Goal: Task Accomplishment & Management: Complete application form

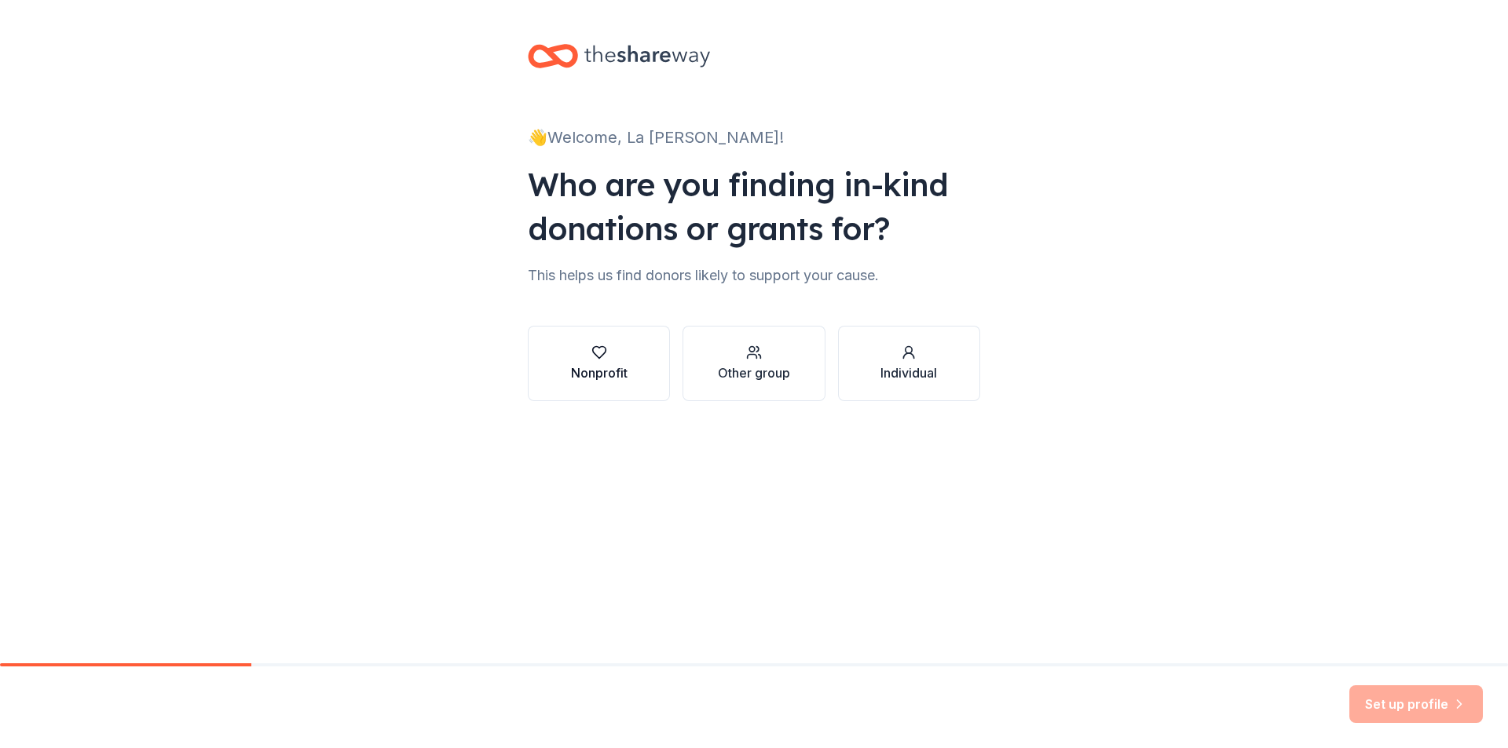
click at [600, 365] on div "Nonprofit" at bounding box center [599, 373] width 57 height 19
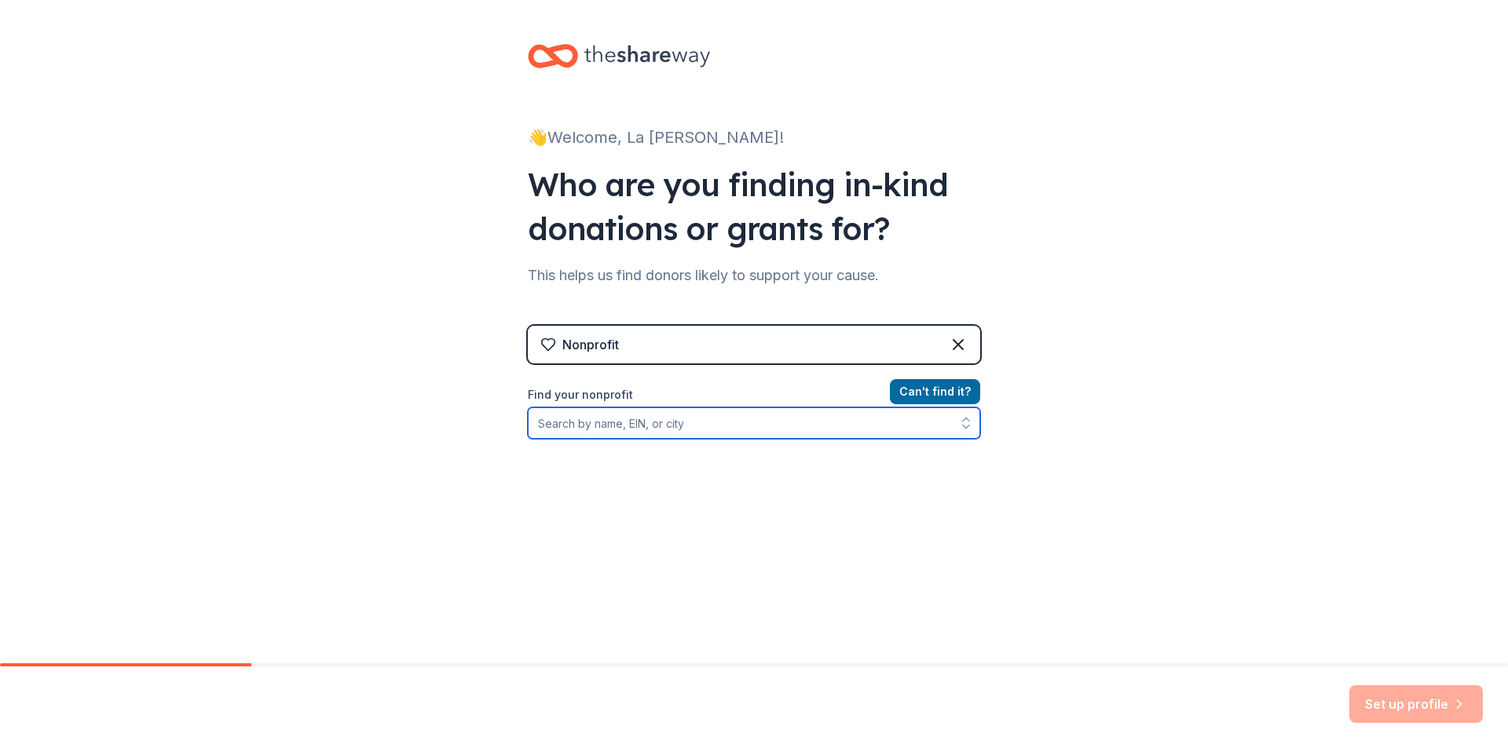
click at [813, 426] on input "Find your nonprofit" at bounding box center [754, 423] width 452 height 31
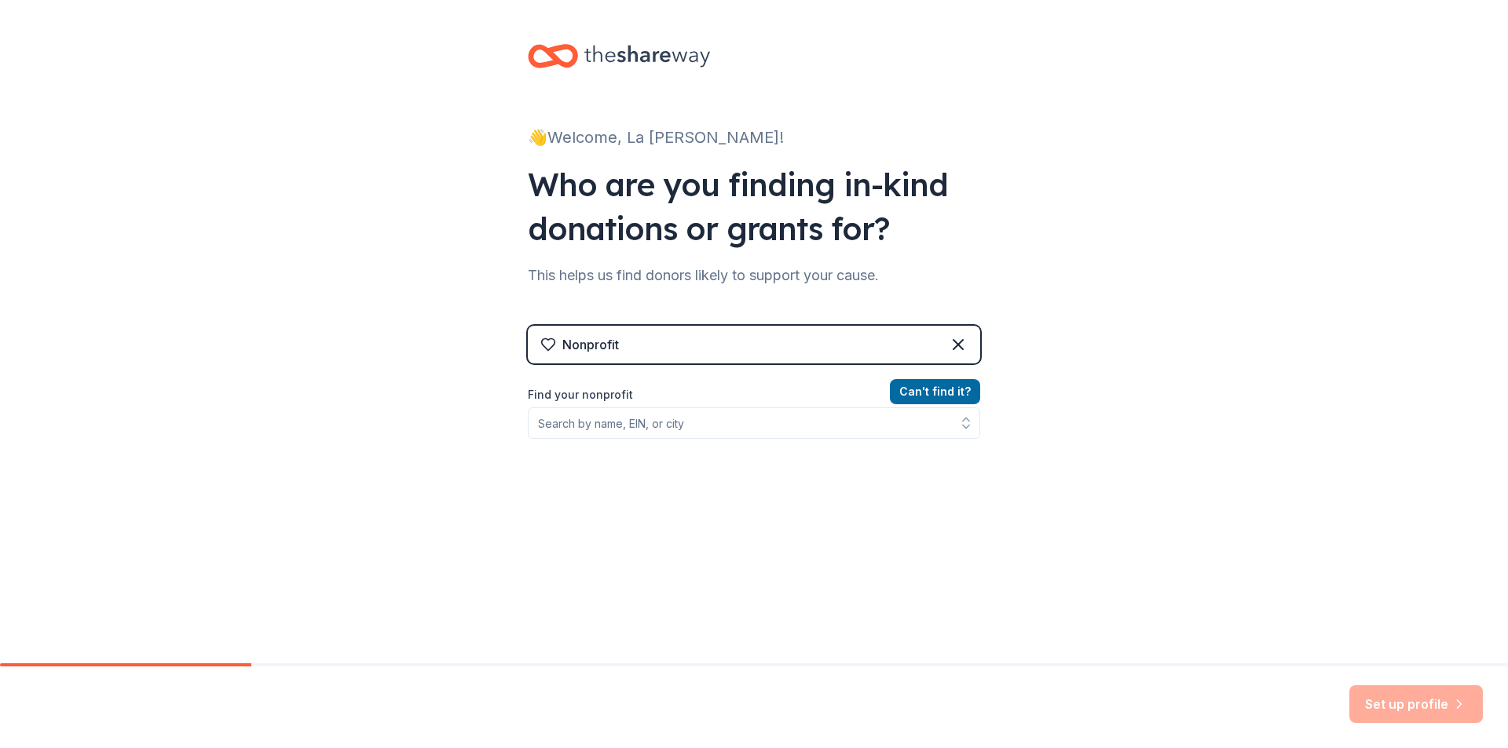
click at [759, 342] on div "Nonprofit" at bounding box center [754, 345] width 452 height 38
click at [751, 349] on div "Nonprofit" at bounding box center [754, 345] width 452 height 38
click at [666, 351] on div "Nonprofit" at bounding box center [754, 345] width 452 height 38
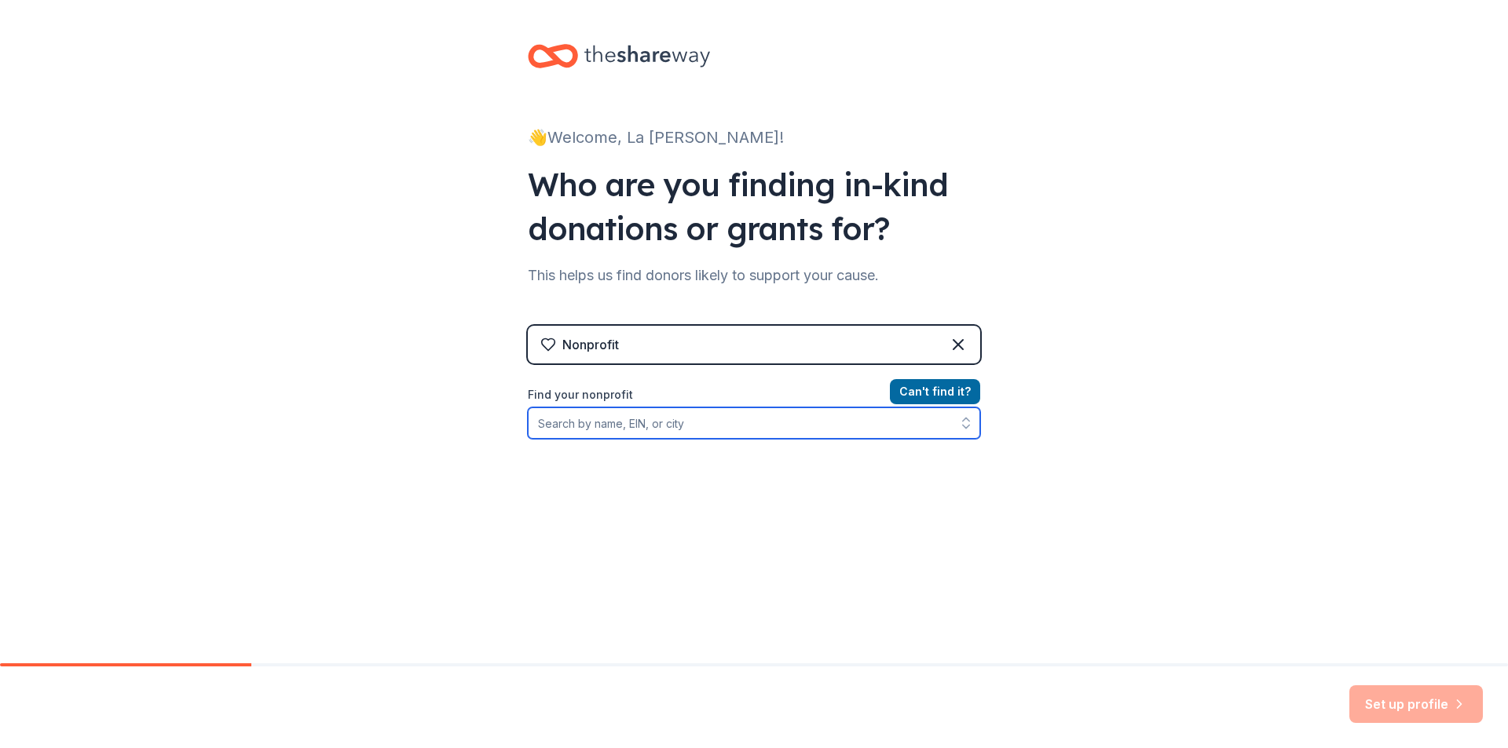
click at [689, 425] on input "Find your nonprofit" at bounding box center [754, 423] width 452 height 31
type input "[US_EMPLOYER_IDENTIFICATION_NUMBER]"
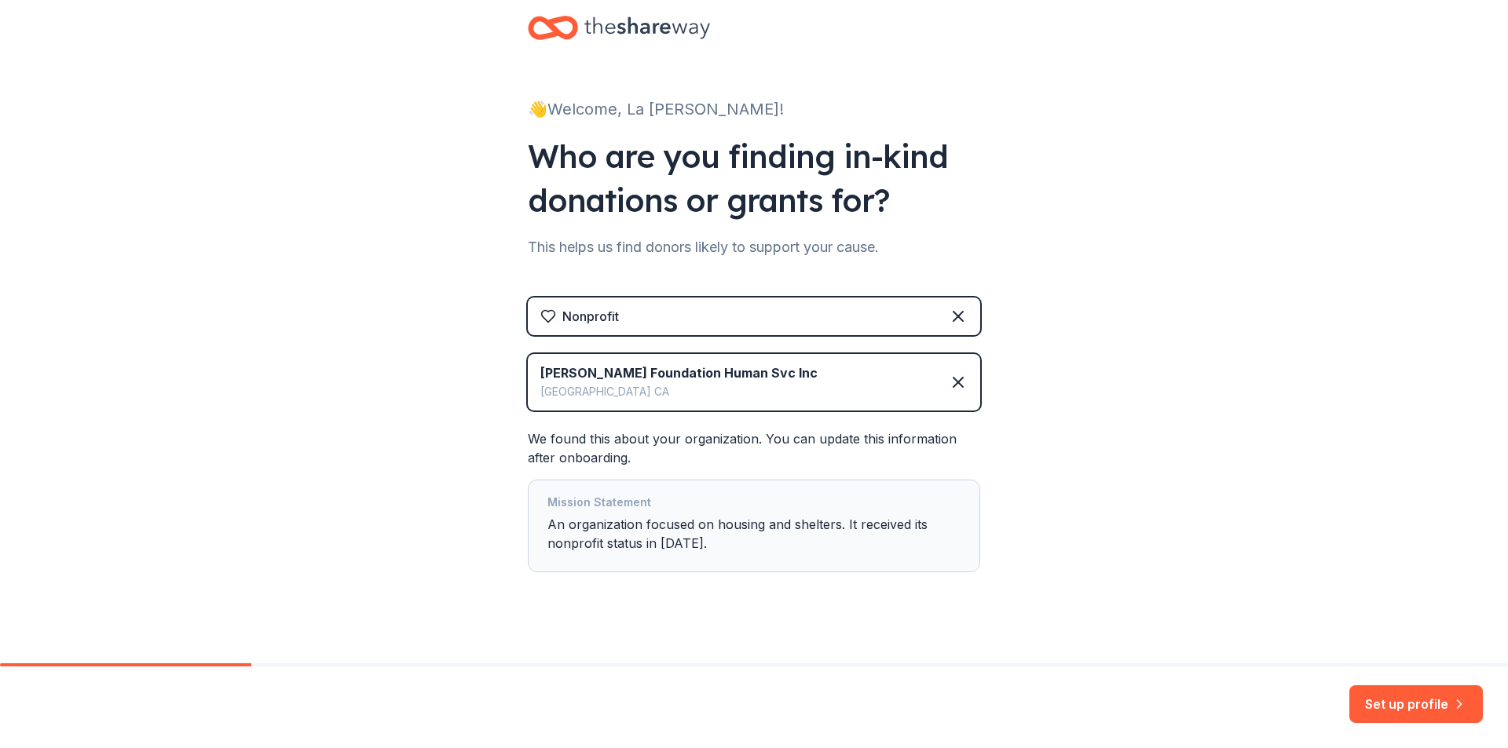
scroll to position [44, 0]
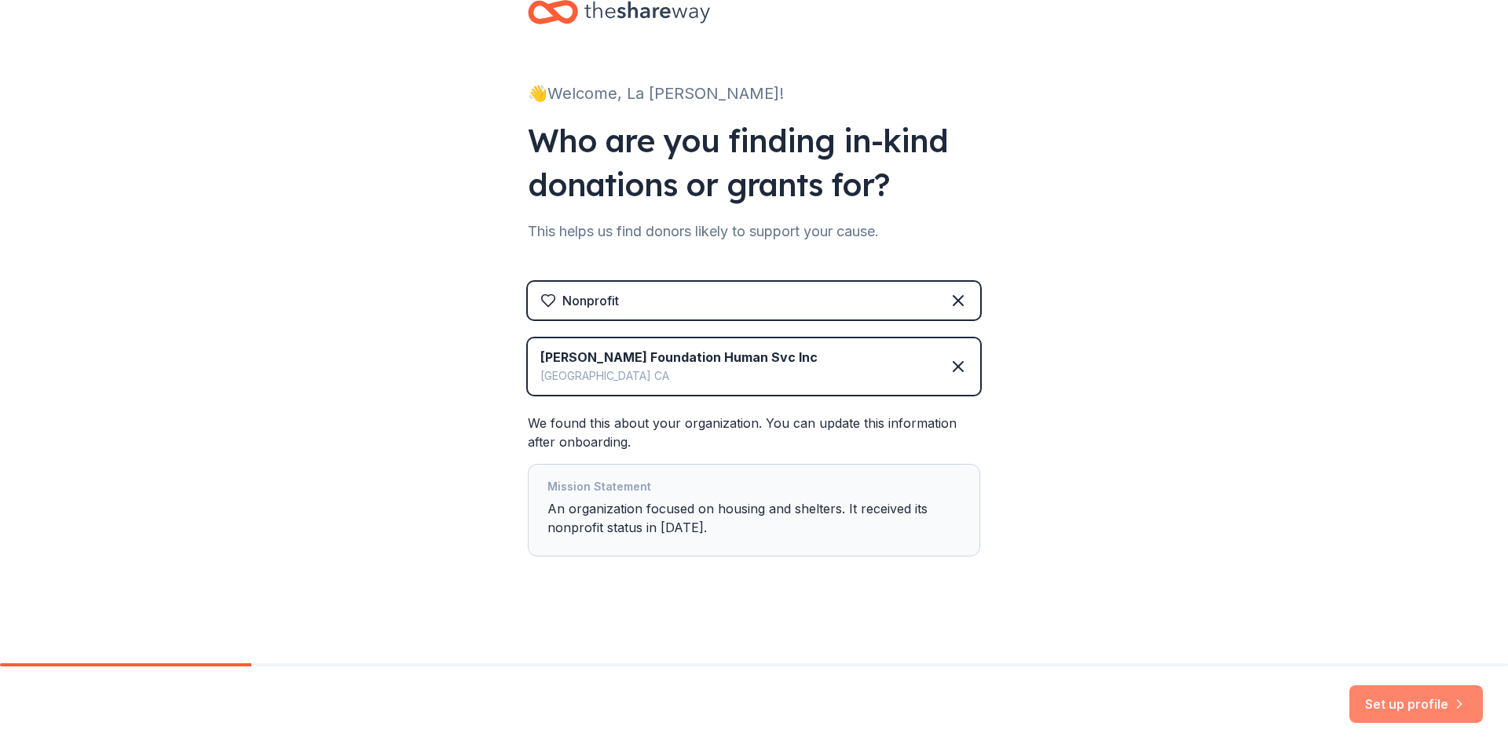
click at [1376, 711] on button "Set up profile" at bounding box center [1415, 705] width 133 height 38
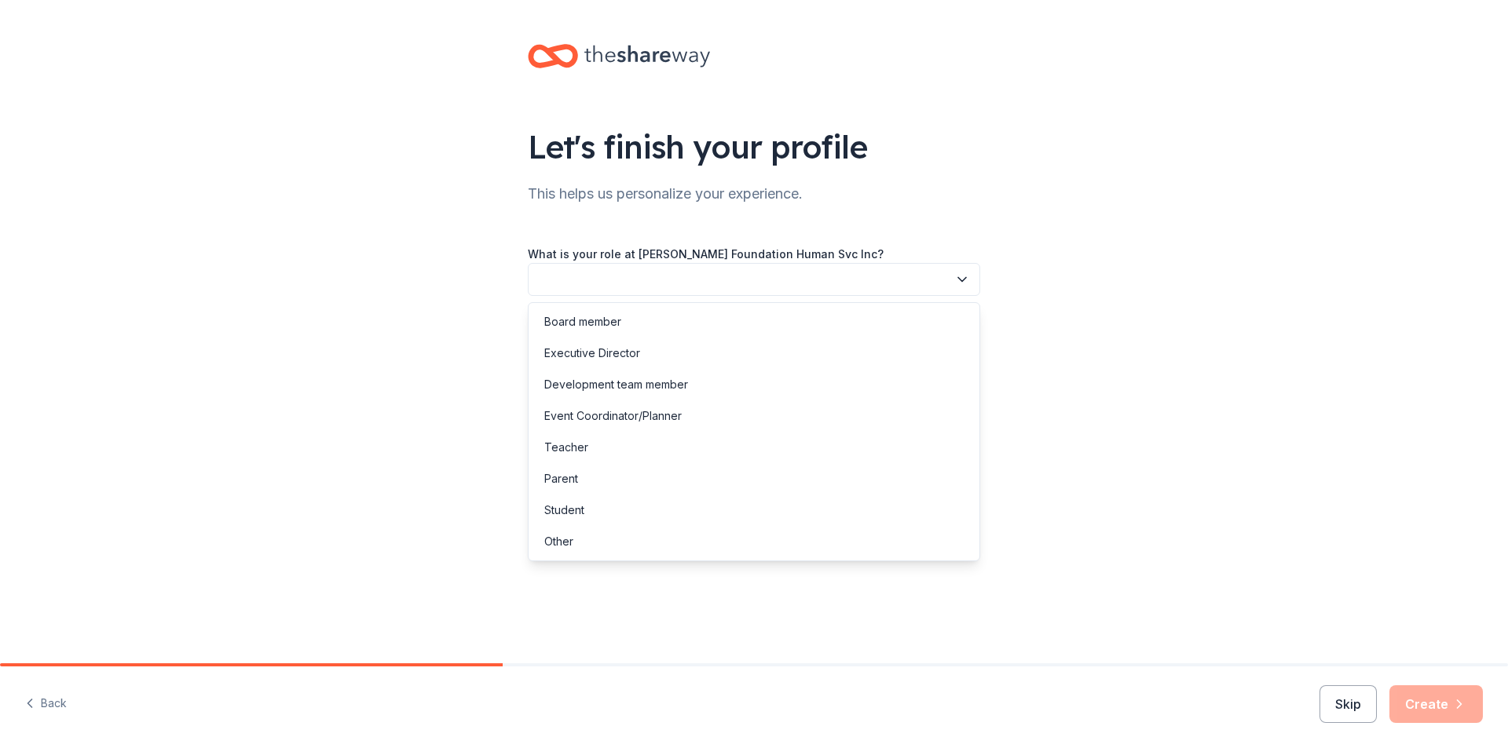
click at [957, 281] on icon "button" at bounding box center [962, 280] width 16 height 16
click at [649, 346] on div "Executive Director" at bounding box center [754, 353] width 444 height 31
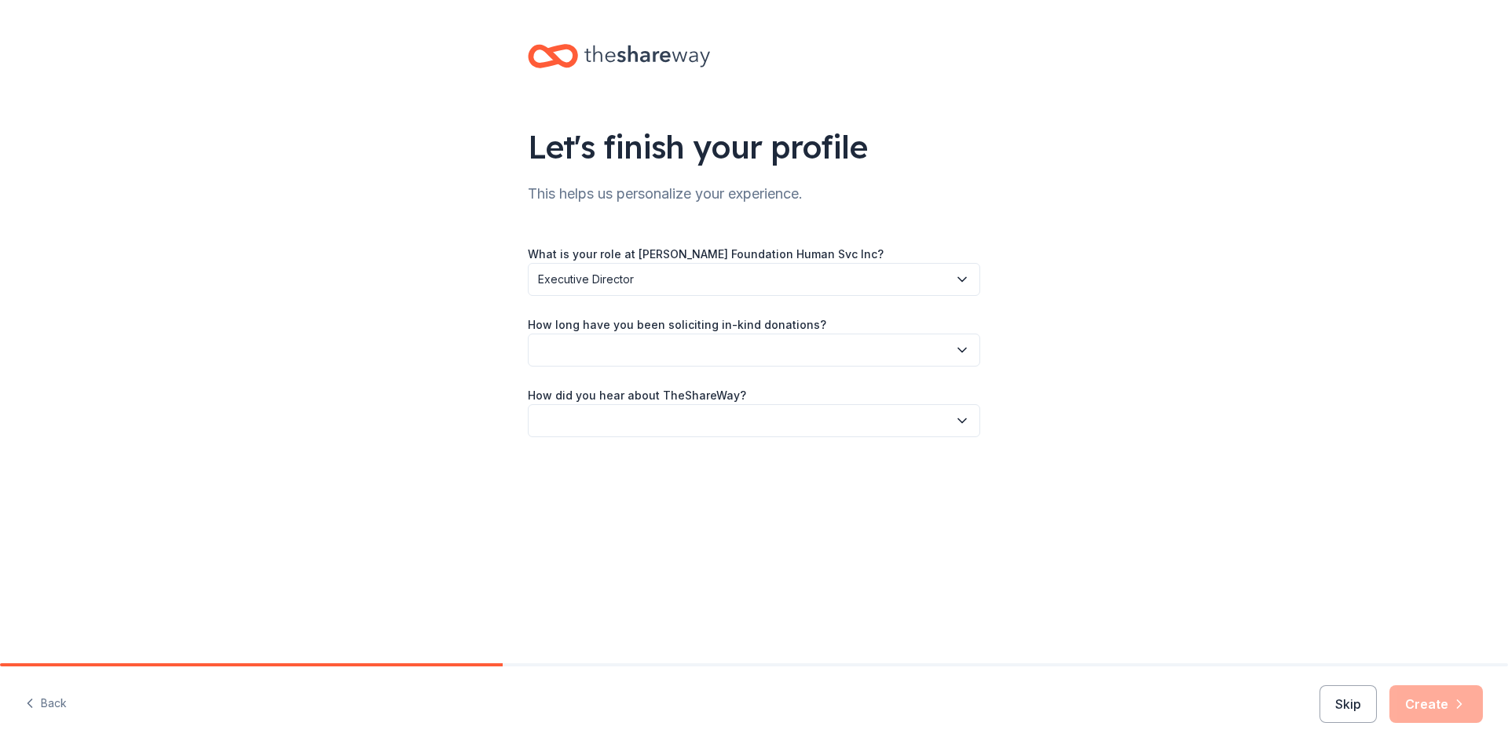
click at [649, 346] on button "button" at bounding box center [754, 350] width 452 height 33
click at [632, 386] on div "This is my first time!" at bounding box center [594, 392] width 100 height 19
click at [656, 425] on button "button" at bounding box center [754, 420] width 452 height 33
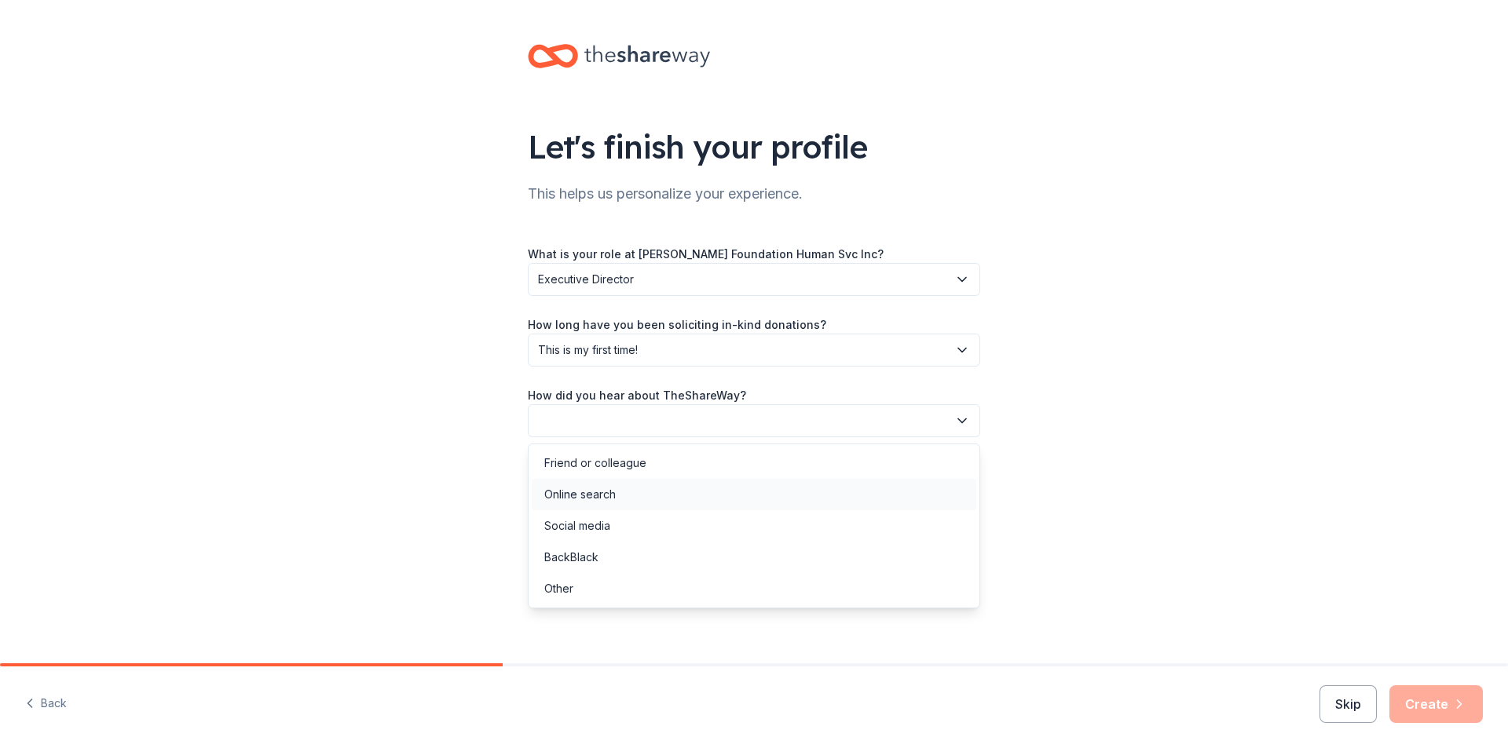
click at [693, 488] on div "Online search" at bounding box center [754, 494] width 444 height 31
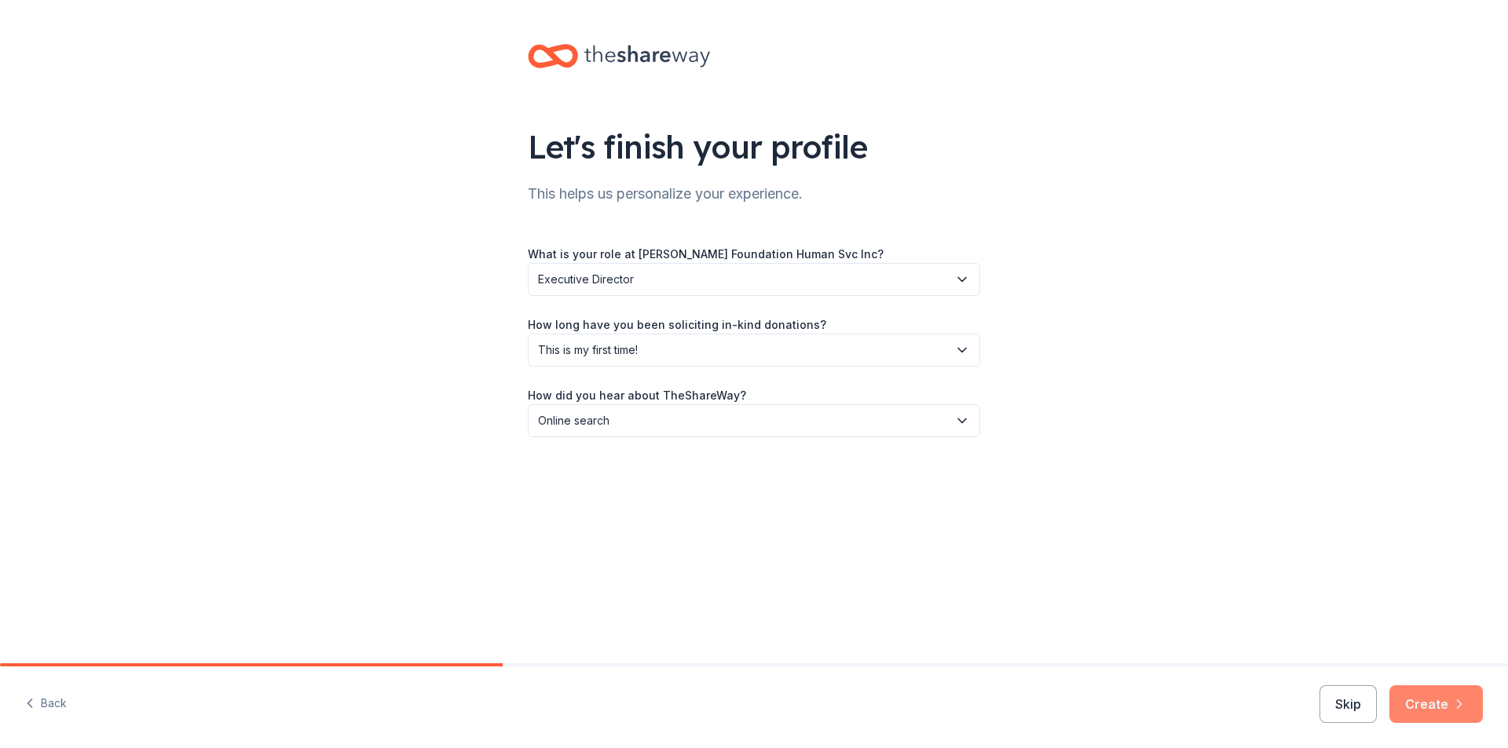
click at [1450, 712] on button "Create" at bounding box center [1435, 705] width 93 height 38
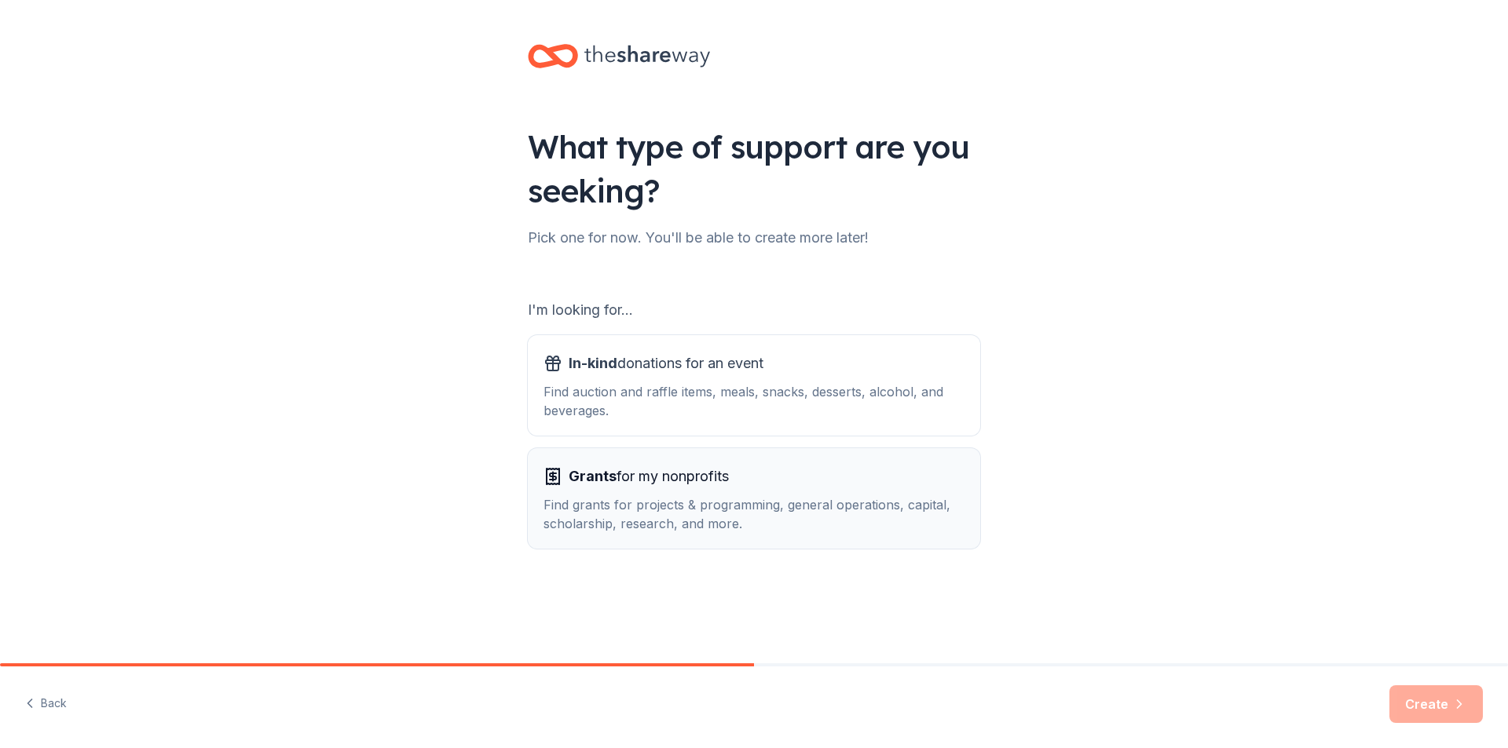
click at [662, 508] on div "Find grants for projects & programming, general operations, capital, scholarshi…" at bounding box center [753, 515] width 421 height 38
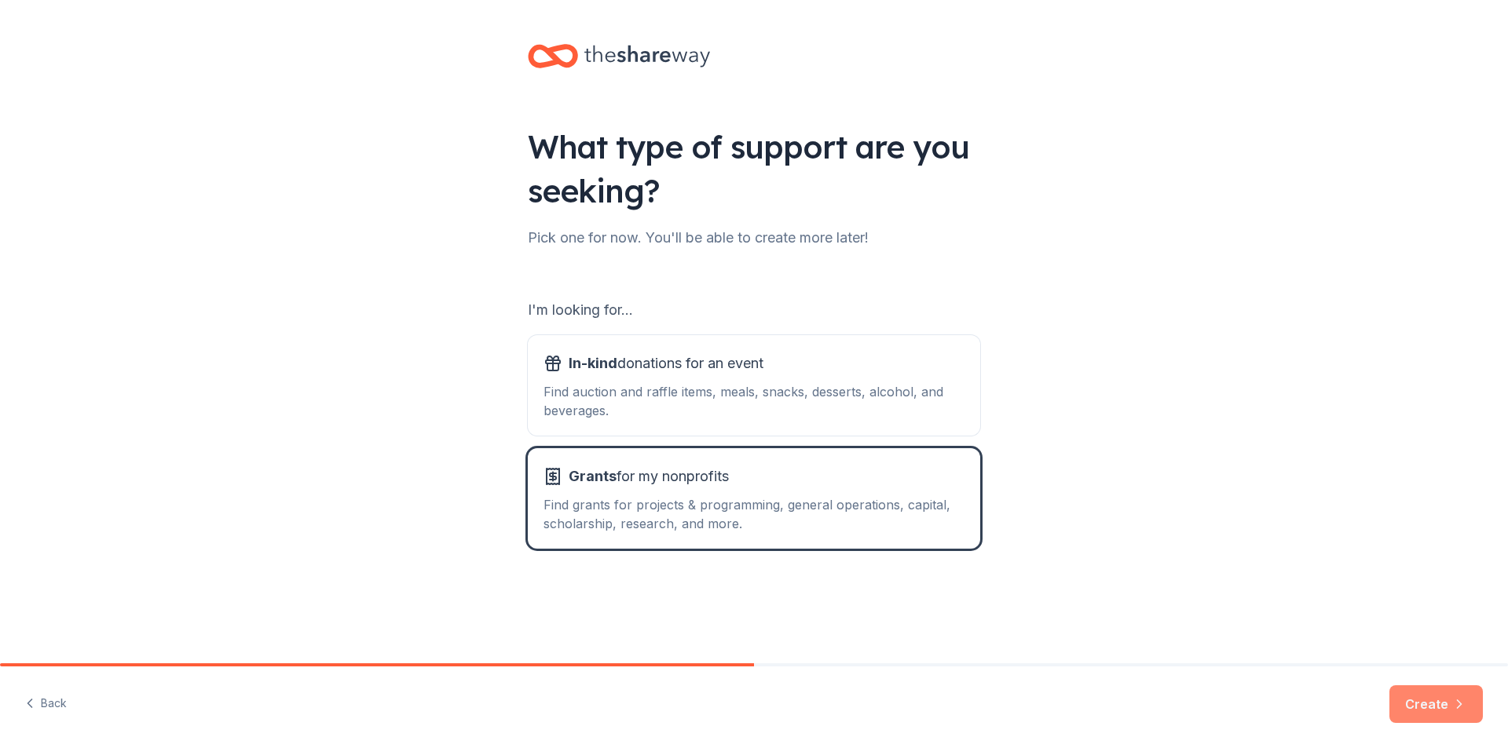
click at [1403, 698] on button "Create" at bounding box center [1435, 705] width 93 height 38
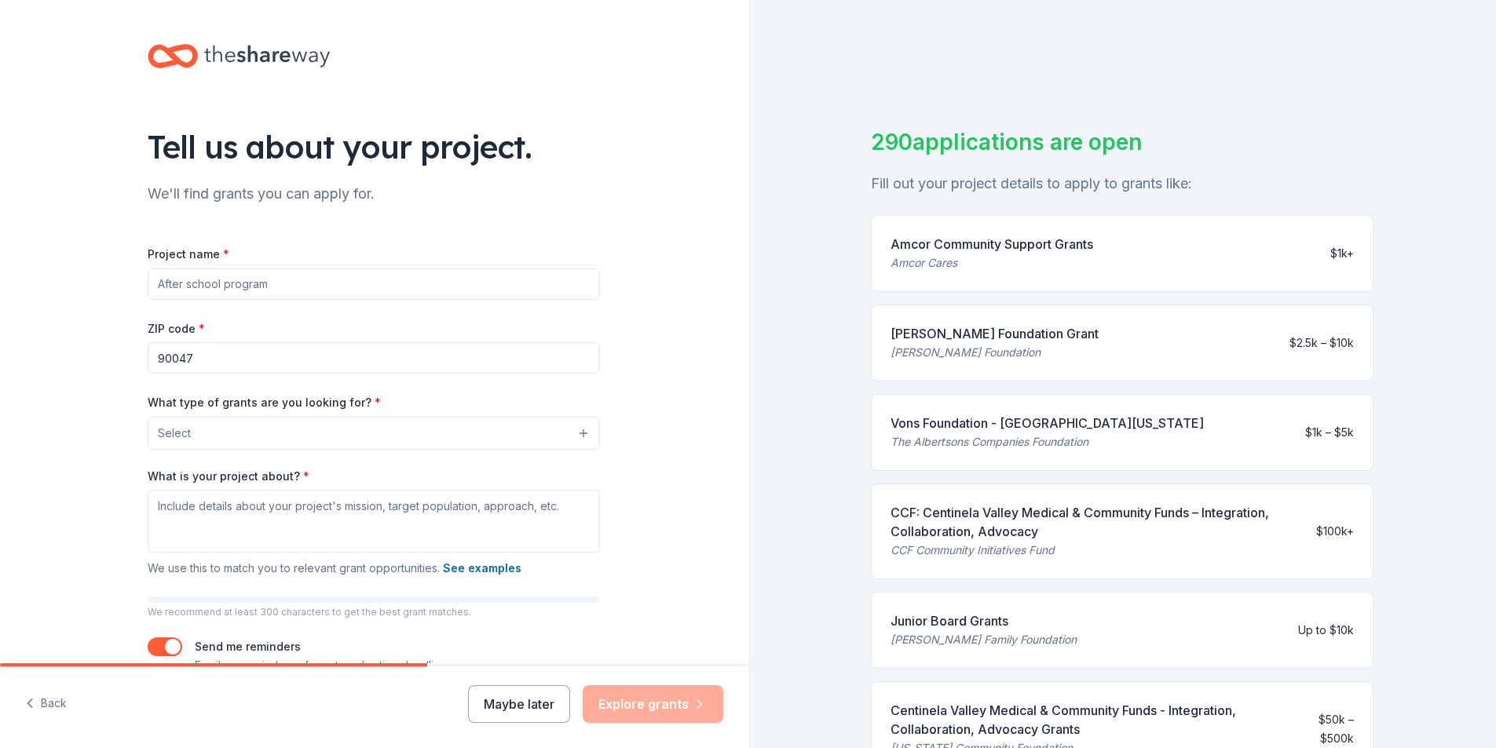
click at [306, 291] on input "Project name *" at bounding box center [374, 284] width 452 height 31
type input "T"
type input "c"
type input "Circle of Life youth program"
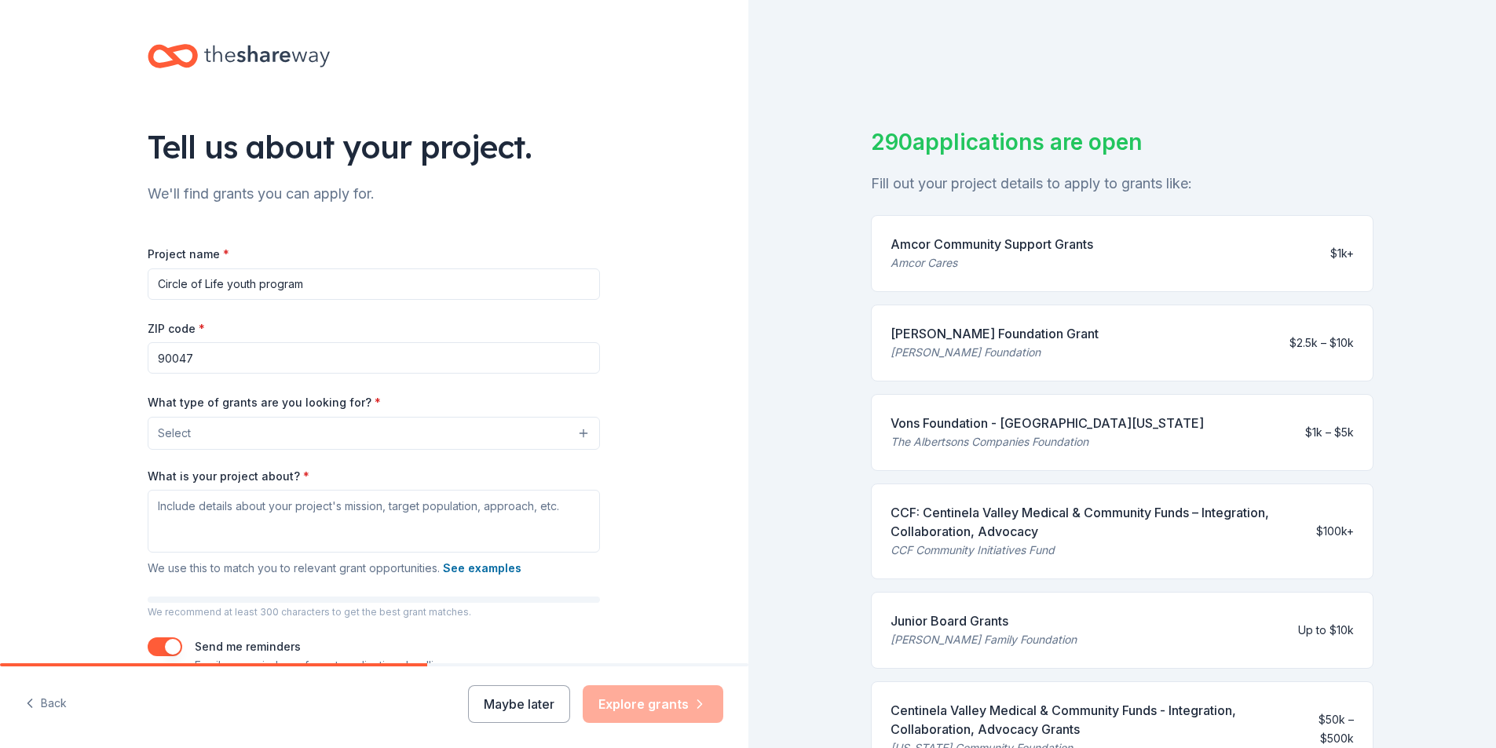
click at [472, 373] on input "90047" at bounding box center [374, 357] width 452 height 31
click at [464, 428] on button "Select" at bounding box center [374, 433] width 452 height 33
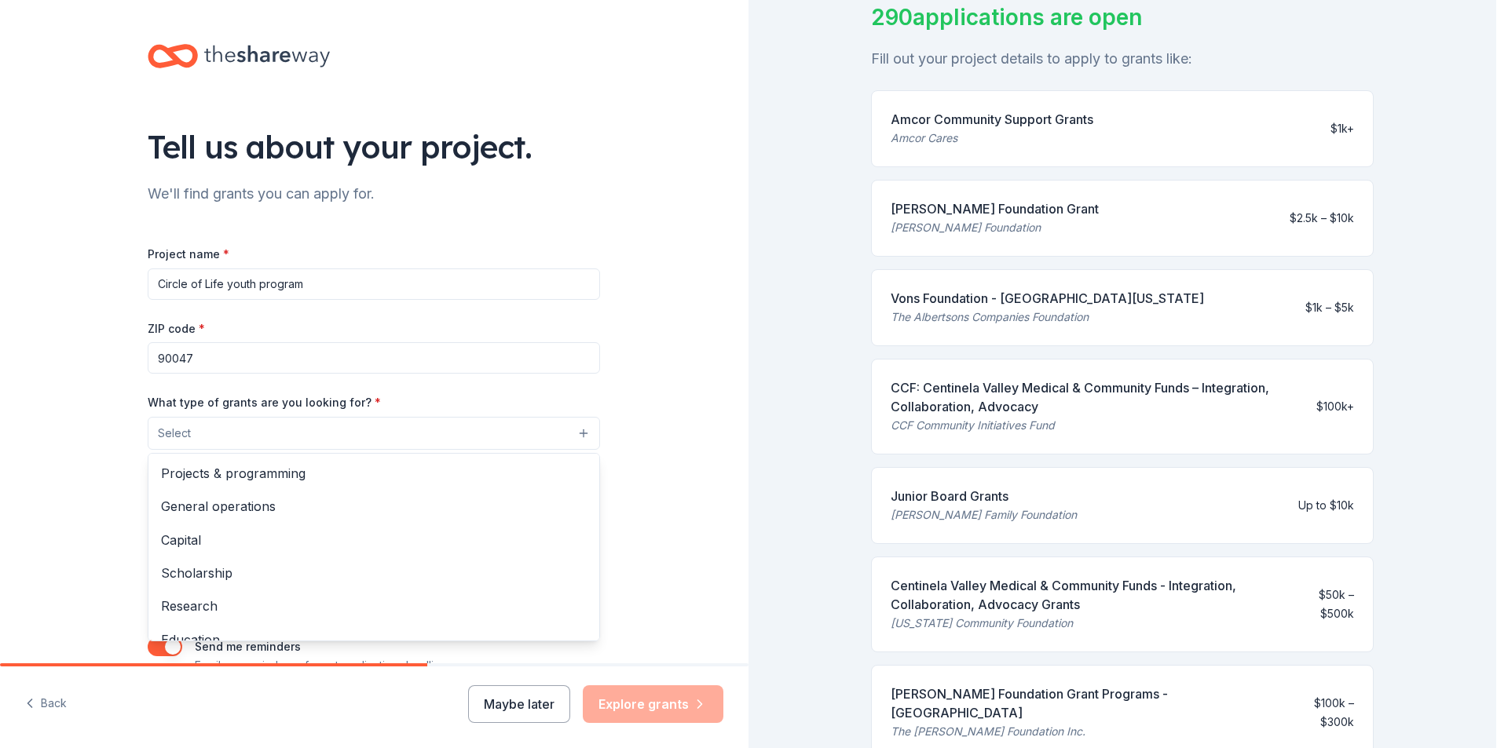
scroll to position [126, 0]
drag, startPoint x: 1491, startPoint y: 226, endPoint x: 1479, endPoint y: 296, distance: 70.9
click at [1479, 296] on div "Tell us about your project. We'll find grants you can apply for. Project name *…" at bounding box center [748, 374] width 1496 height 748
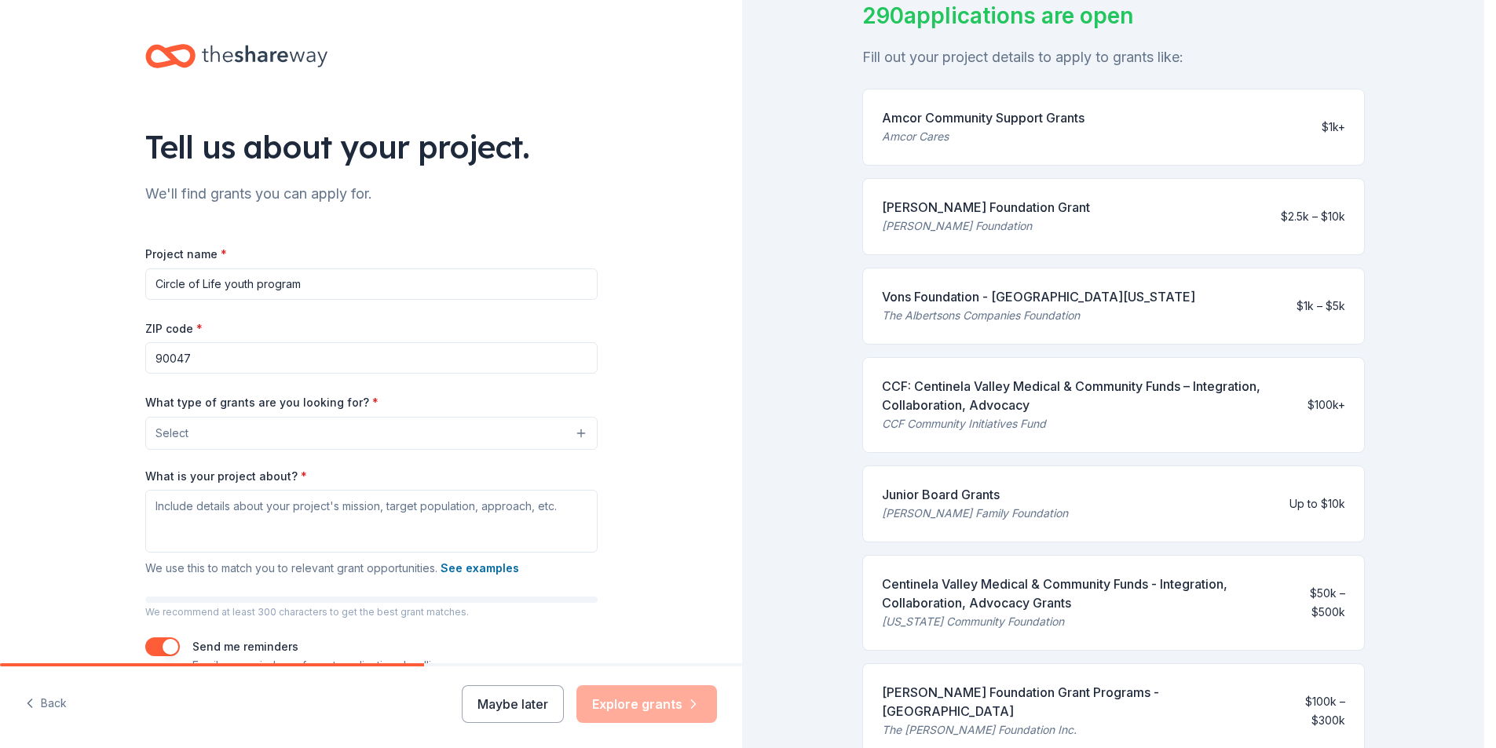
click at [574, 429] on button "Select" at bounding box center [371, 433] width 452 height 33
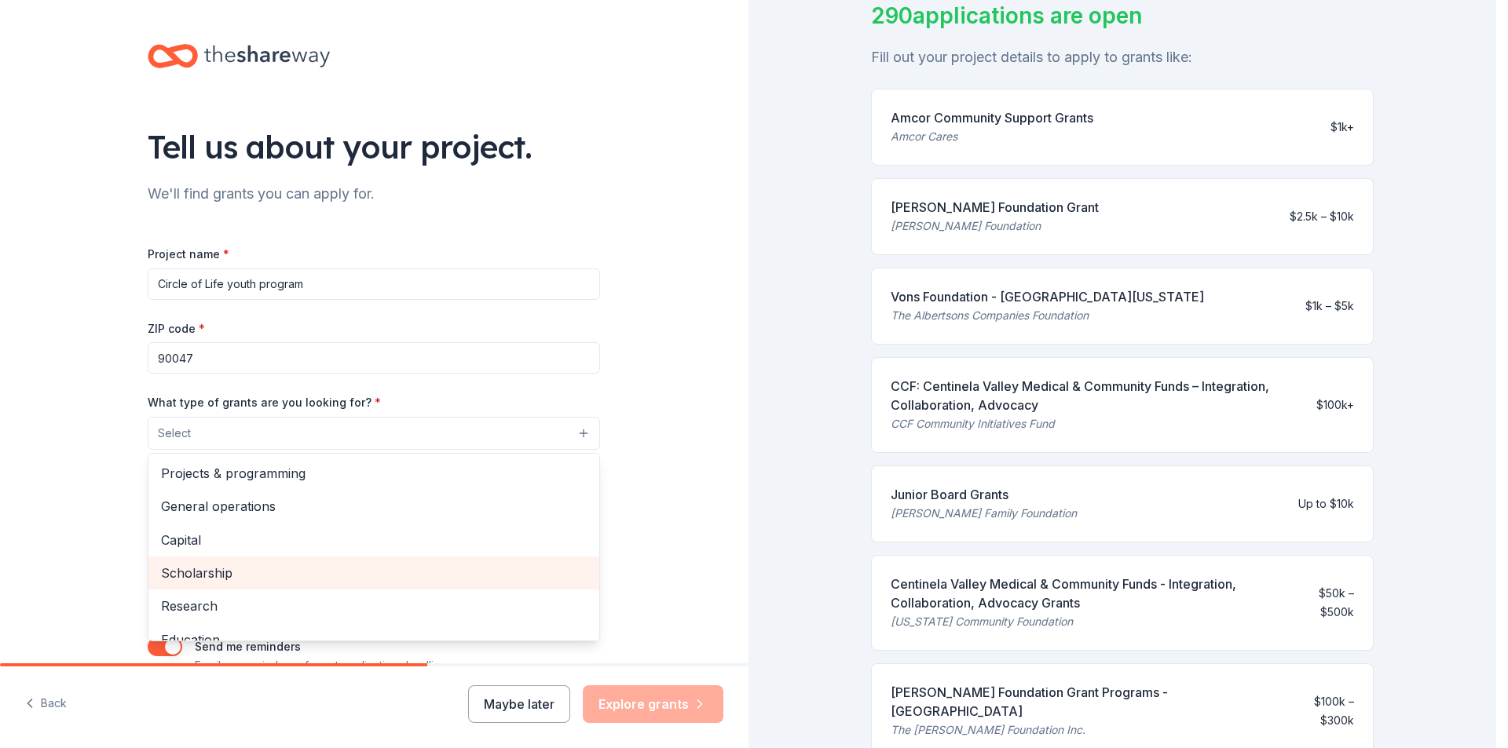
click at [342, 567] on span "Scholarship" at bounding box center [374, 573] width 426 height 20
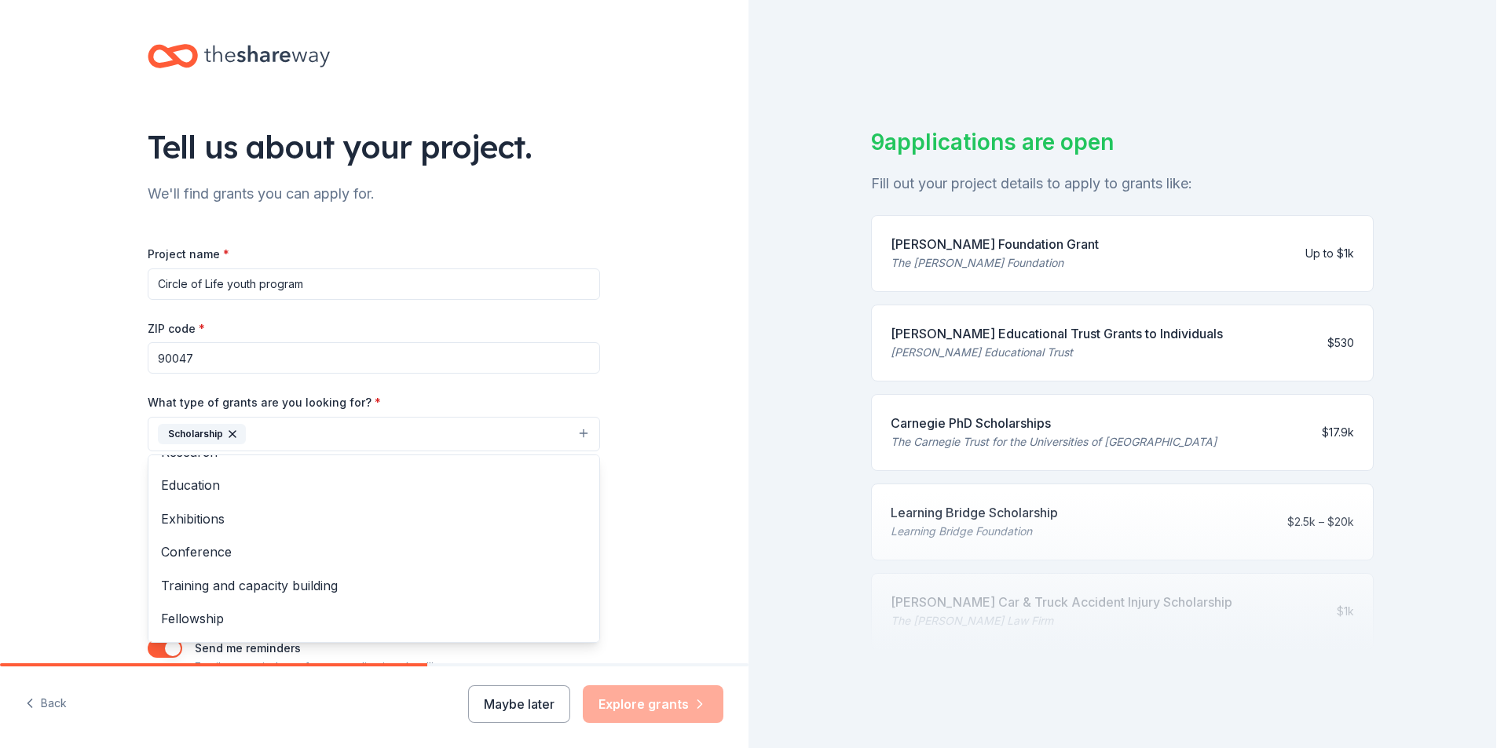
scroll to position [120, 0]
click at [260, 593] on span "Training and capacity building" at bounding box center [374, 588] width 426 height 20
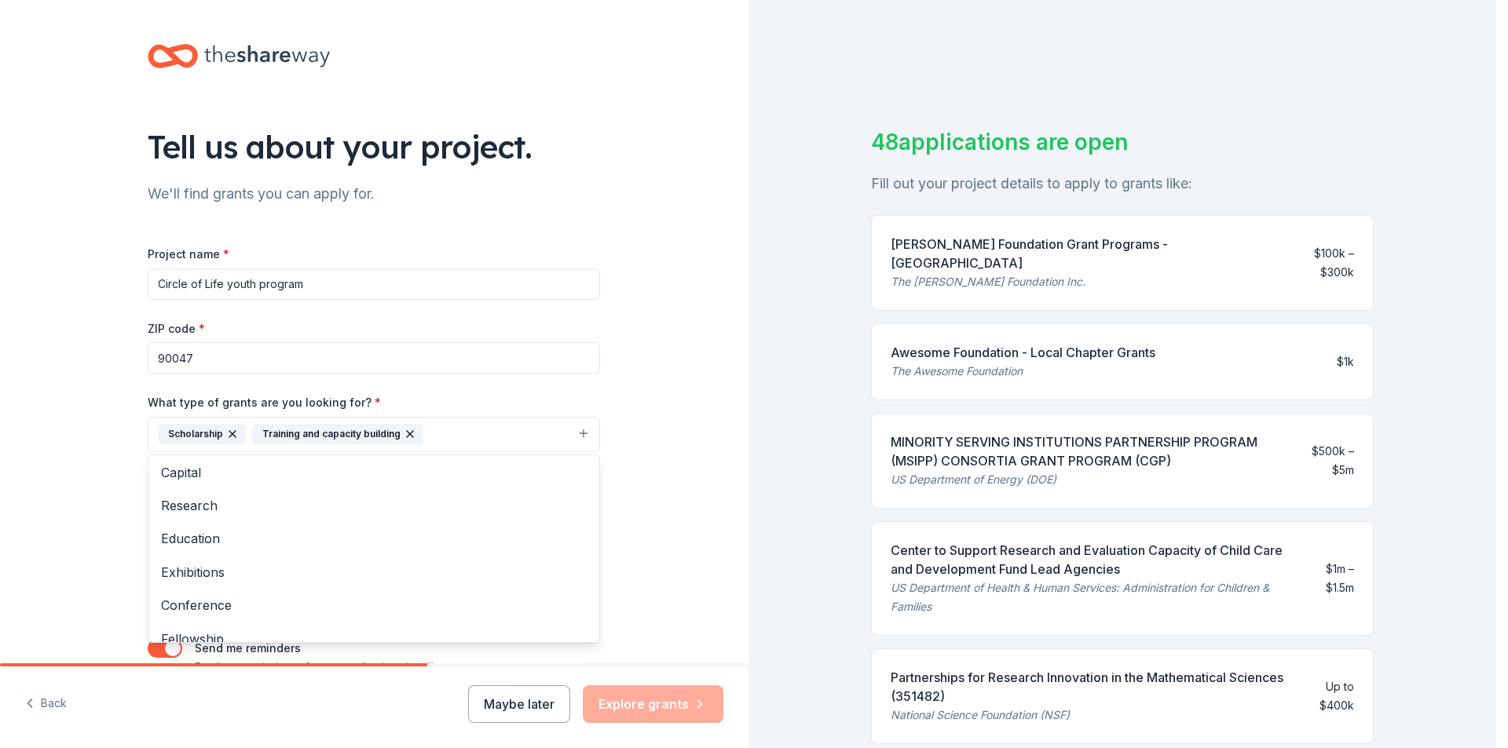
scroll to position [0, 0]
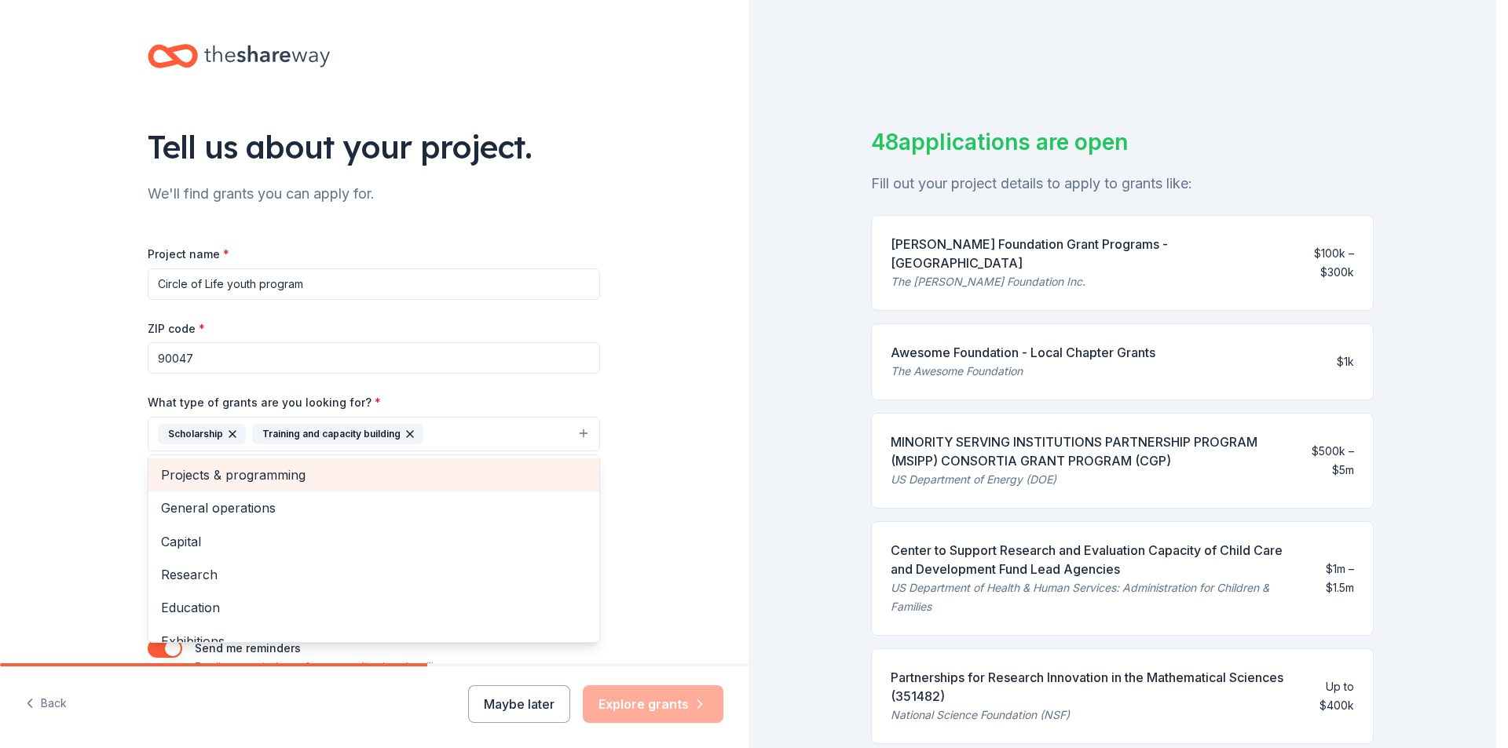
click at [328, 466] on span "Projects & programming" at bounding box center [374, 475] width 426 height 20
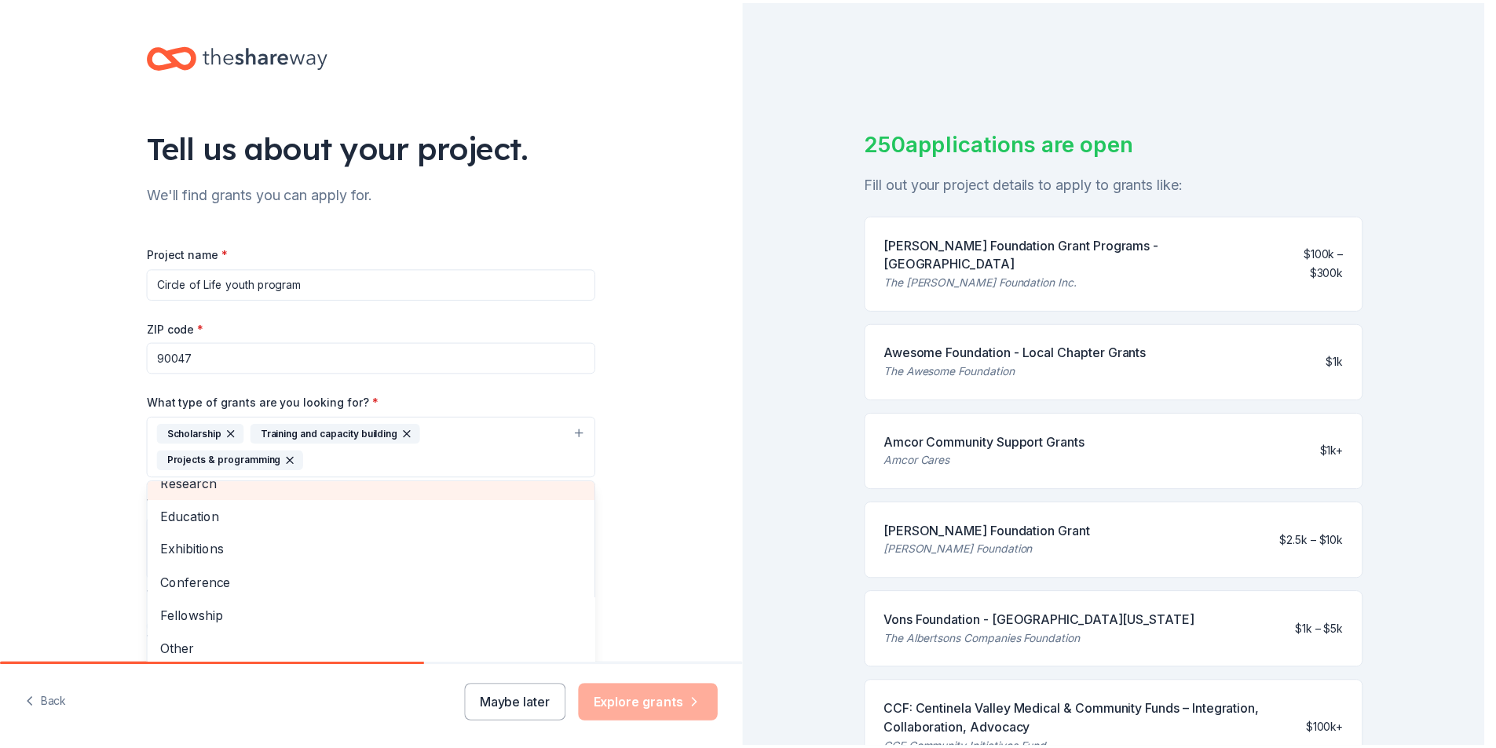
scroll to position [86, 0]
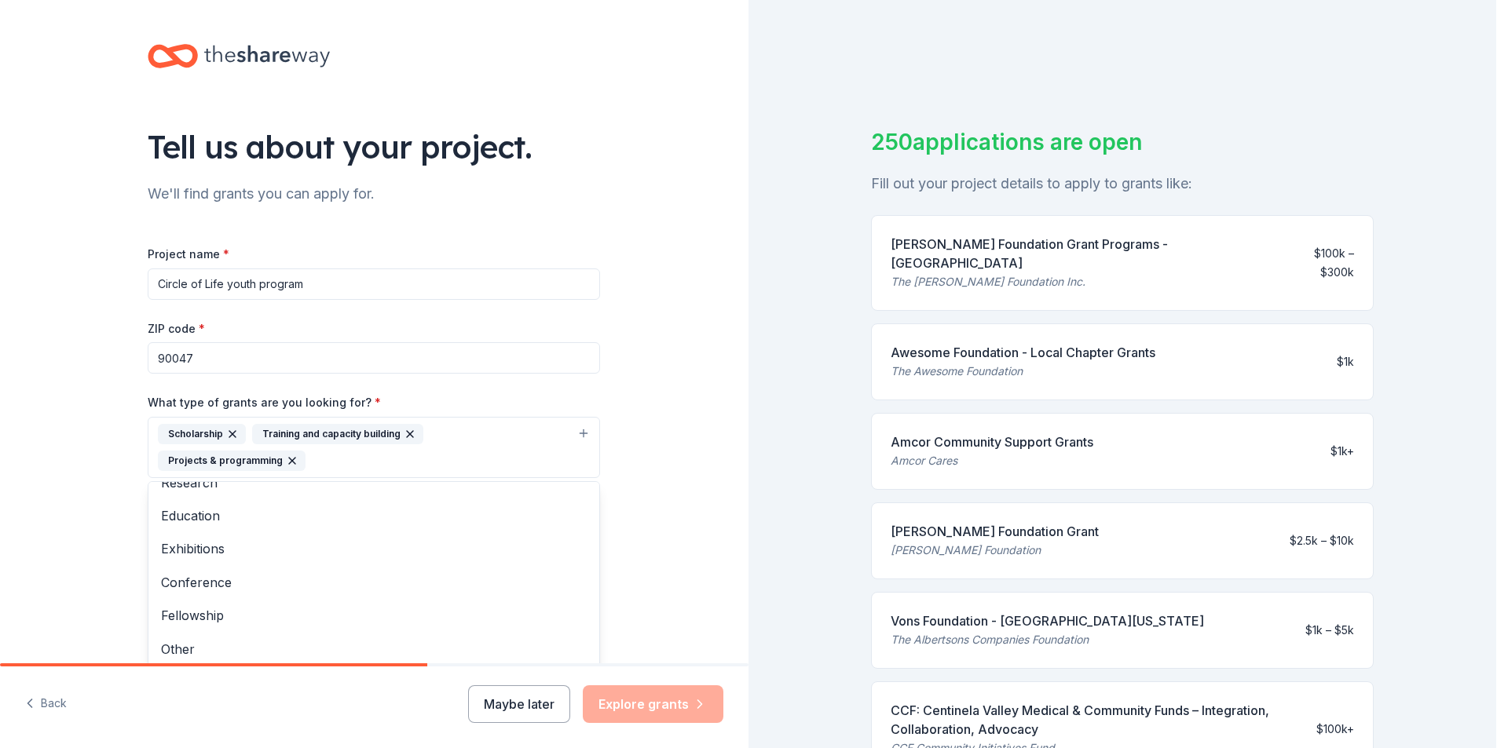
click at [622, 707] on div "Tell us about your project. We'll find grants you can apply for. Project name *…" at bounding box center [374, 374] width 748 height 748
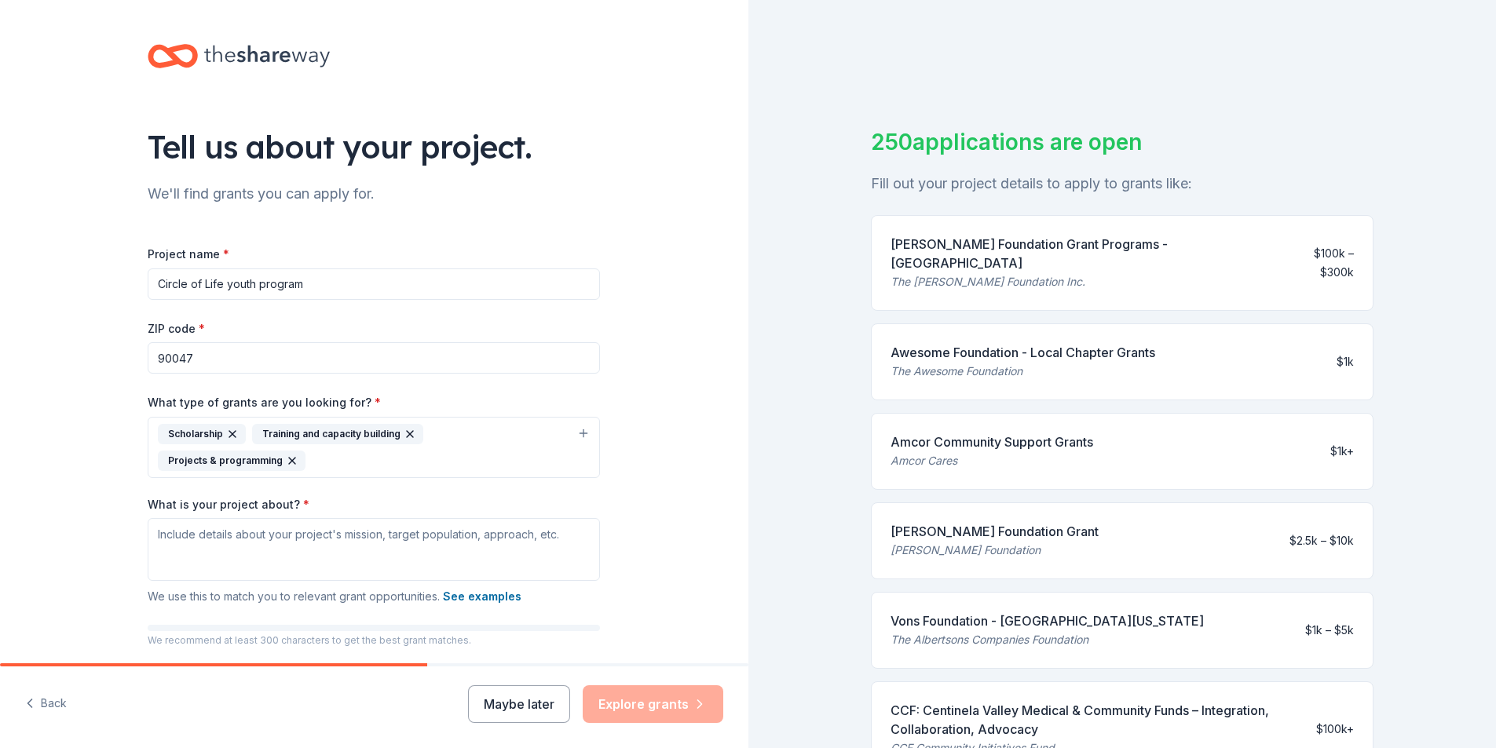
click at [622, 707] on div "Maybe later Explore grants" at bounding box center [595, 705] width 255 height 38
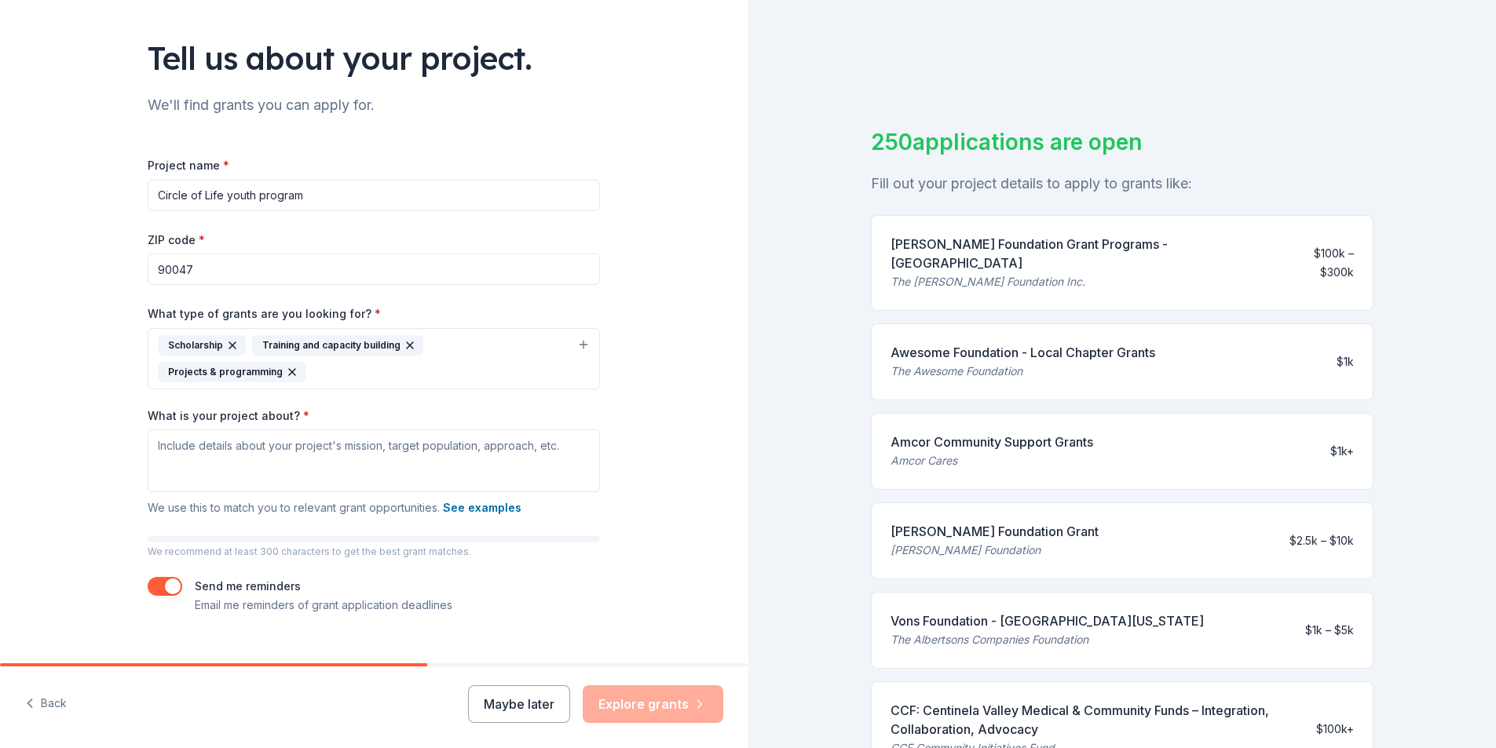
click at [628, 707] on div "Maybe later Explore grants" at bounding box center [595, 705] width 255 height 38
click at [630, 708] on div "Maybe later Explore grants" at bounding box center [595, 705] width 255 height 38
click at [660, 624] on div "Tell us about your project. We'll find grants you can apply for. Project name *…" at bounding box center [374, 300] width 748 height 779
click at [204, 435] on textarea "What is your project about? *" at bounding box center [374, 461] width 452 height 63
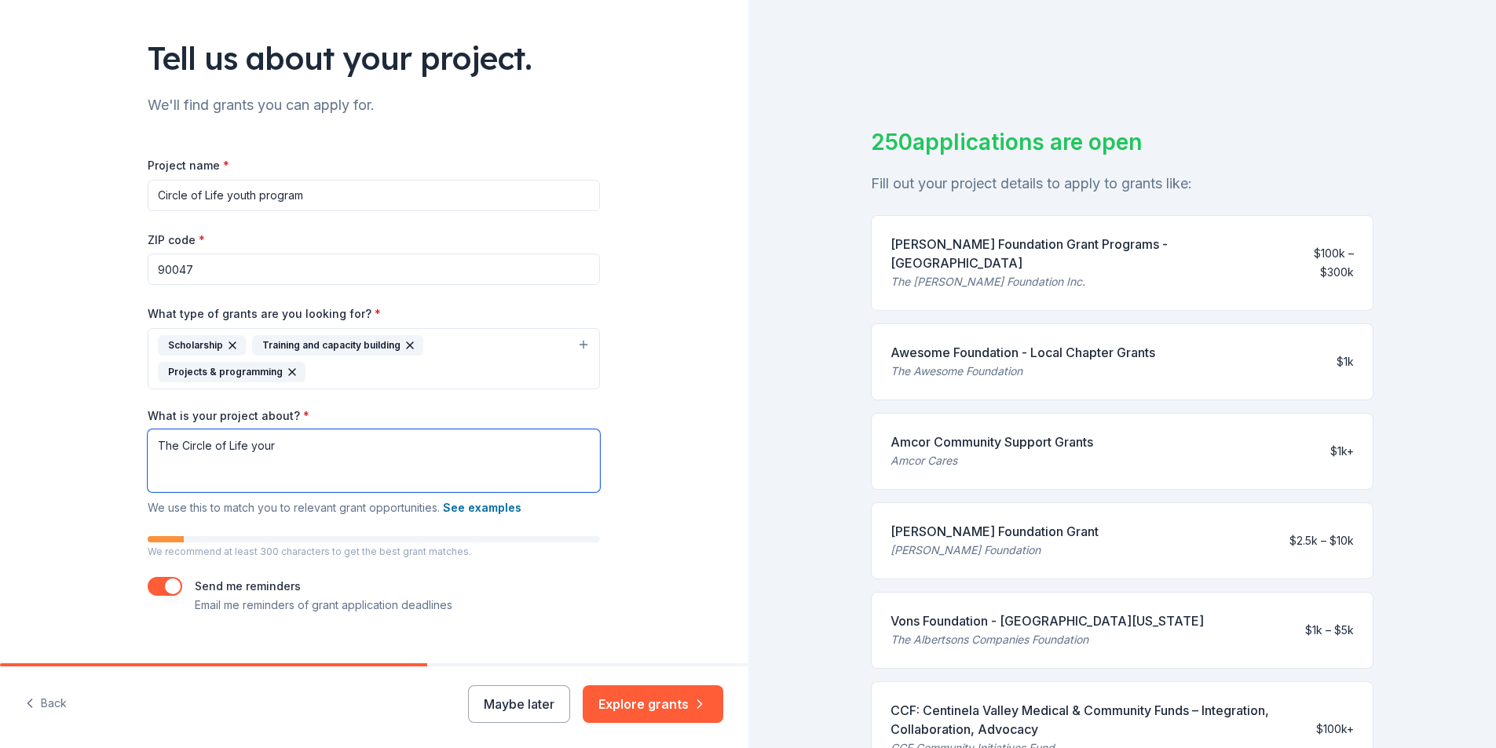
click at [303, 430] on textarea "The Circle of Life your" at bounding box center [374, 461] width 452 height 63
click at [246, 430] on textarea "The Circle of Life youth" at bounding box center [374, 461] width 452 height 63
click at [503, 430] on textarea "The Circle of Life Youth Program focuses on at risk youth in it entirity" at bounding box center [374, 461] width 452 height 63
drag, startPoint x: 472, startPoint y: 420, endPoint x: 478, endPoint y: 427, distance: 9.5
click at [477, 430] on textarea "The Circle of Life Youth Program focuses on at risk youth in it entirety" at bounding box center [374, 461] width 452 height 63
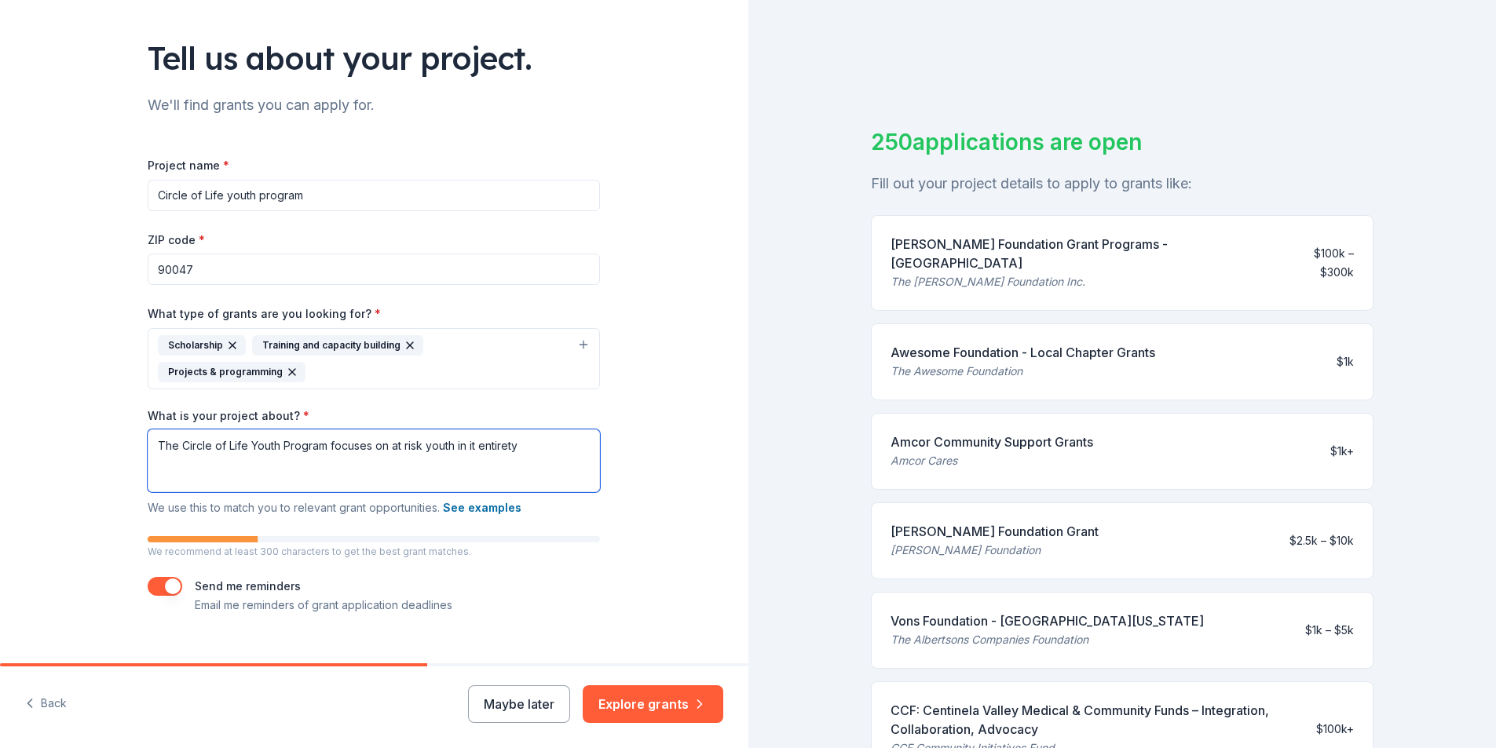
click at [469, 430] on textarea "The Circle of Life Youth Program focuses on at risk youth in it entirety" at bounding box center [374, 461] width 452 height 63
click at [534, 430] on textarea "The Circle of Life Youth Program focuses on at risk youth in its entirety" at bounding box center [374, 461] width 452 height 63
click at [520, 430] on textarea "The Circle of Life Youth Program focuses on at risk youth in its entirety. Prov…" at bounding box center [374, 461] width 452 height 63
drag, startPoint x: 318, startPoint y: 436, endPoint x: 303, endPoint y: 435, distance: 14.9
click at [303, 435] on textarea "The Circle of Life Youth Program focuses on at risk youth in its entirety. This…" at bounding box center [374, 461] width 452 height 63
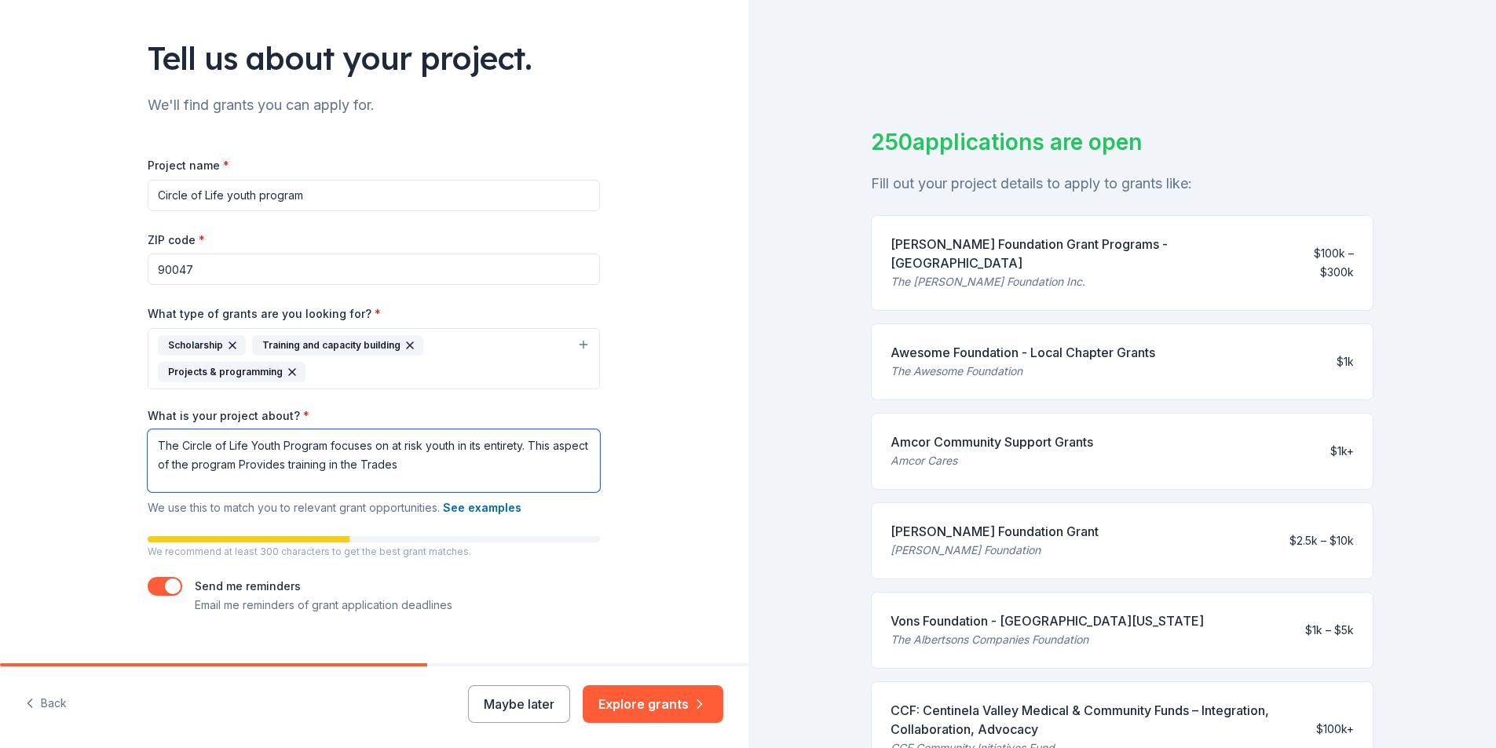
click at [441, 435] on textarea "The Circle of Life Youth Program focuses on at risk youth in its entirety. This…" at bounding box center [374, 461] width 452 height 63
click at [525, 438] on textarea "The Circle of Life Youth Program focuses on at risk youth in its entirety. This…" at bounding box center [374, 461] width 452 height 63
drag, startPoint x: 525, startPoint y: 440, endPoint x: 480, endPoint y: 432, distance: 46.2
click at [480, 432] on textarea "The Circle of Life Youth Program focuses on at risk youth in its entirety. This…" at bounding box center [374, 461] width 452 height 63
click at [490, 436] on textarea "The Circle of Life Youth Program focuses on at risk youth in its entirety. This…" at bounding box center [374, 461] width 452 height 63
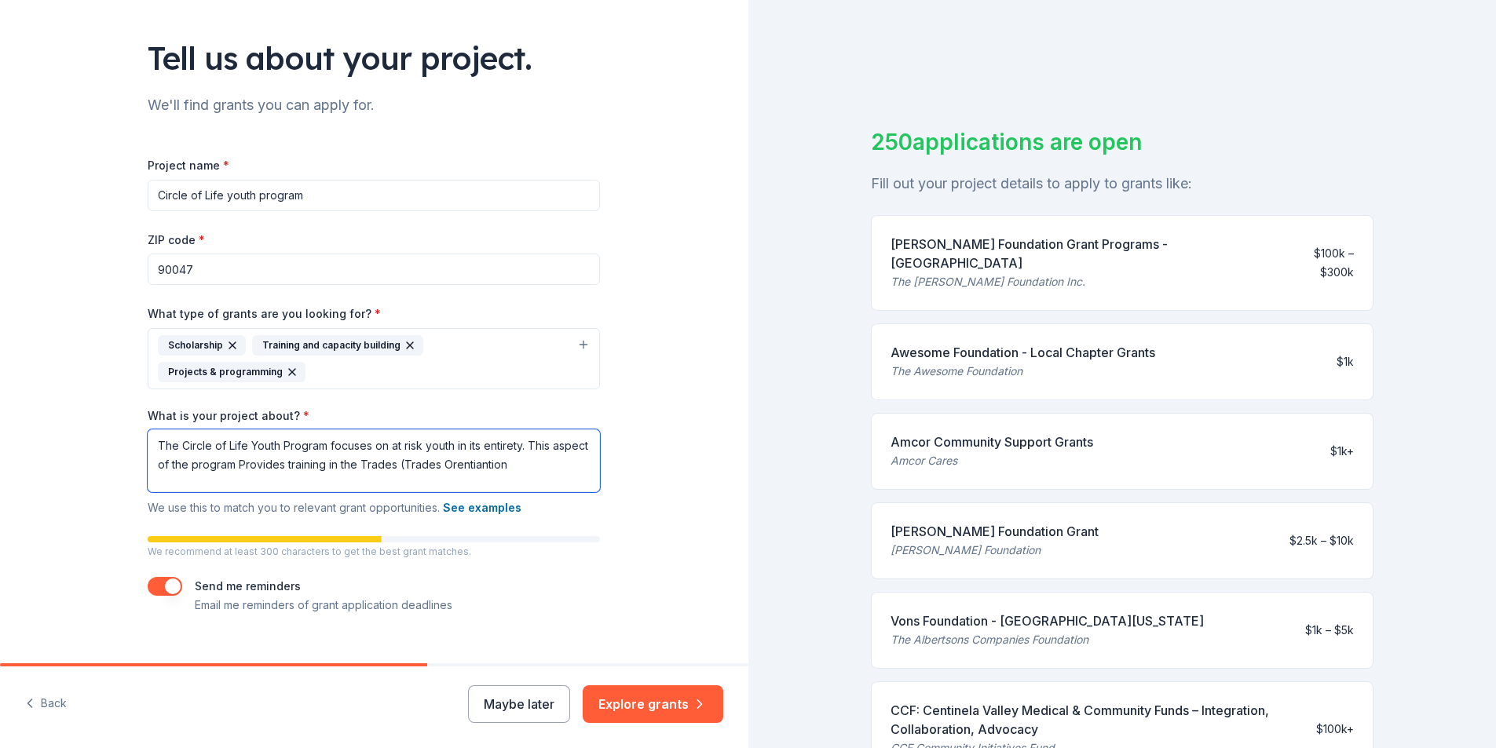
click at [485, 436] on textarea "The Circle of Life Youth Program focuses on at risk youth in its entirety. This…" at bounding box center [374, 461] width 452 height 63
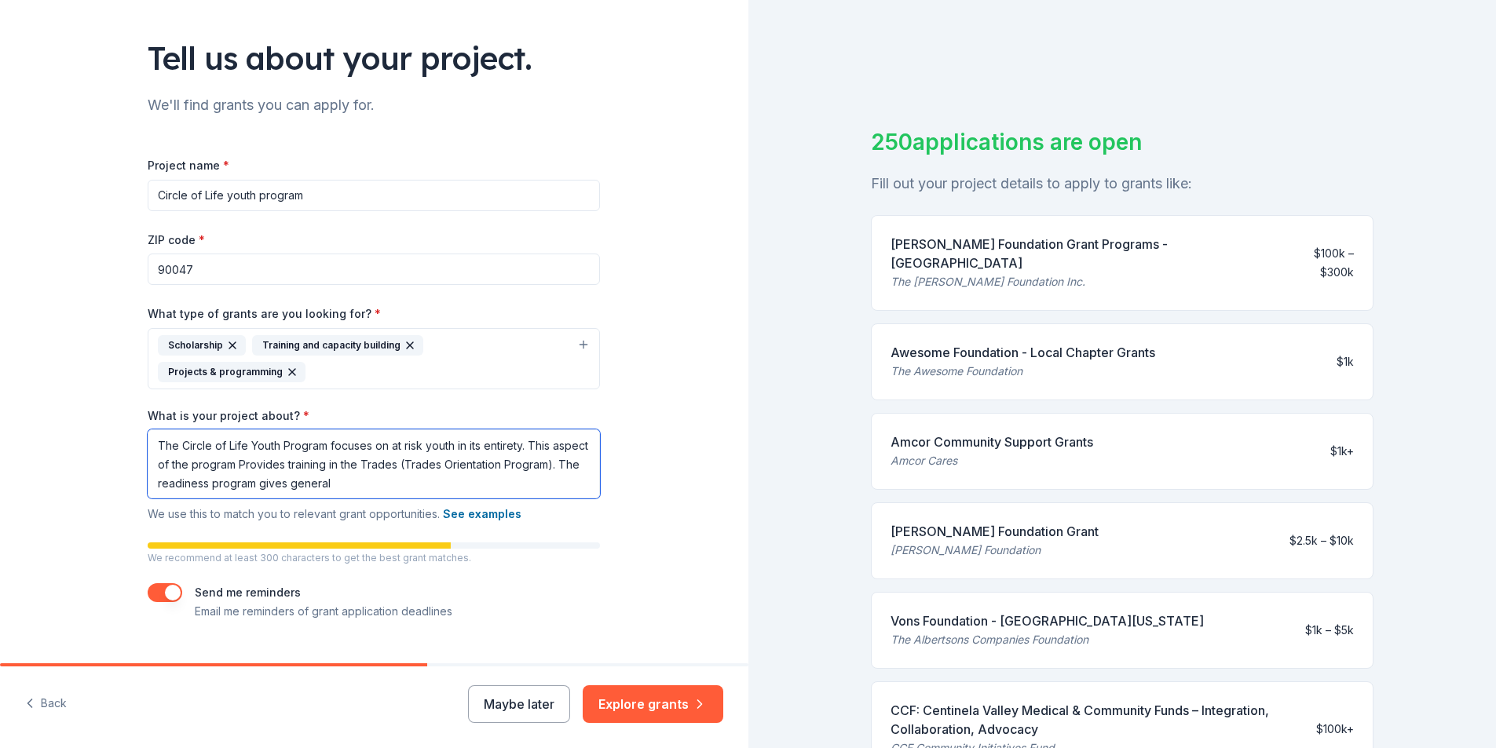
scroll to position [2, 0]
drag, startPoint x: 415, startPoint y: 456, endPoint x: 358, endPoint y: 460, distance: 56.7
click at [358, 460] on textarea "The Circle of Life Youth Program focuses on at risk youth in its entirety. This…" at bounding box center [374, 464] width 452 height 69
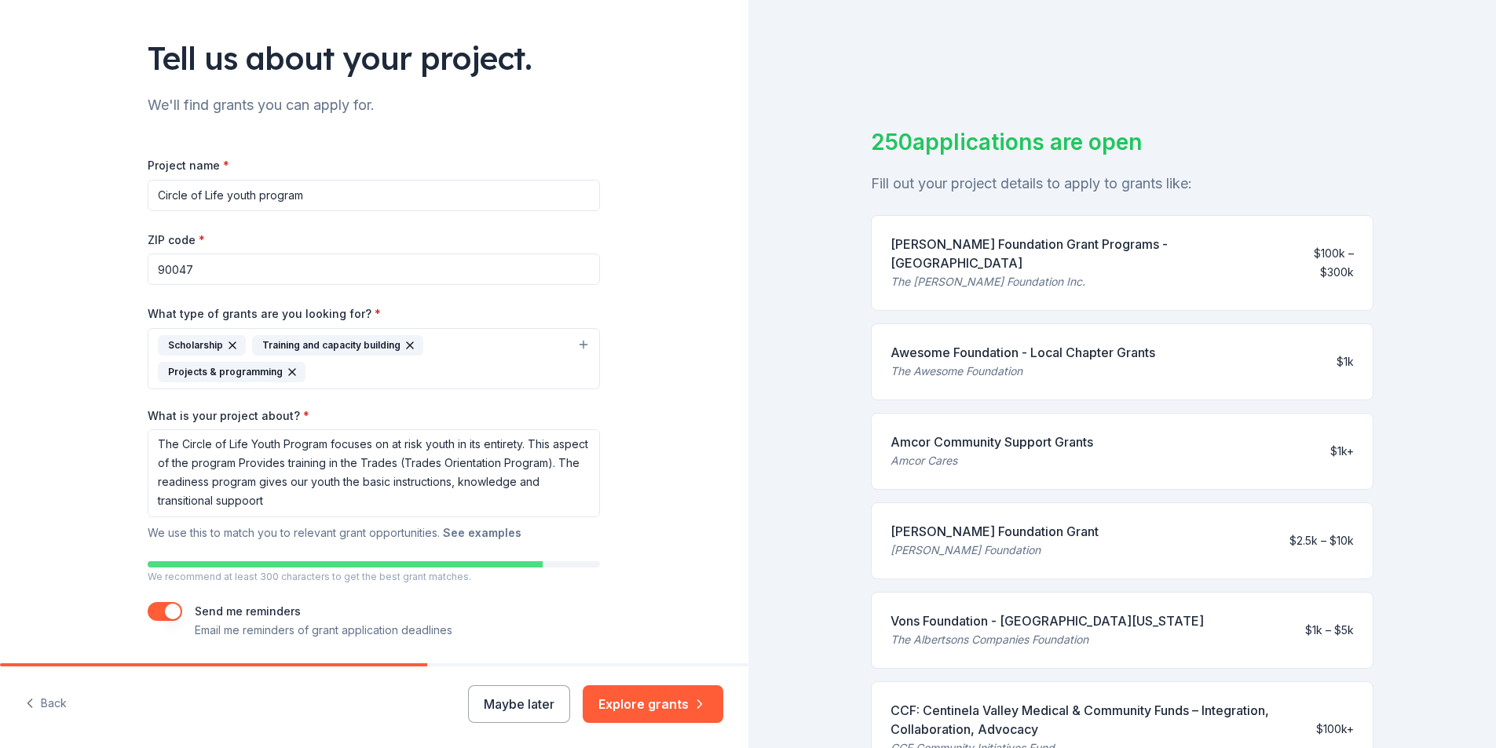
click at [493, 524] on button "See examples" at bounding box center [482, 533] width 79 height 19
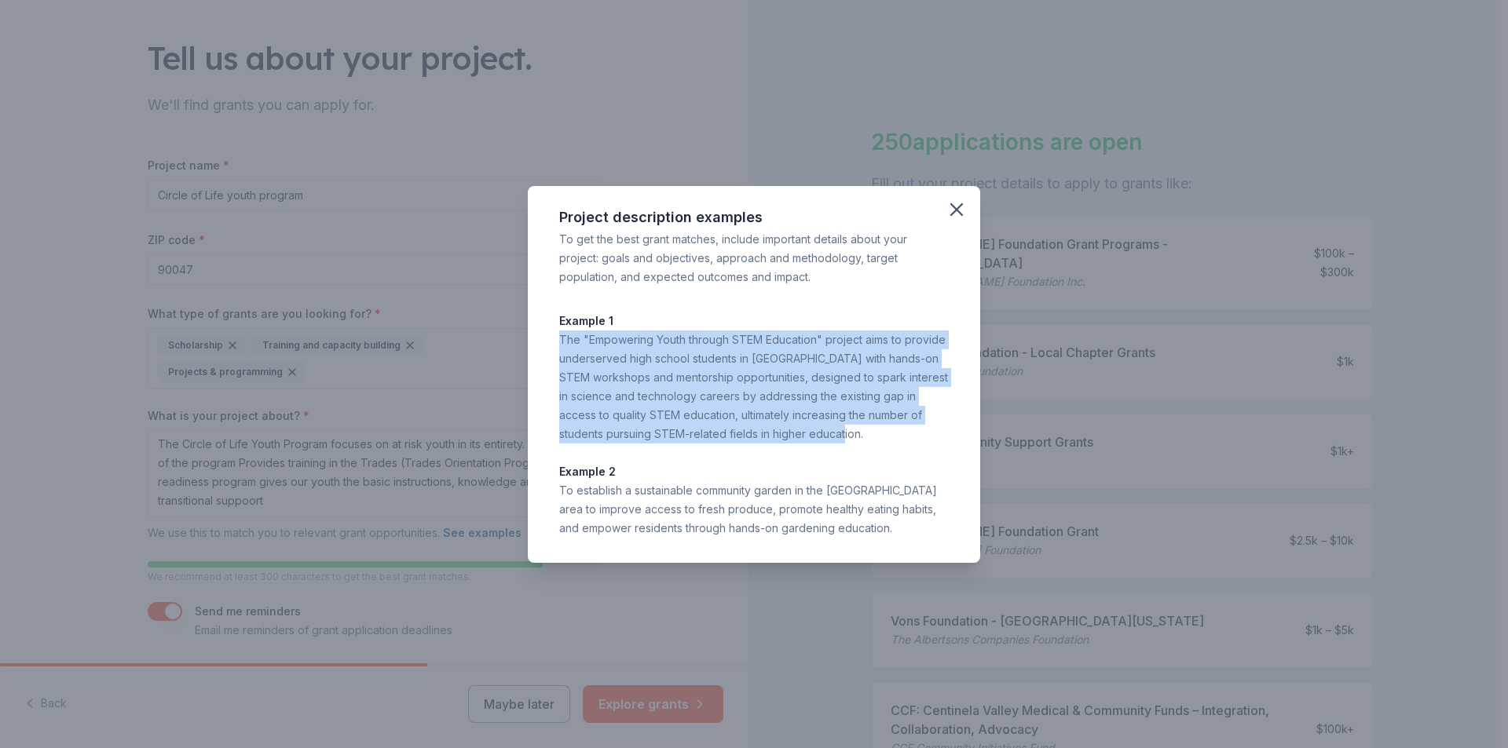
drag, startPoint x: 560, startPoint y: 342, endPoint x: 898, endPoint y: 443, distance: 352.5
click at [898, 443] on div "The "Empowering Youth through STEM Education" project aims to provide underserv…" at bounding box center [753, 387] width 389 height 113
copy div "The "Empowering Youth through STEM Education" project aims to provide underserv…"
click at [964, 203] on icon "button" at bounding box center [956, 210] width 22 height 22
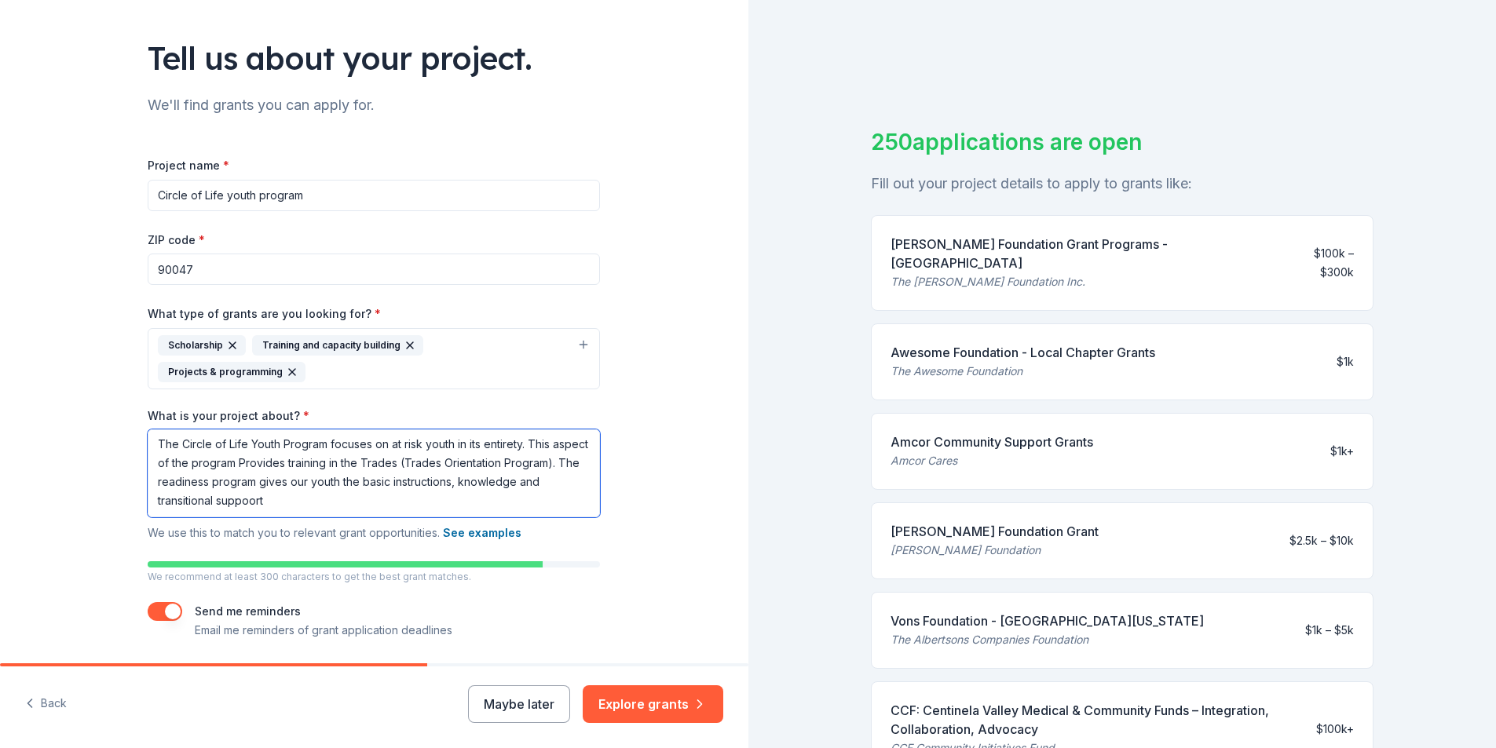
click at [152, 441] on textarea "The Circle of Life Youth Program focuses on at risk youth in its entirety. This…" at bounding box center [374, 474] width 452 height 88
drag, startPoint x: 152, startPoint y: 408, endPoint x: 524, endPoint y: 471, distance: 377.6
click at [524, 471] on textarea "The Circle of Life Youth Program focuses on at risk youth in its entirety. This…" at bounding box center [374, 474] width 452 height 88
paste textarea ""Empowering Youth through STEM Education" project aims to provide underserved h…"
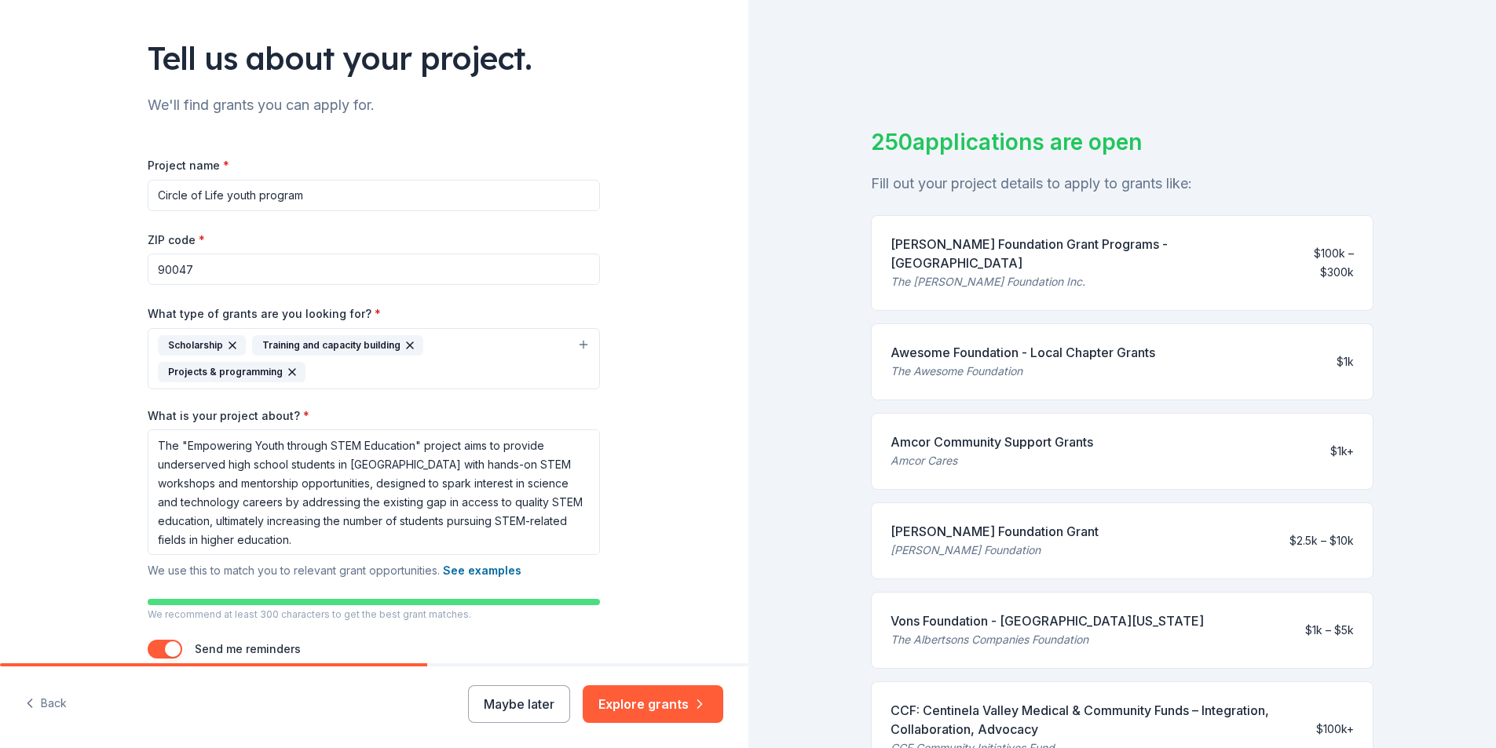
drag, startPoint x: 583, startPoint y: 560, endPoint x: 603, endPoint y: 546, distance: 24.2
click at [603, 550] on div "Tell us about your project. We'll find grants you can apply for. Project name *…" at bounding box center [374, 332] width 503 height 842
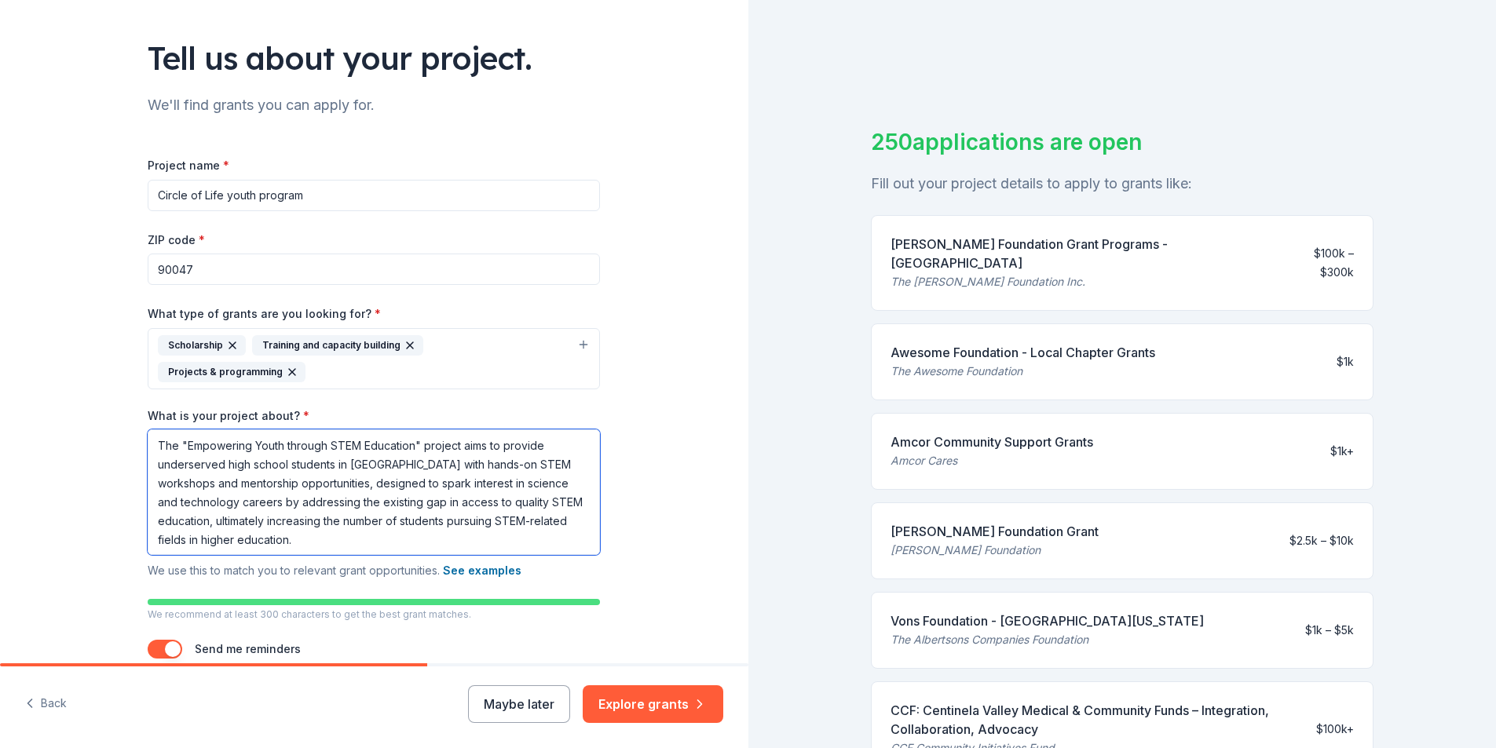
drag, startPoint x: 177, startPoint y: 415, endPoint x: 247, endPoint y: 421, distance: 69.4
click at [247, 430] on textarea "The "Empowering Youth through STEM Education" project aims to provide underserv…" at bounding box center [374, 493] width 452 height 126
drag, startPoint x: 368, startPoint y: 417, endPoint x: 402, endPoint y: 419, distance: 33.8
click at [402, 430] on textarea "The Circle youth empowerment program Youth through STEM Education" project aims…" at bounding box center [374, 493] width 452 height 126
drag, startPoint x: 413, startPoint y: 420, endPoint x: 442, endPoint y: 422, distance: 29.2
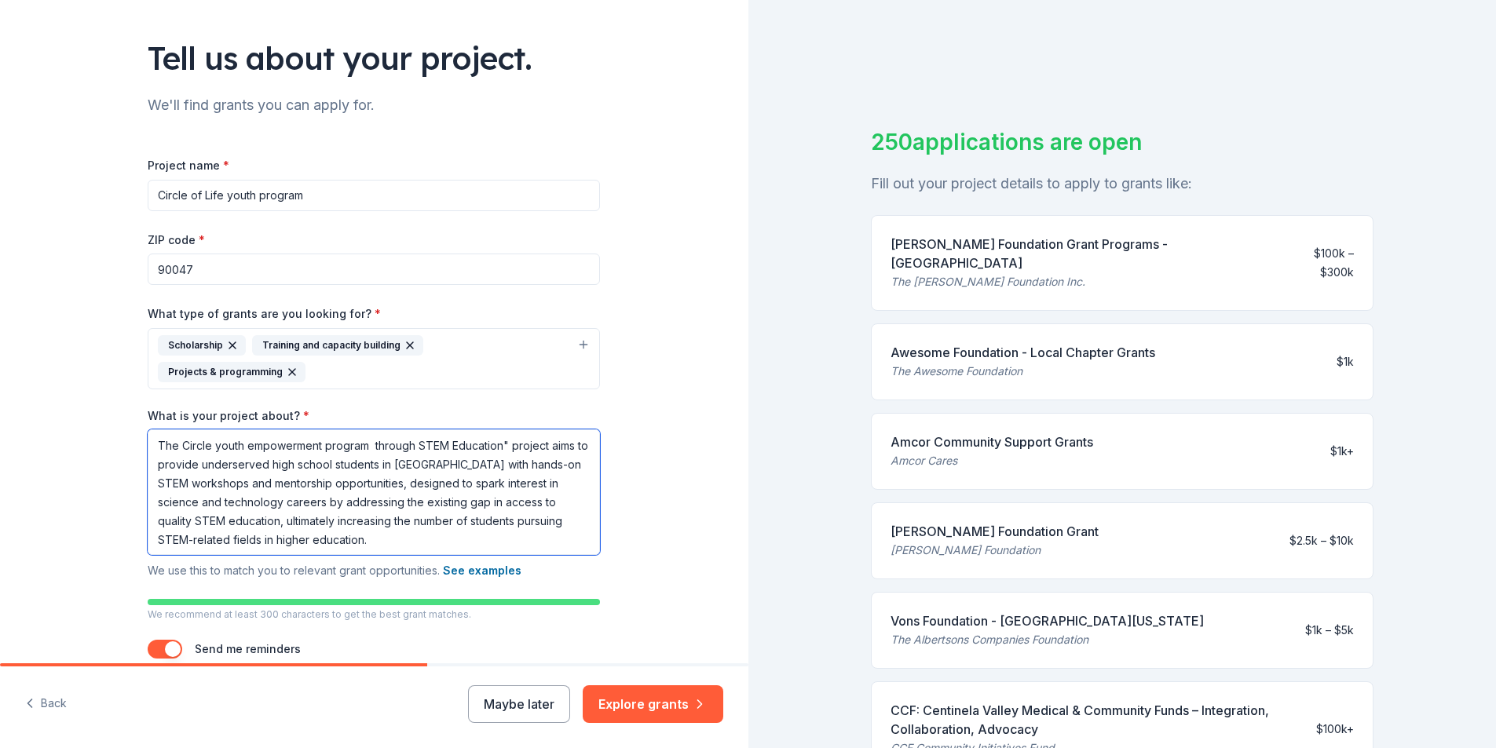
click at [442, 430] on textarea "The Circle youth empowerment program through STEM Education" project aims to pr…" at bounding box center [374, 493] width 452 height 126
click at [408, 430] on textarea "The Circle youth empowerment program through MC3 Education" project aims to pro…" at bounding box center [374, 493] width 452 height 126
click at [366, 430] on textarea "The Circle youth empowerment program through MC3 Education" project aims to pro…" at bounding box center [374, 493] width 452 height 126
drag, startPoint x: 408, startPoint y: 419, endPoint x: 465, endPoint y: 432, distance: 58.7
click at [408, 430] on textarea "The Circle youth empowerment program through MC3 Education" project aims to pro…" at bounding box center [374, 493] width 452 height 126
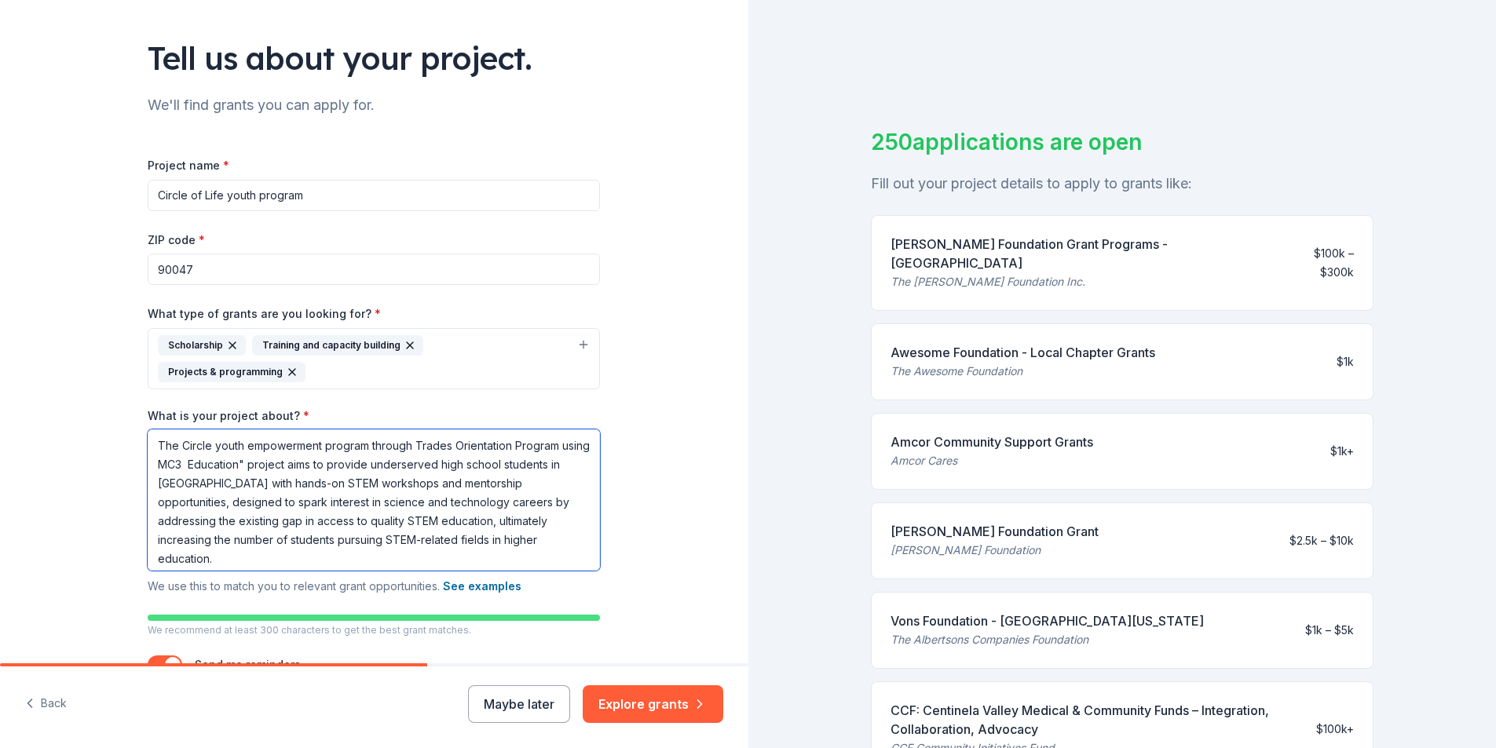
drag, startPoint x: 470, startPoint y: 436, endPoint x: 548, endPoint y: 447, distance: 79.3
click at [548, 447] on textarea "The Circle youth empowerment program through Trades Orientation Program using M…" at bounding box center [374, 500] width 452 height 141
click at [181, 439] on textarea "The Circle youth empowerment program through Trades Orientation Program using M…" at bounding box center [374, 500] width 452 height 141
click at [232, 434] on textarea "The Circle youth empowerment program through Trades Orientation Program using t…" at bounding box center [374, 500] width 452 height 141
click at [467, 441] on textarea "The Circle youth empowerment program through Trades Orientation Program using t…" at bounding box center [374, 500] width 452 height 141
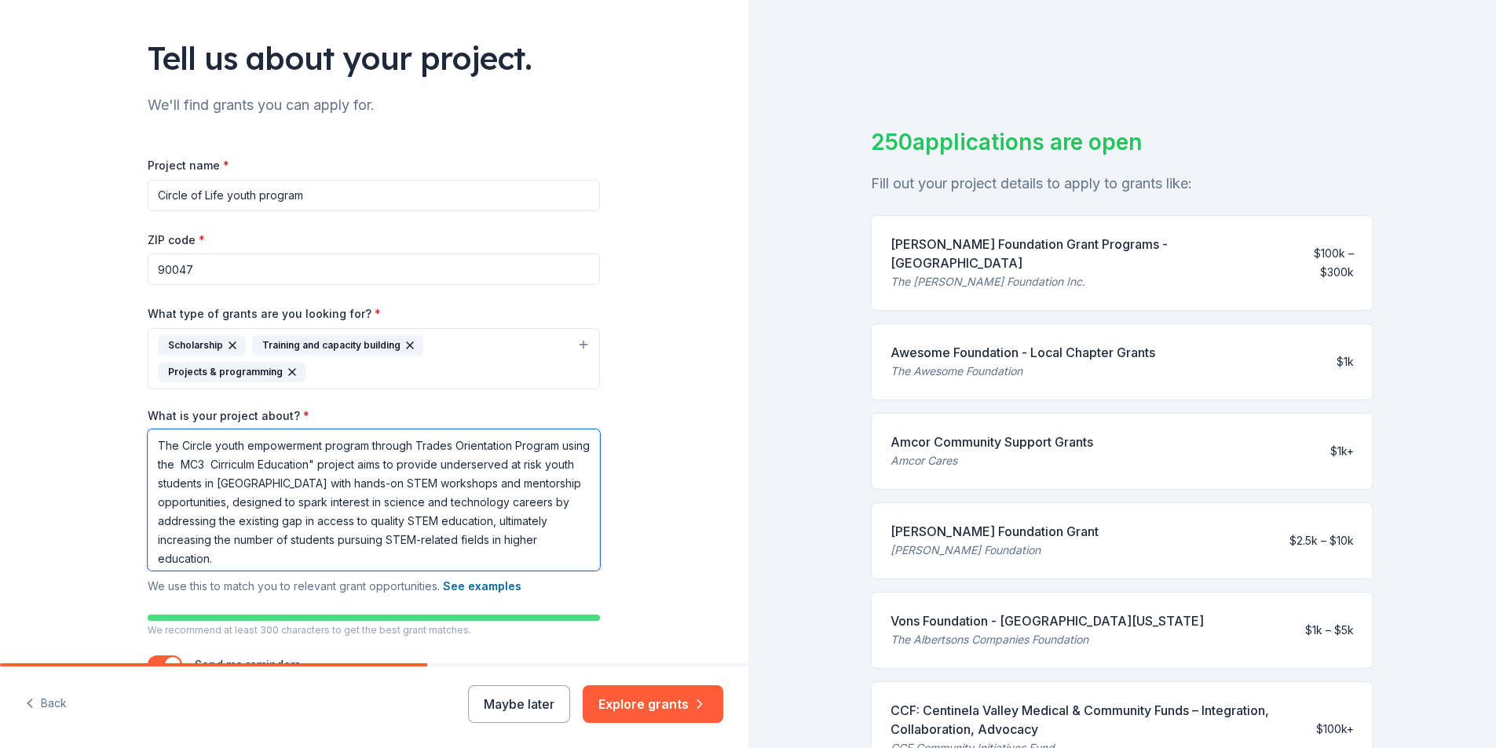
click at [265, 436] on textarea "The Circle youth empowerment program through Trades Orientation Program using t…" at bounding box center [374, 500] width 452 height 141
drag, startPoint x: 298, startPoint y: 436, endPoint x: 353, endPoint y: 439, distance: 55.1
click at [353, 439] on textarea "The Circle youth empowerment program through Trades Orientation Program using t…" at bounding box center [374, 500] width 452 height 141
drag, startPoint x: 404, startPoint y: 421, endPoint x: 367, endPoint y: 425, distance: 37.9
click at [367, 430] on textarea "The Circle youth empowerment program through Trades Orientation Program using t…" at bounding box center [374, 500] width 452 height 141
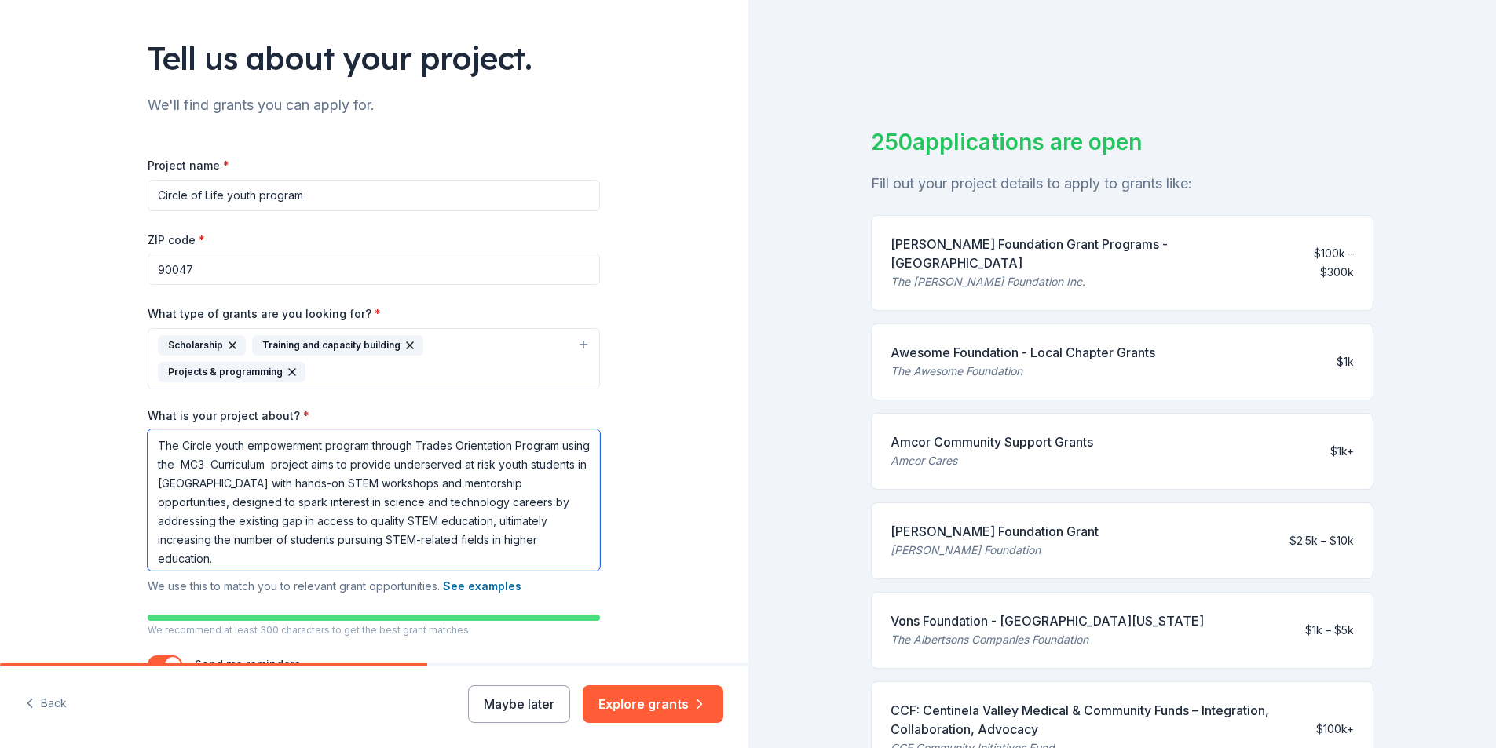
drag, startPoint x: 317, startPoint y: 415, endPoint x: 242, endPoint y: 423, distance: 75.9
click at [242, 430] on textarea "The Circle youth empowerment program through Trades Orientation Program using t…" at bounding box center [374, 500] width 452 height 141
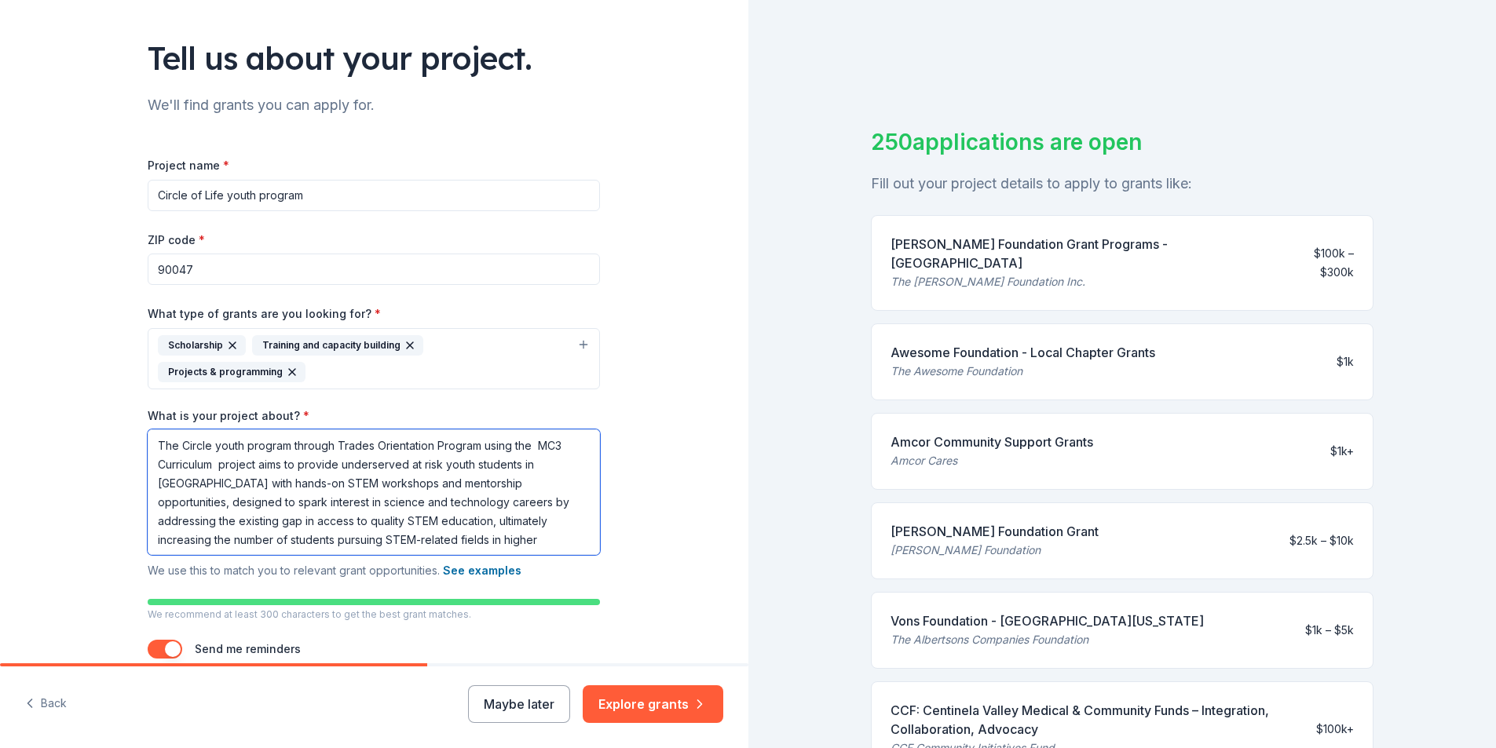
drag, startPoint x: 333, startPoint y: 418, endPoint x: 288, endPoint y: 425, distance: 45.3
click at [288, 430] on textarea "The Circle youth program through Trades Orientation Program using the MC3 Curri…" at bounding box center [374, 493] width 452 height 126
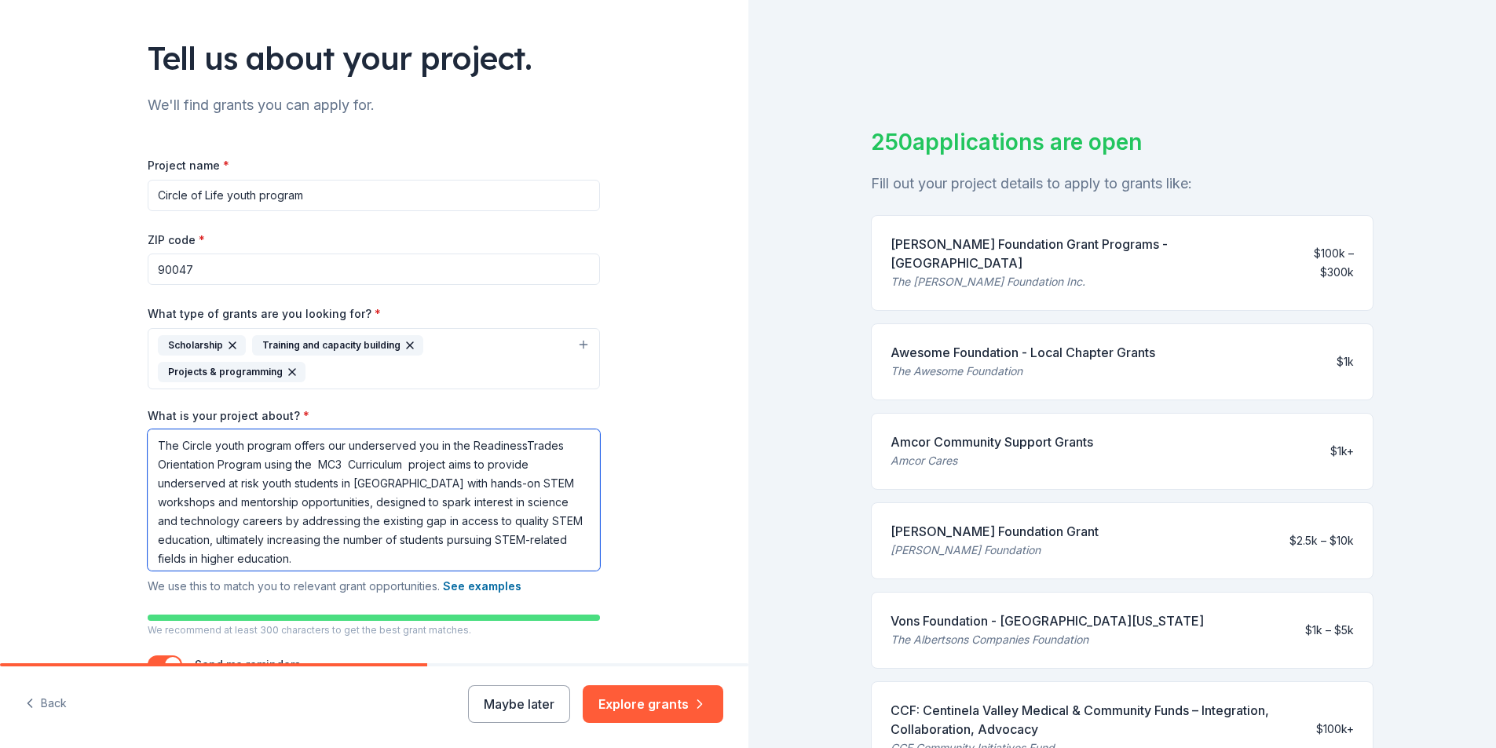
click at [433, 430] on textarea "The Circle youth program offers our underserved you in the ReadinessTrades Orie…" at bounding box center [374, 500] width 452 height 141
click at [429, 430] on textarea "The Circle youth program offers our underserved you in the ReadinessTrades Orie…" at bounding box center [374, 500] width 452 height 141
click at [528, 430] on textarea "The Circle youth program offers our underserved youth in the ReadinessTrades Or…" at bounding box center [374, 500] width 452 height 141
click at [258, 437] on textarea "The Circle youth program offers our underserved youth in the Readiness Trades O…" at bounding box center [374, 500] width 452 height 141
click at [258, 436] on textarea "The Circle youth program offers our underserved youth in the Readiness Trades O…" at bounding box center [374, 500] width 452 height 141
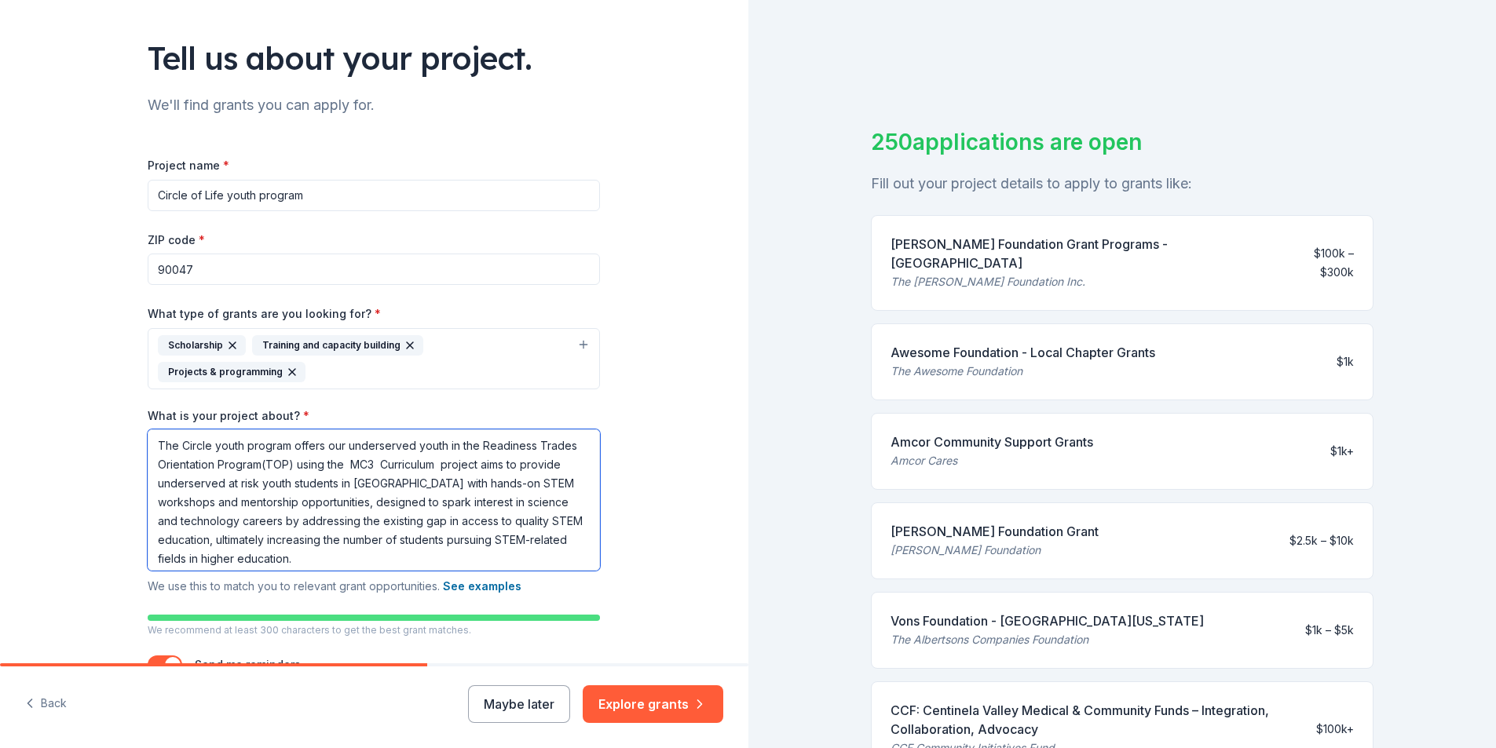
drag, startPoint x: 408, startPoint y: 418, endPoint x: 324, endPoint y: 422, distance: 84.9
click at [324, 430] on textarea "The Circle youth program offers our underserved youth in the Readiness Trades O…" at bounding box center [374, 500] width 452 height 141
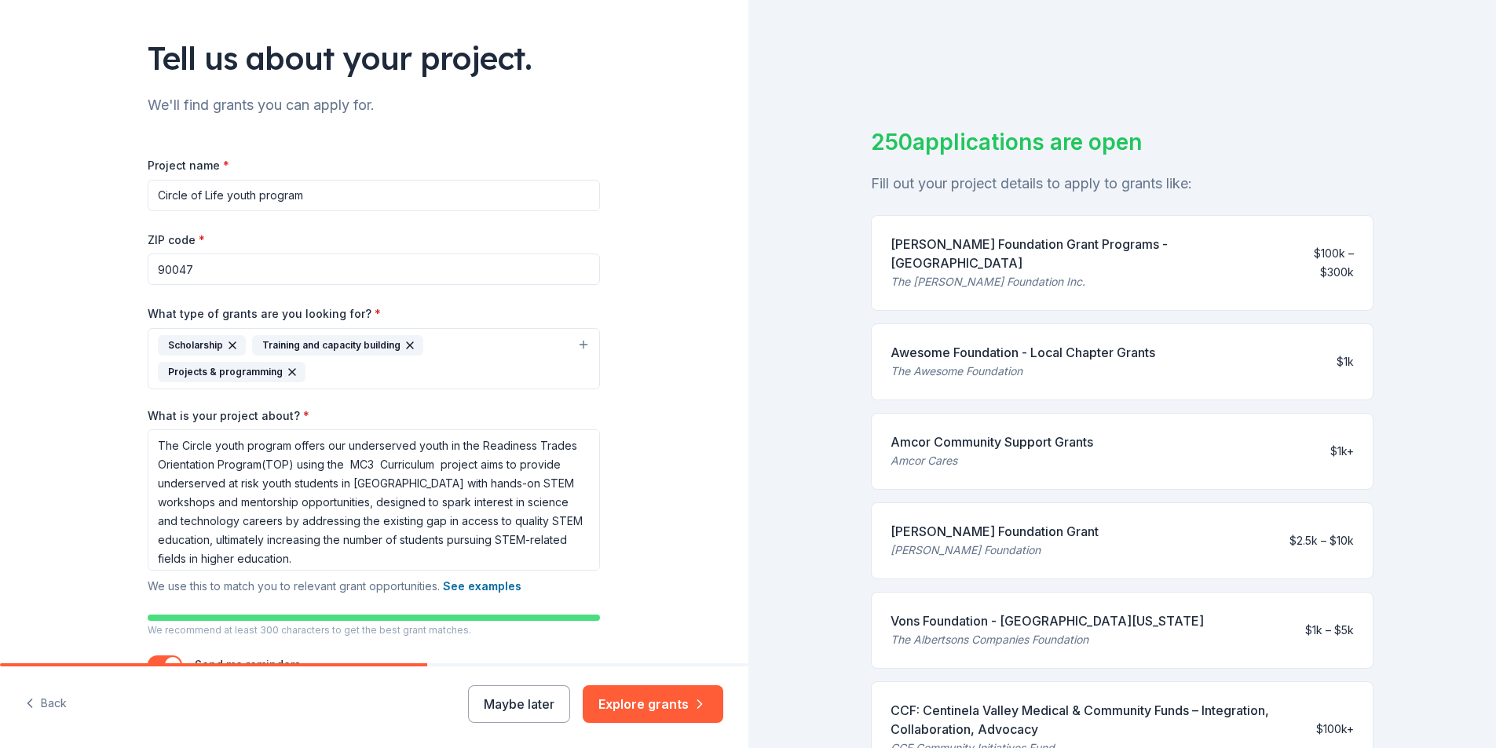
drag, startPoint x: 452, startPoint y: 380, endPoint x: 458, endPoint y: 390, distance: 11.6
click at [456, 390] on div "Project name * Circle of Life youth program ZIP code * 90047 What type of grant…" at bounding box center [374, 424] width 452 height 538
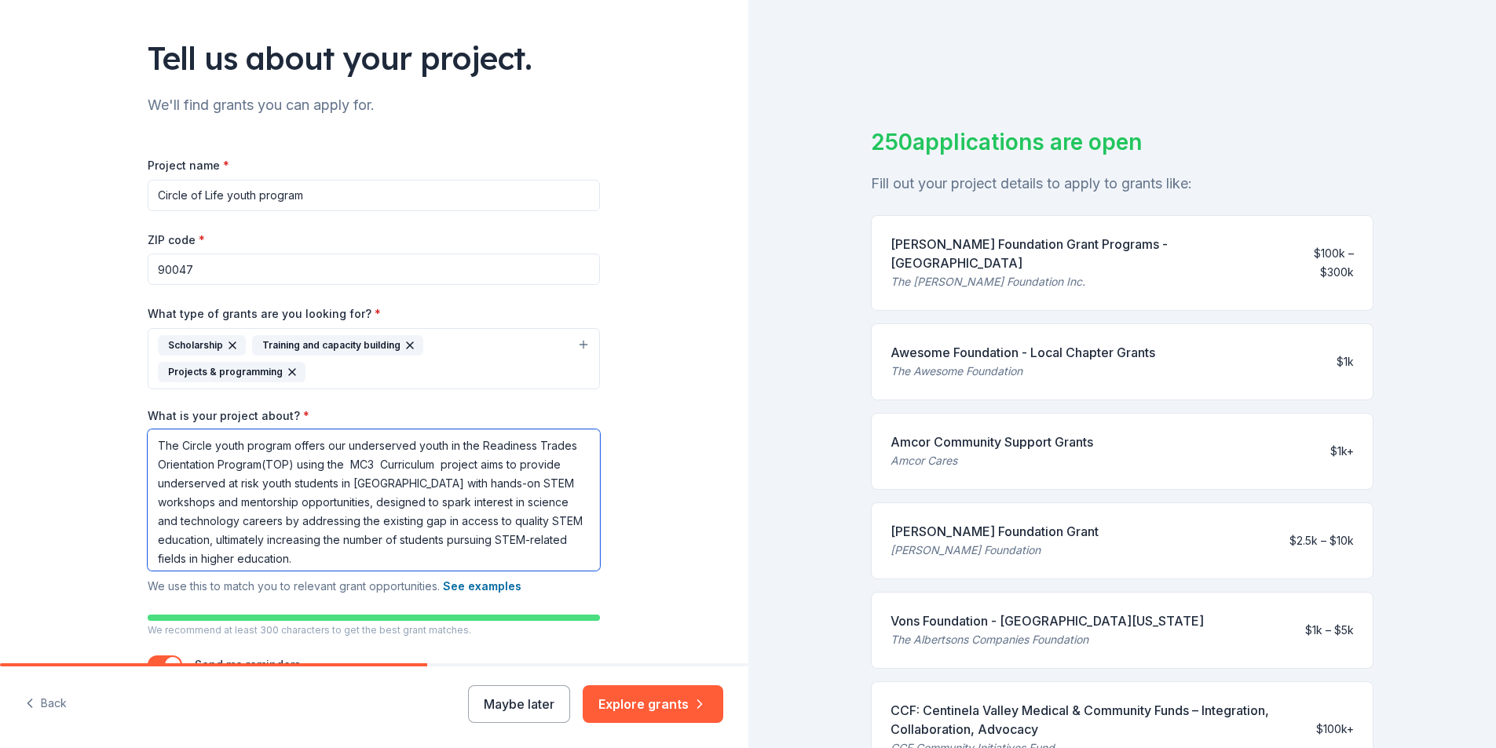
drag, startPoint x: 407, startPoint y: 418, endPoint x: 342, endPoint y: 424, distance: 64.7
click at [342, 430] on textarea "The Circle youth program offers our underserved youth in the Readiness Trades O…" at bounding box center [374, 500] width 452 height 141
drag, startPoint x: 321, startPoint y: 419, endPoint x: 452, endPoint y: 418, distance: 131.1
click at [452, 430] on textarea "The Circle youth program offers our underserved youth in the Readiness Trades O…" at bounding box center [374, 500] width 452 height 141
click at [503, 430] on textarea "The Circle youth program offers the Readiness Trades Orientation Program(TOP) u…" at bounding box center [374, 500] width 452 height 141
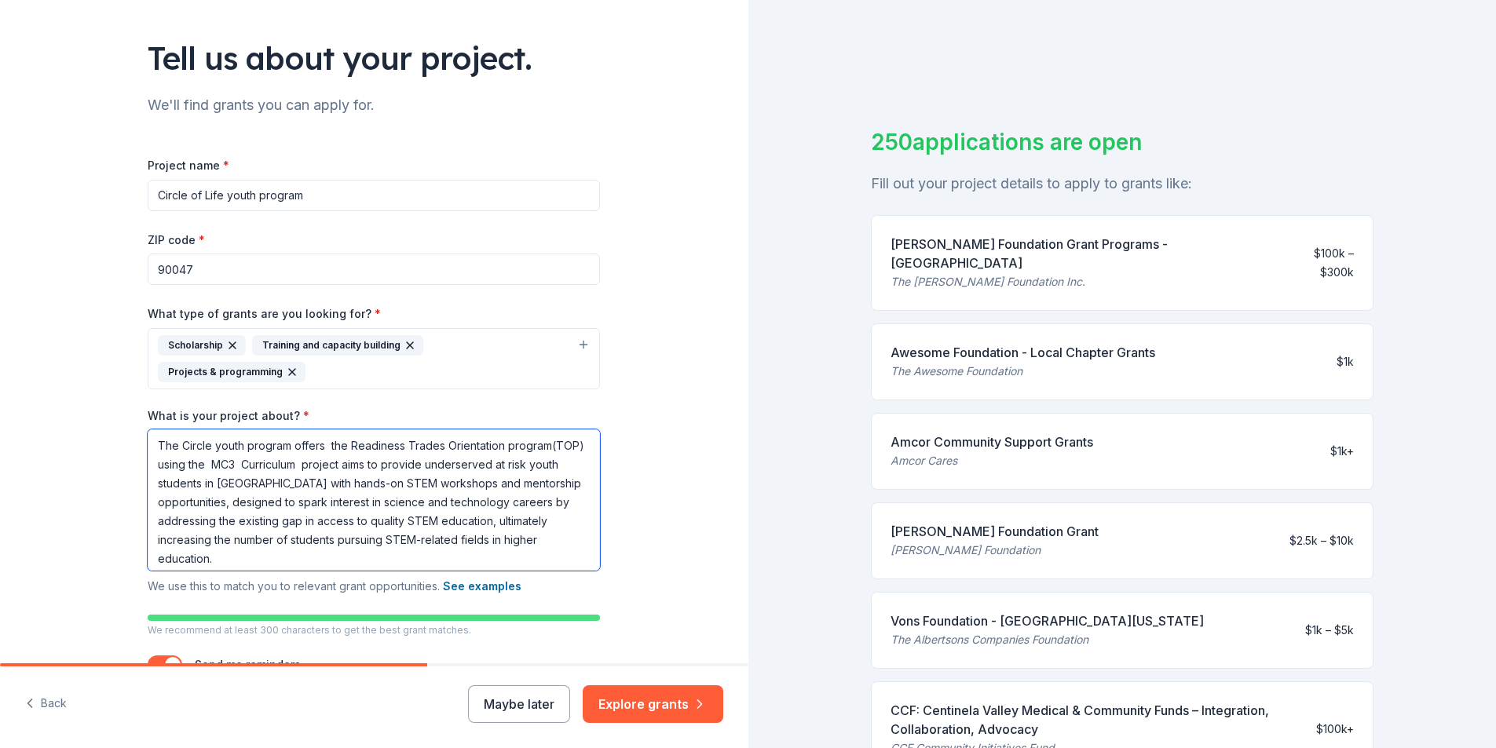
click at [320, 430] on textarea "The Circle youth program offers the Readiness Trades Orientation program(TOP) u…" at bounding box center [374, 500] width 452 height 141
click at [297, 437] on textarea "The Circle youth program offers the Readiness Trades Orientation program(TOP) u…" at bounding box center [374, 500] width 452 height 141
click at [298, 435] on textarea "The Circle youth program offers the Readiness Trades Orientation program(TOP) u…" at bounding box center [374, 500] width 452 height 141
click at [295, 437] on textarea "The Circle youth program offers the Readiness Trades Orientation program(TOP) u…" at bounding box center [374, 500] width 452 height 141
click at [309, 440] on textarea "The Circle youth program offers the Readiness Trades Orientation program(TOP) u…" at bounding box center [374, 500] width 452 height 141
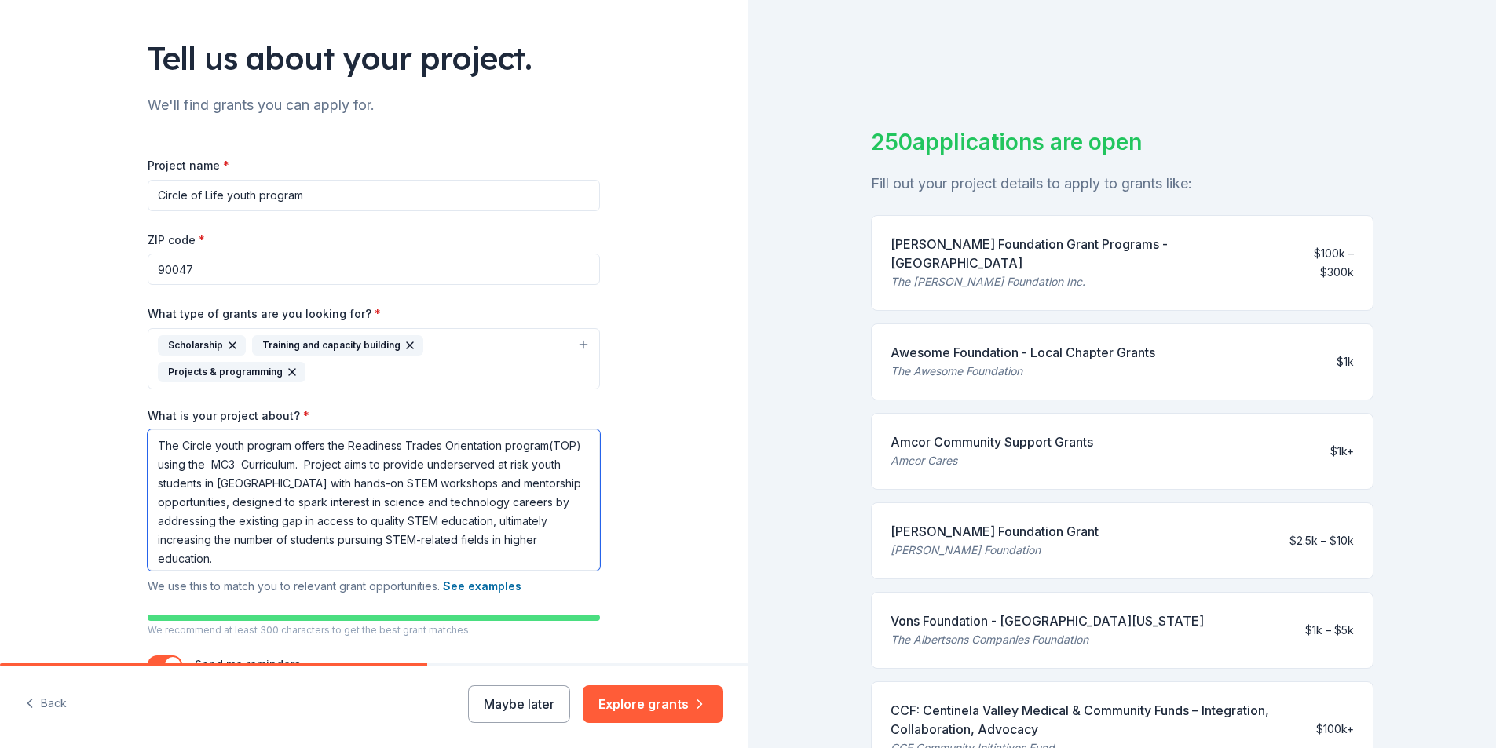
drag, startPoint x: 213, startPoint y: 454, endPoint x: 285, endPoint y: 456, distance: 72.3
click at [285, 456] on textarea "The Circle youth program offers the Readiness Trades Orientation program(TOP) u…" at bounding box center [374, 500] width 452 height 141
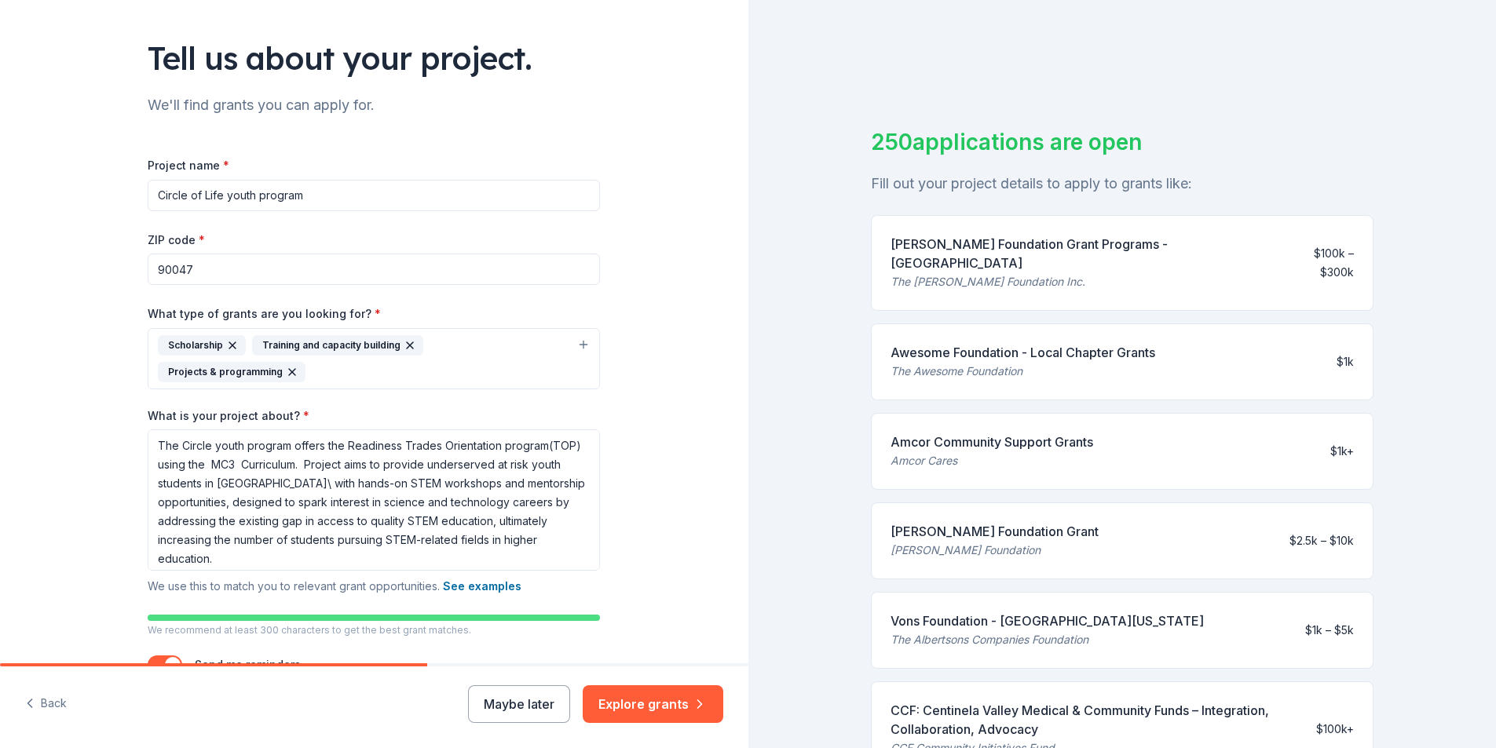
drag, startPoint x: 1110, startPoint y: 203, endPoint x: 1652, endPoint y: 739, distance: 761.8
click at [1496, 739] on html "Tell us about your project. We'll find grants you can apply for. Project name *…" at bounding box center [748, 374] width 1496 height 748
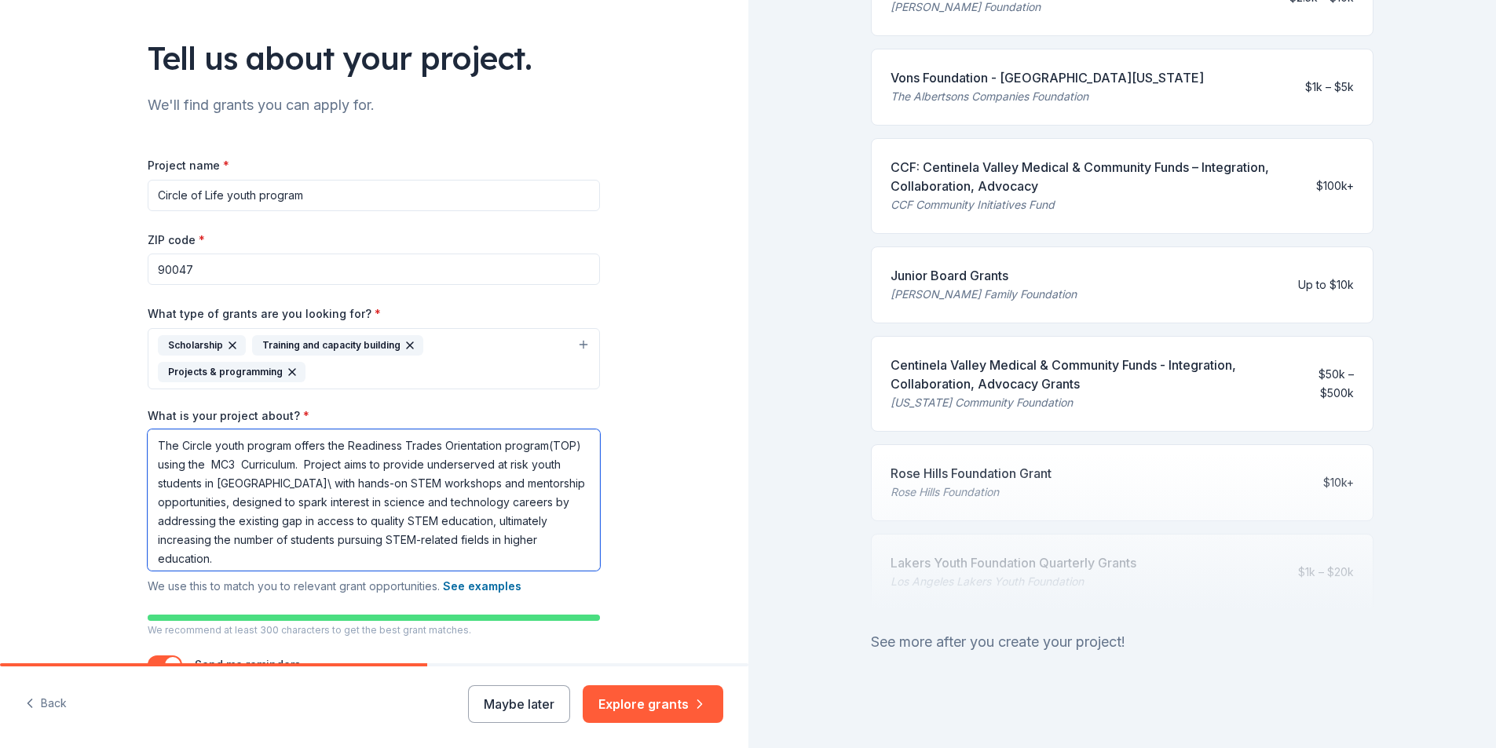
click at [278, 456] on textarea "The Circle youth program offers the Readiness Trades Orientation program(TOP) u…" at bounding box center [374, 500] width 452 height 141
click at [275, 458] on textarea "The Circle youth program offers the Readiness Trades Orientation program(TOP) u…" at bounding box center [374, 500] width 452 height 141
click at [298, 457] on textarea "The Circle youth program offers the Readiness Trades Orientation program(TOP) u…" at bounding box center [374, 500] width 452 height 141
click at [295, 455] on textarea "The Circle youth program offers the Readiness Trades Orientation program(TOP) u…" at bounding box center [374, 500] width 452 height 141
drag, startPoint x: 409, startPoint y: 456, endPoint x: 384, endPoint y: 458, distance: 25.2
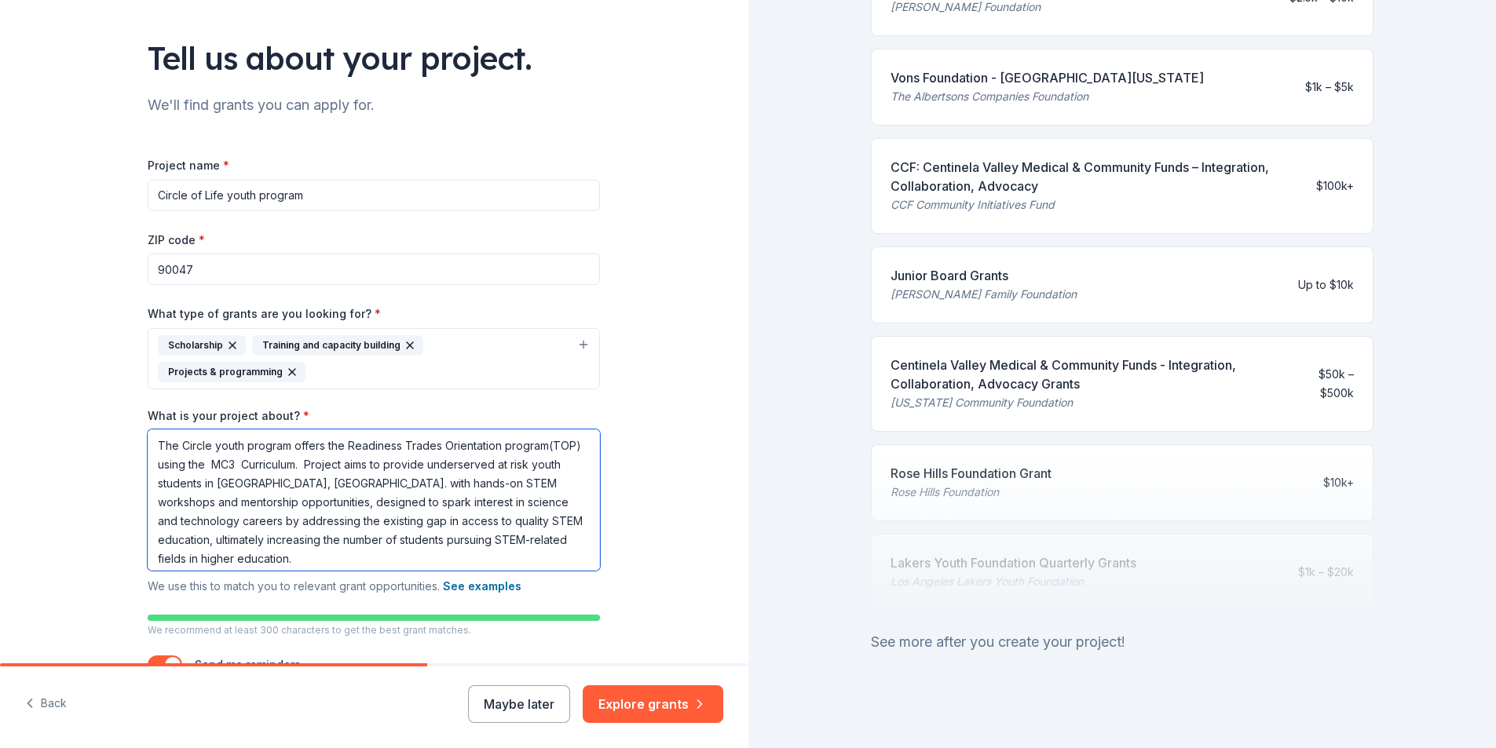
click at [384, 458] on textarea "The Circle youth program offers the Readiness Trades Orientation program(TOP) u…" at bounding box center [374, 500] width 452 height 141
click at [382, 456] on textarea "The Circle youth program offers the Readiness Trades Orientation program(TOP) u…" at bounding box center [374, 500] width 452 height 141
click at [439, 474] on textarea "The Circle youth program offers the Readiness Trades Orientation program(TOP) u…" at bounding box center [374, 500] width 452 height 141
drag, startPoint x: 439, startPoint y: 474, endPoint x: 576, endPoint y: 478, distance: 136.7
click at [576, 478] on textarea "The Circle youth program offers the Readiness Trades Orientation program(TOP) u…" at bounding box center [374, 500] width 452 height 141
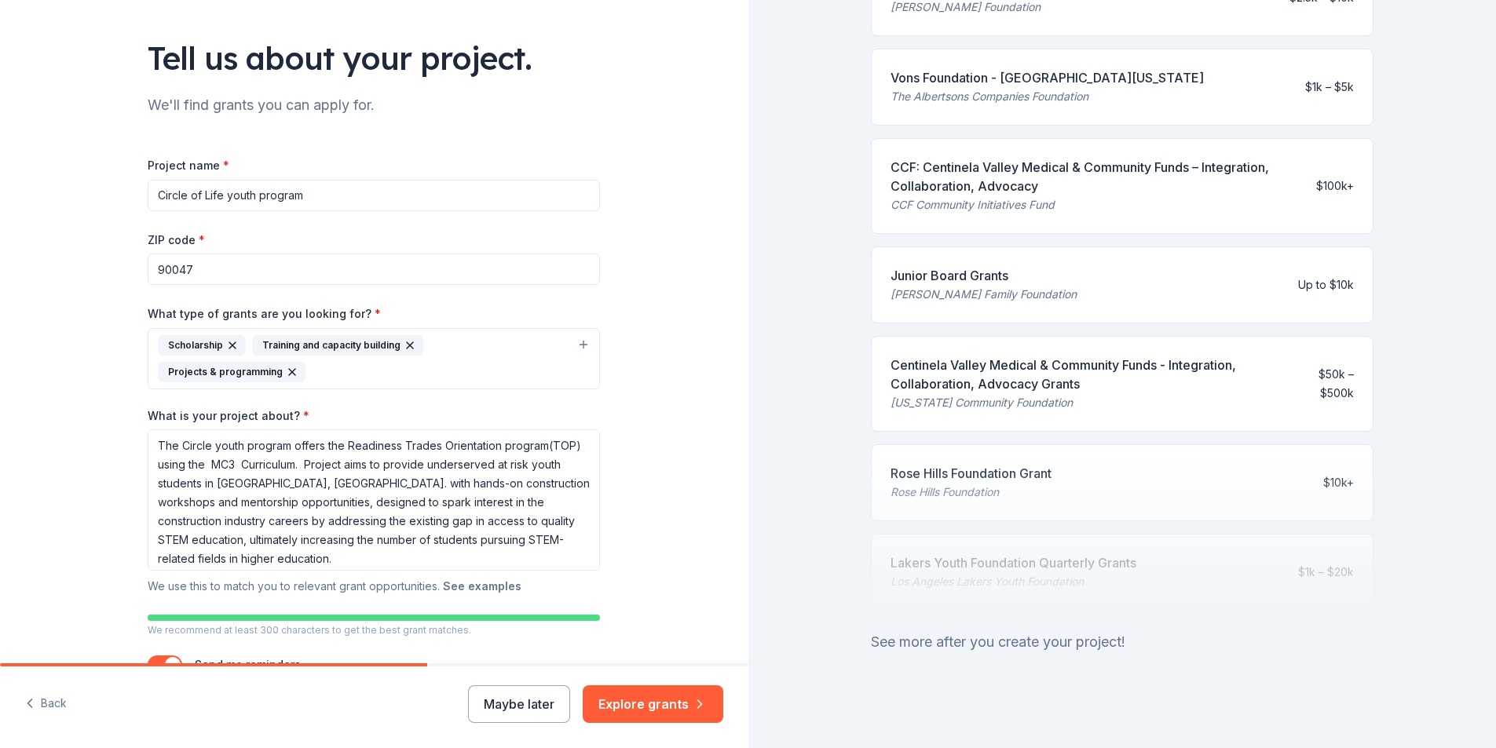
click at [461, 577] on button "See examples" at bounding box center [482, 586] width 79 height 19
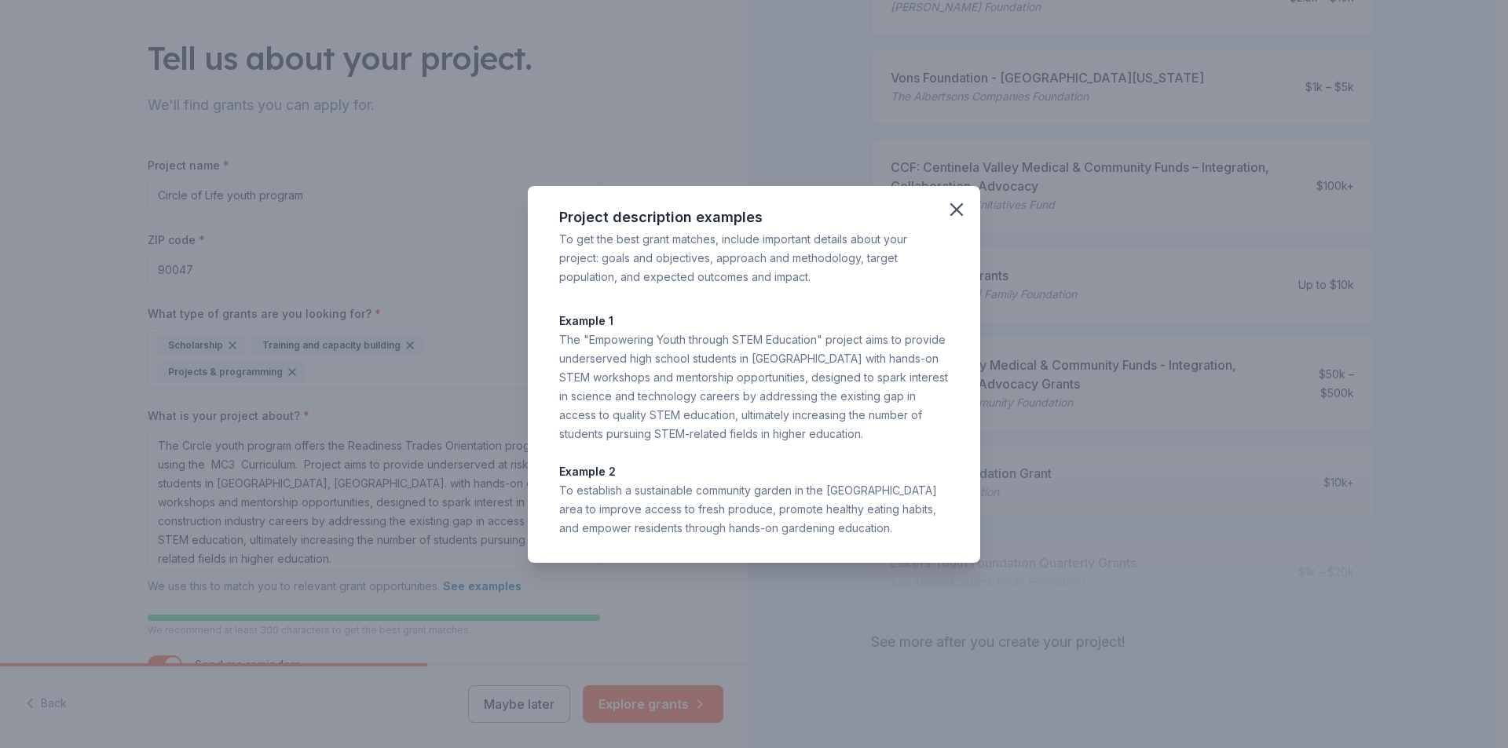
click at [543, 623] on div "Project description examples To get the best grant matches, include important d…" at bounding box center [754, 374] width 1508 height 748
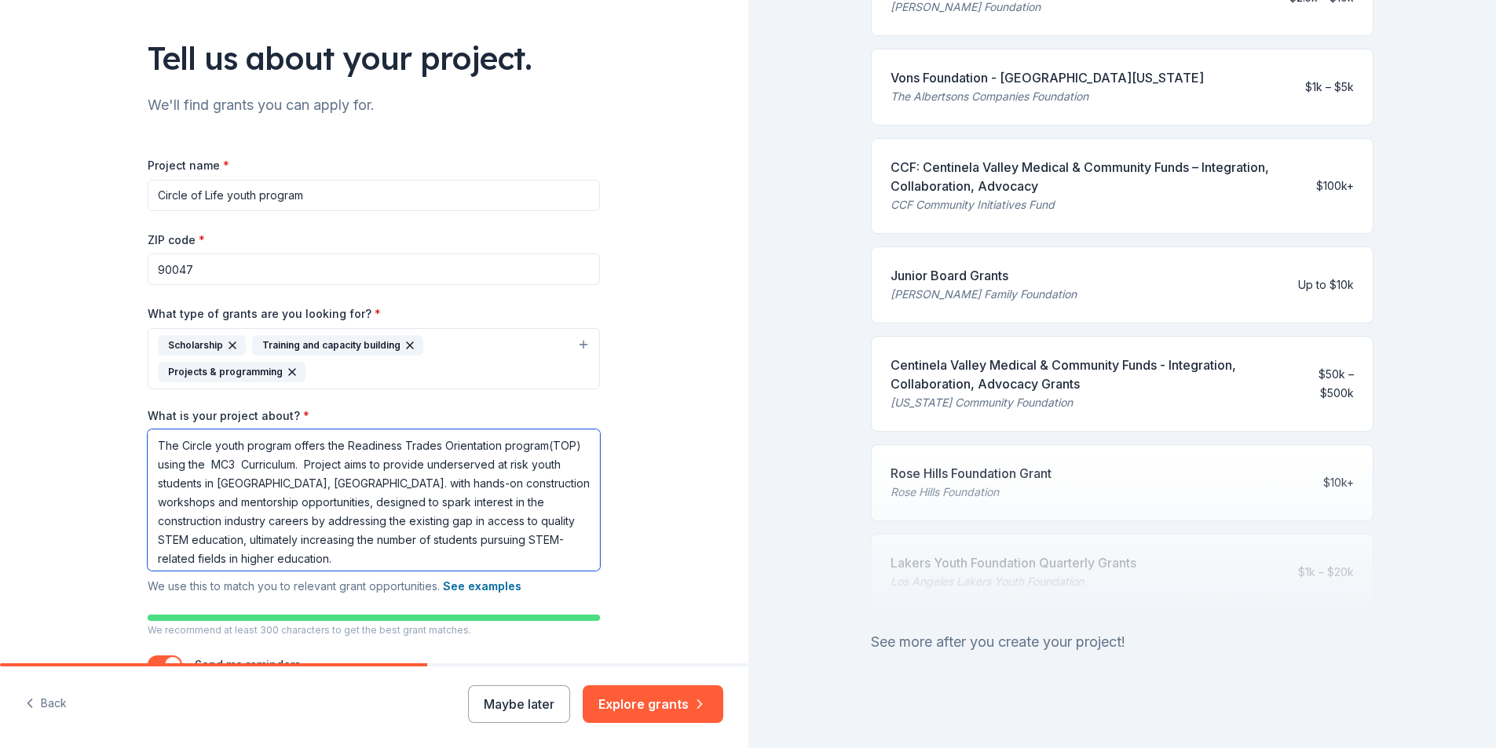
drag, startPoint x: 191, startPoint y: 494, endPoint x: 154, endPoint y: 492, distance: 36.9
click at [154, 492] on textarea "The Circle youth program offers the Readiness Trades Orientation program(TOP) u…" at bounding box center [374, 500] width 452 height 141
click at [569, 477] on textarea "The Circle youth program offers the Readiness Trades Orientation program(TOP) u…" at bounding box center [374, 500] width 452 height 141
drag, startPoint x: 202, startPoint y: 496, endPoint x: 153, endPoint y: 497, distance: 48.7
click at [153, 497] on textarea "The Circle youth program offers the Readiness Trades Orientation program(TOP) u…" at bounding box center [374, 500] width 452 height 141
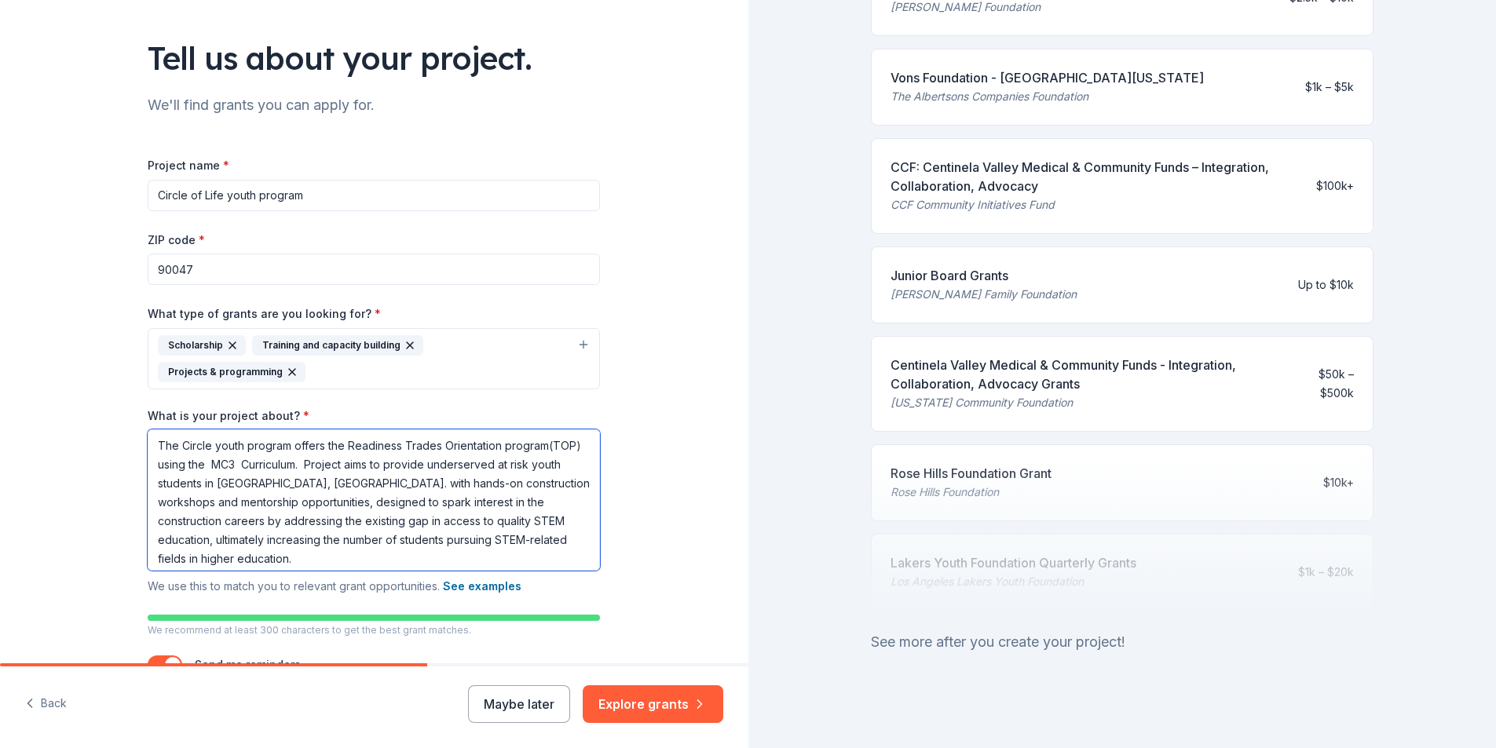
drag, startPoint x: 450, startPoint y: 496, endPoint x: 418, endPoint y: 499, distance: 32.3
click at [418, 499] on textarea "The Circle youth program offers the Readiness Trades Orientation program(TOP) u…" at bounding box center [374, 500] width 452 height 141
drag, startPoint x: 383, startPoint y: 516, endPoint x: 419, endPoint y: 517, distance: 35.4
click at [419, 517] on textarea "The Circle youth program offers the Readiness Trades Orientation program(TOP) u…" at bounding box center [374, 500] width 452 height 141
click at [443, 513] on textarea "The Circle youth program offers the Readiness Trades Orientation program(TOP) u…" at bounding box center [374, 500] width 452 height 141
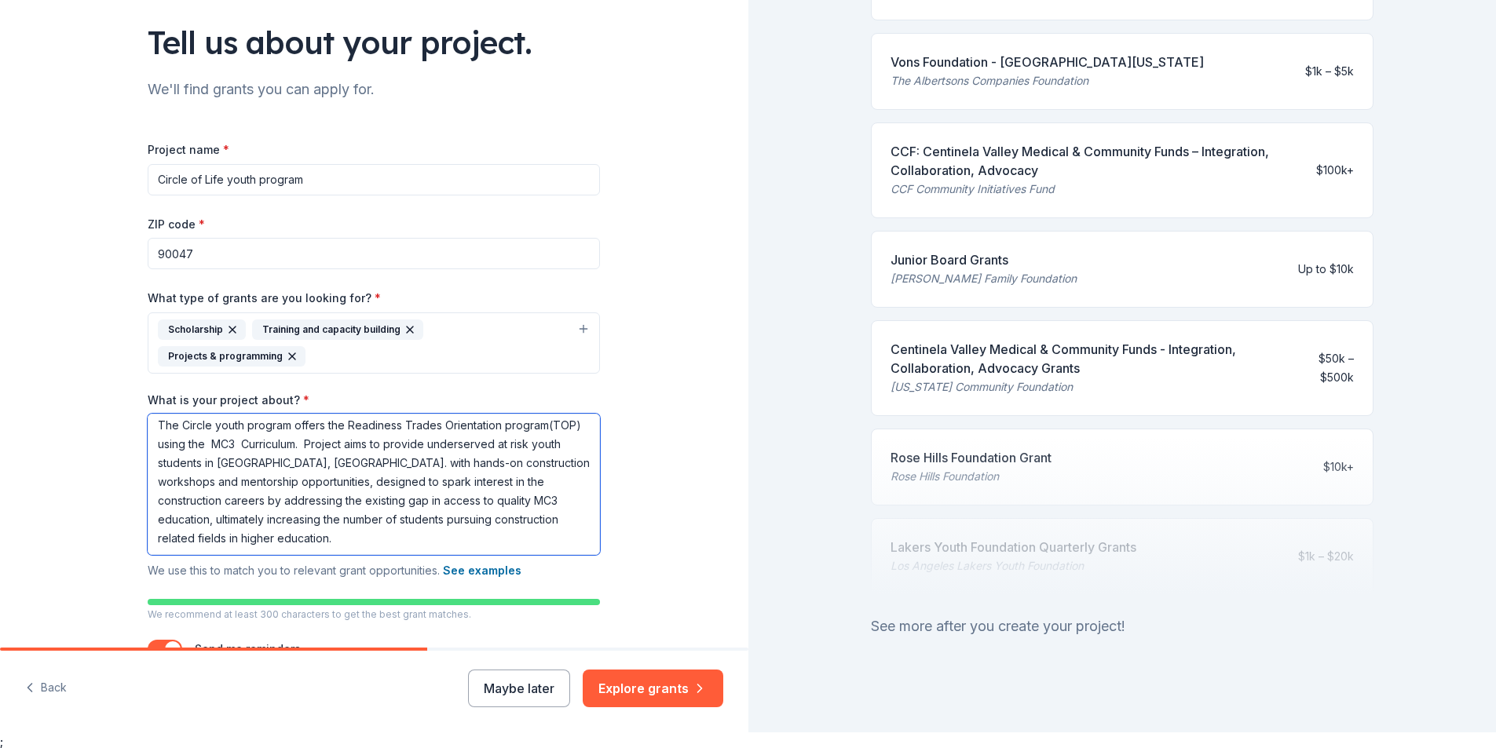
scroll to position [19, 0]
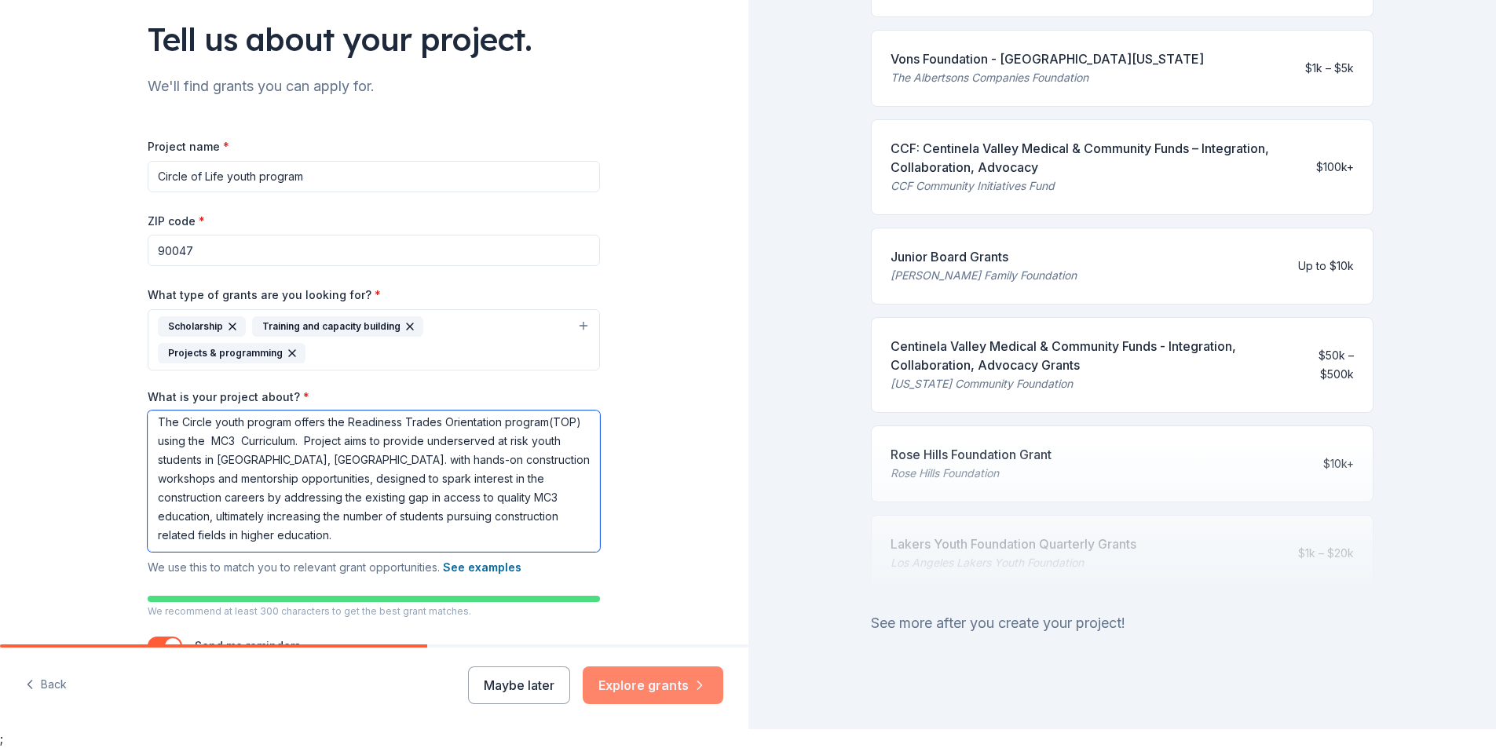
type textarea "The Circle youth program offers the Readiness Trades Orientation program(TOP) u…"
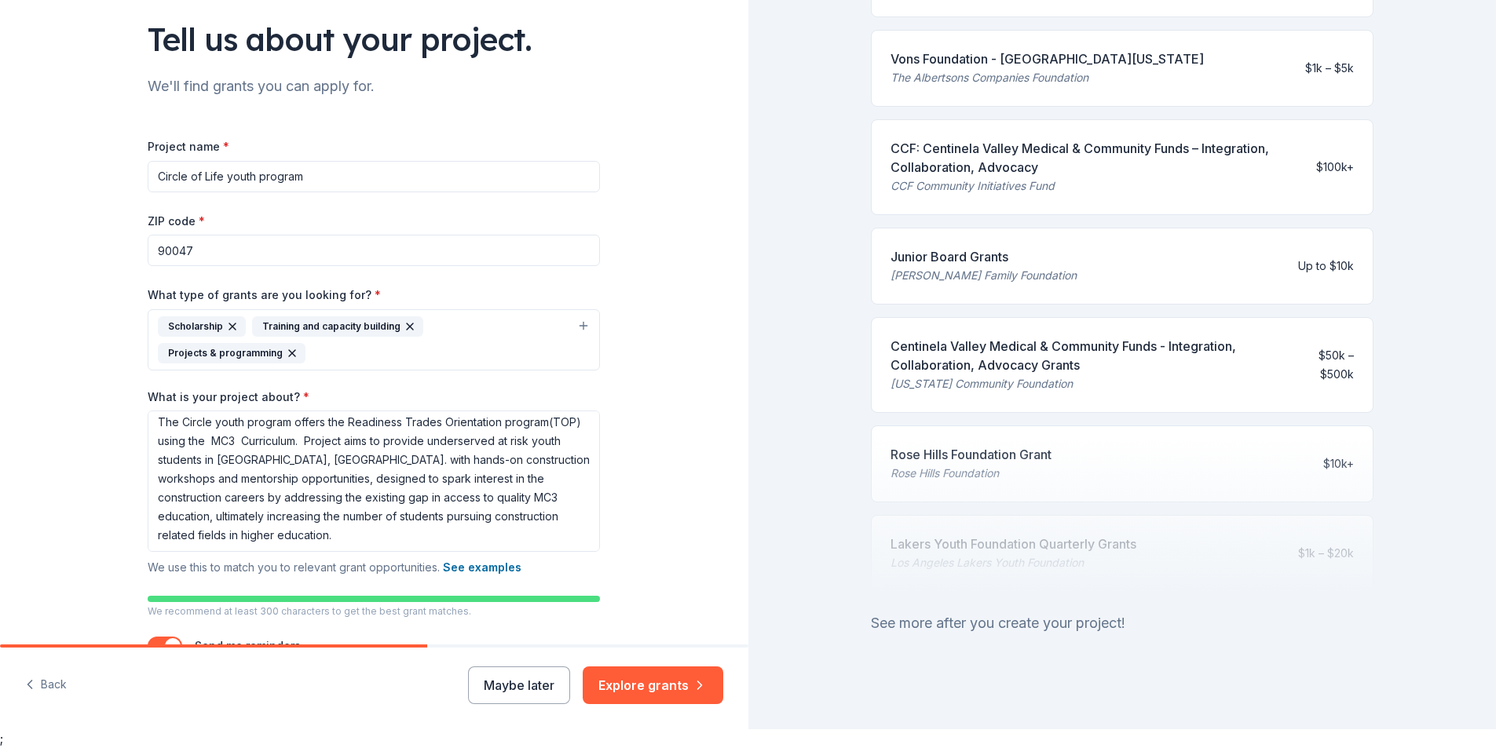
click at [639, 692] on button "Explore grants" at bounding box center [653, 686] width 141 height 38
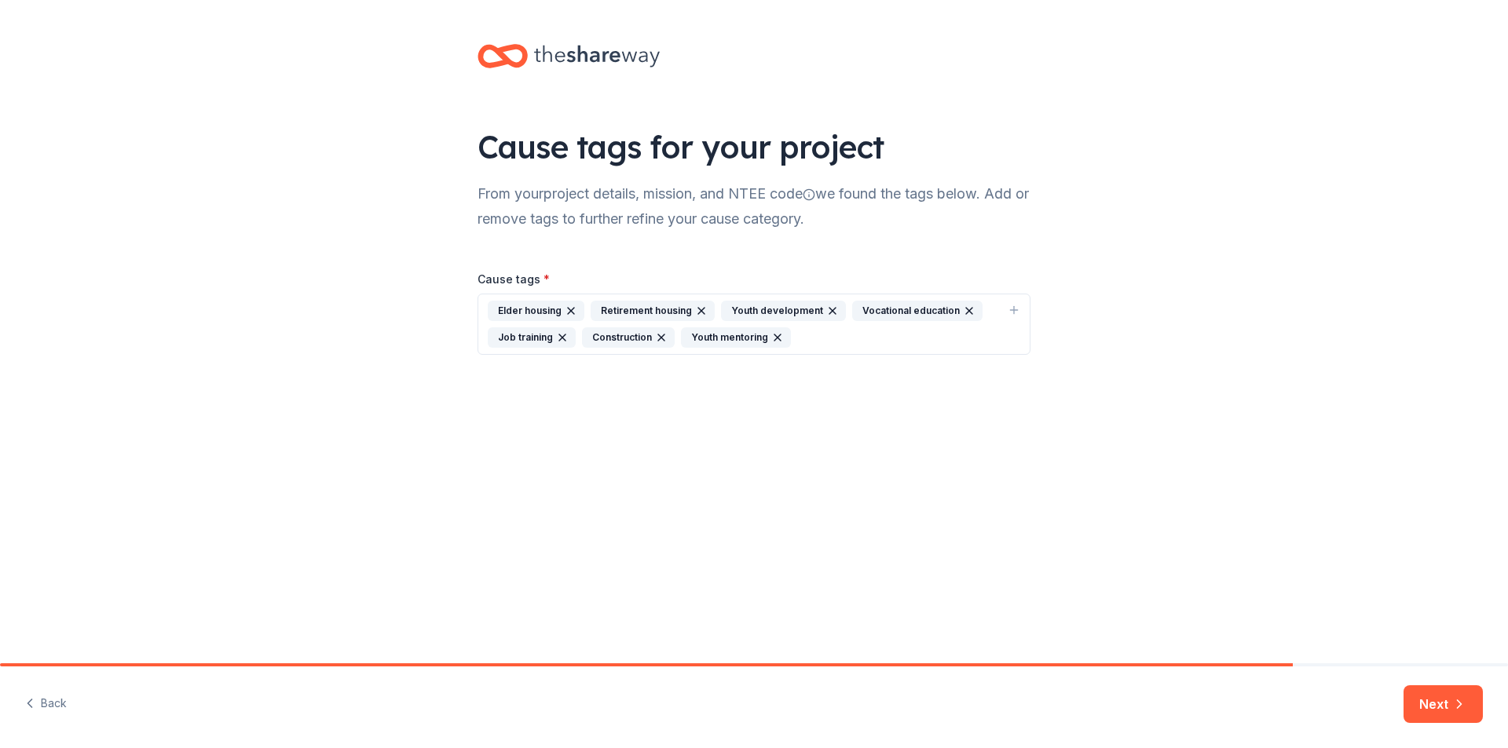
click at [572, 309] on icon "button" at bounding box center [571, 311] width 13 height 13
click at [586, 308] on div "Retirement housing" at bounding box center [550, 311] width 124 height 20
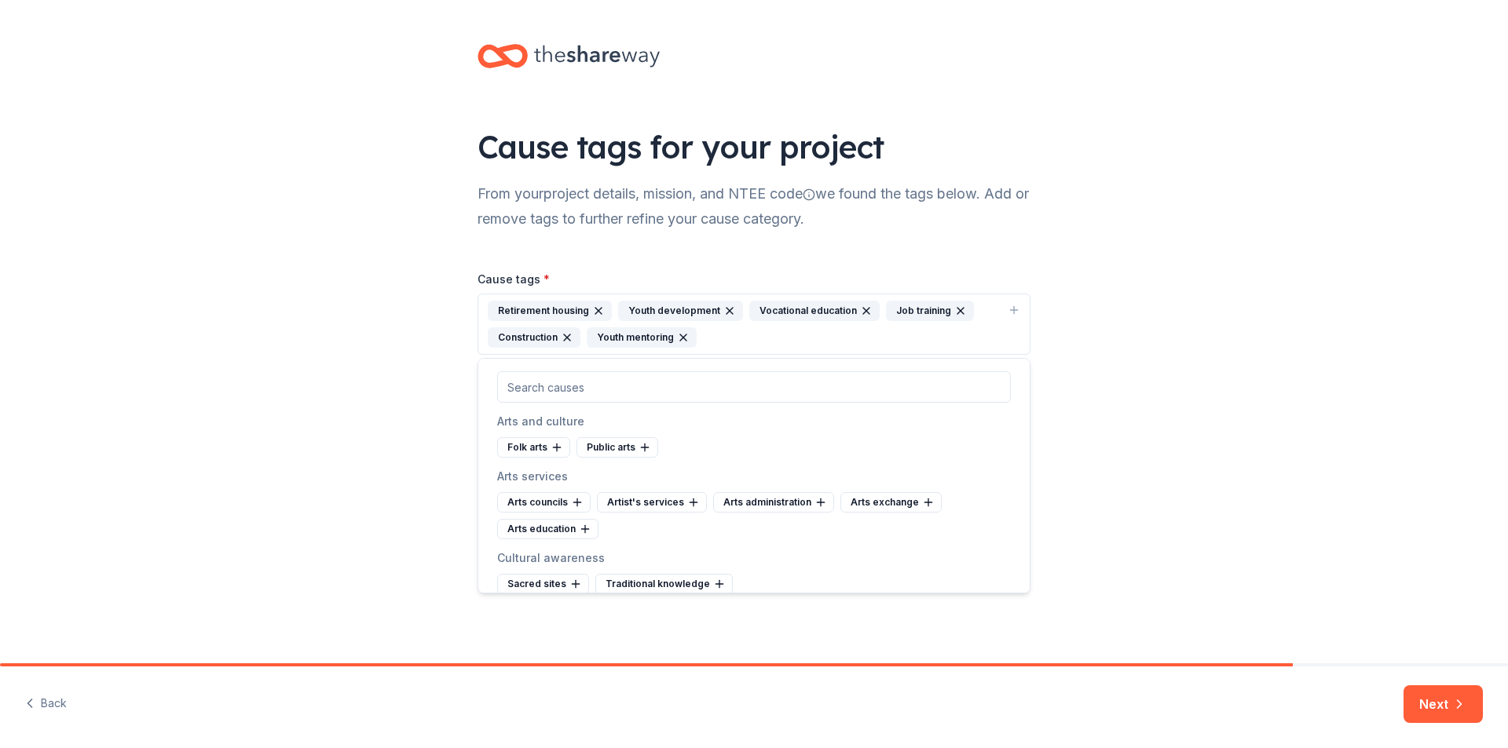
click at [594, 307] on icon "button" at bounding box center [598, 311] width 13 height 13
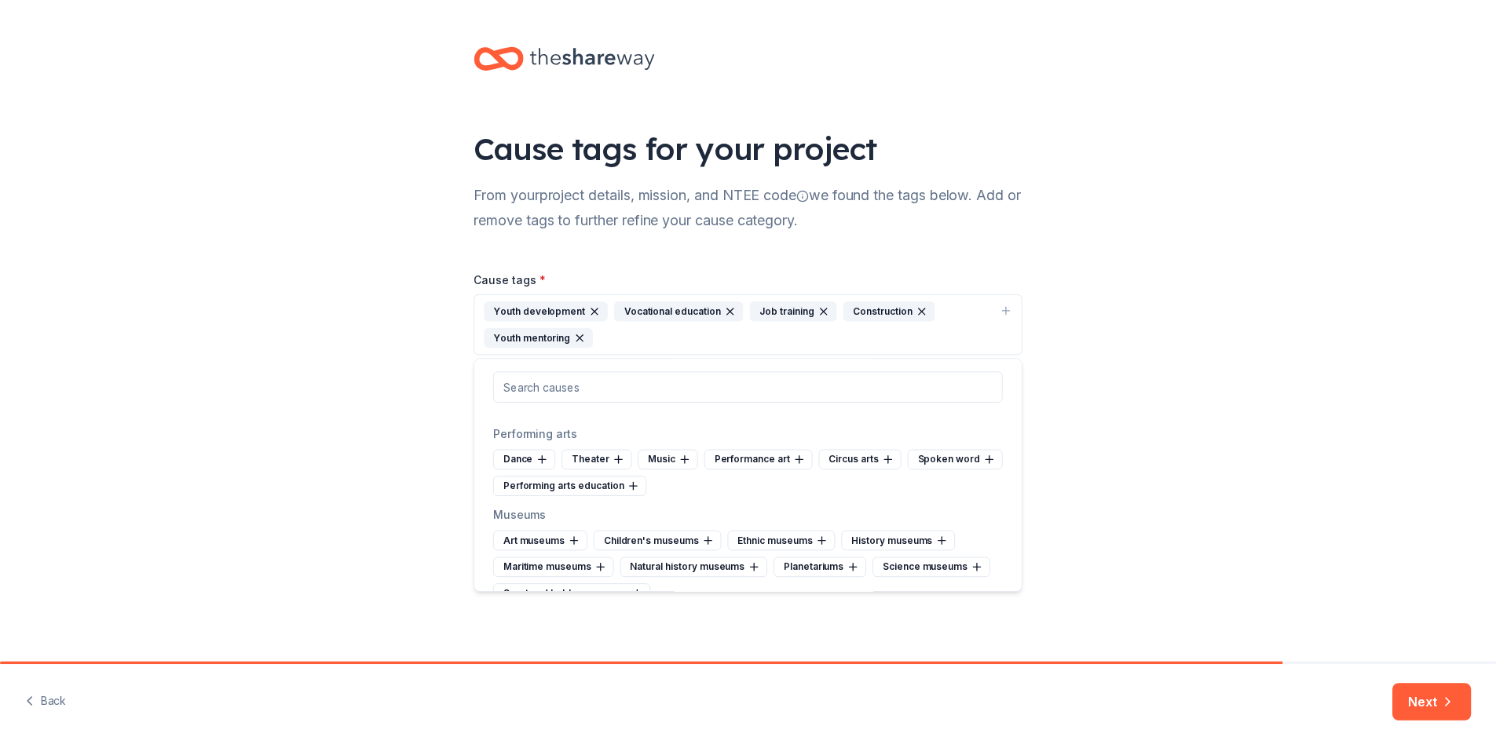
scroll to position [290, 0]
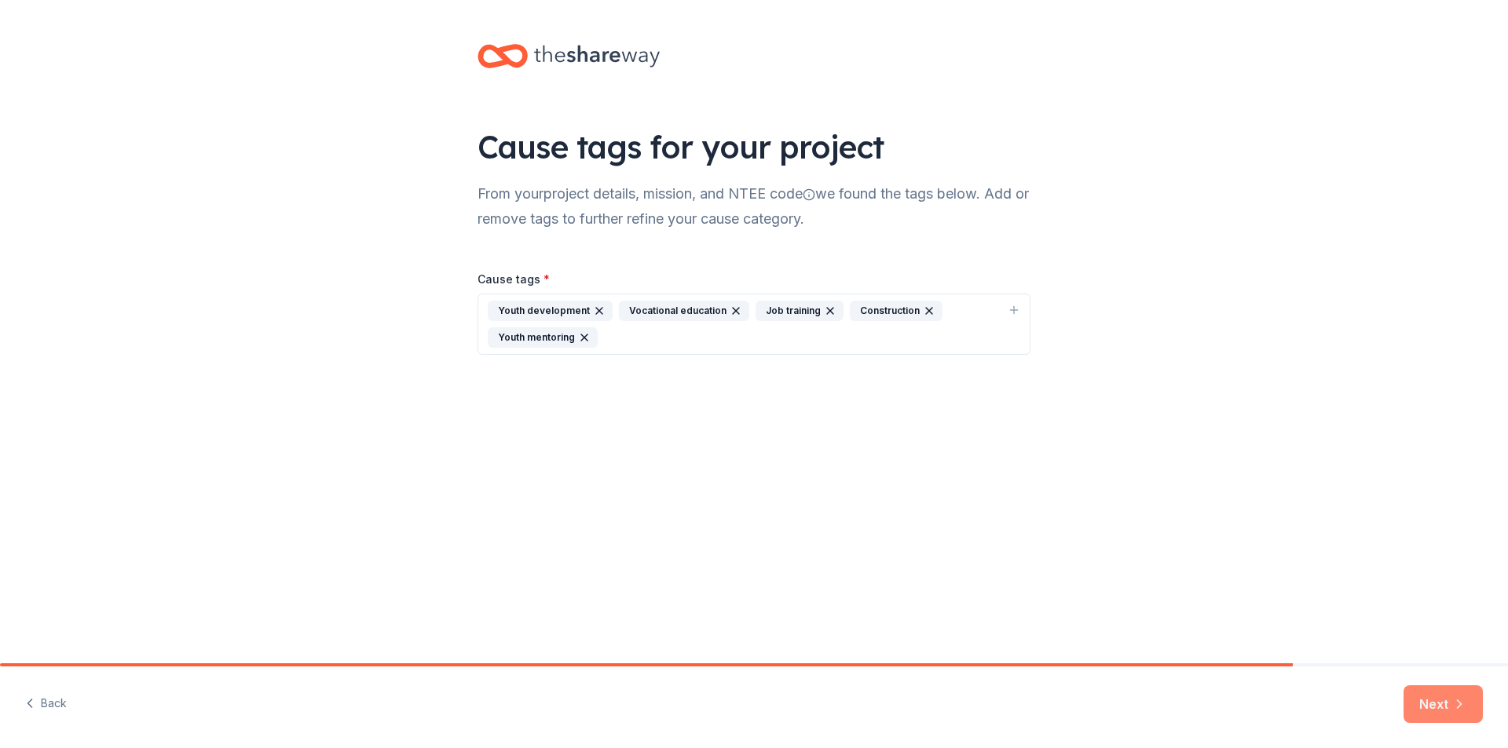
click at [1450, 704] on button "Next" at bounding box center [1442, 705] width 79 height 38
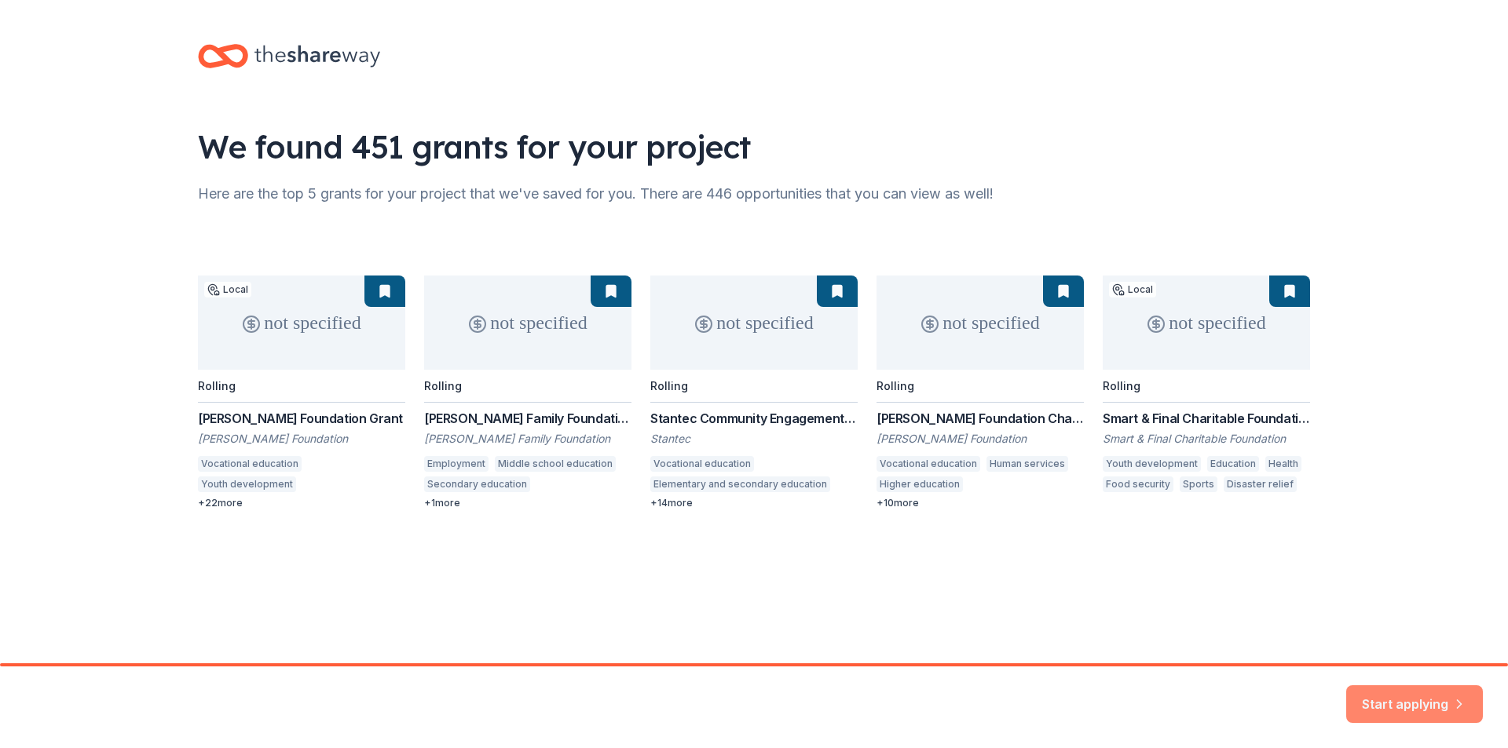
click at [1402, 688] on button "Start applying" at bounding box center [1414, 695] width 137 height 38
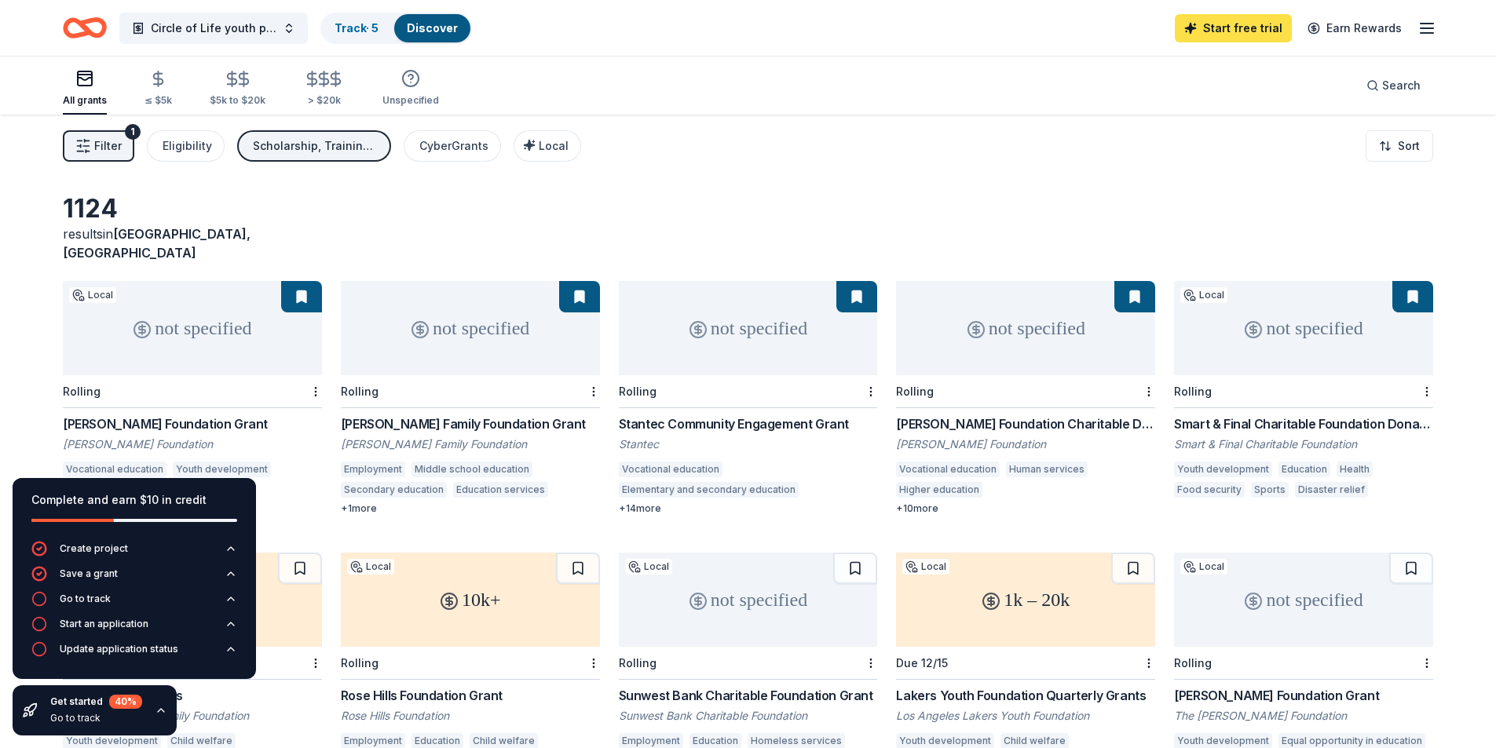
click at [1231, 29] on link "Start free trial" at bounding box center [1233, 28] width 117 height 28
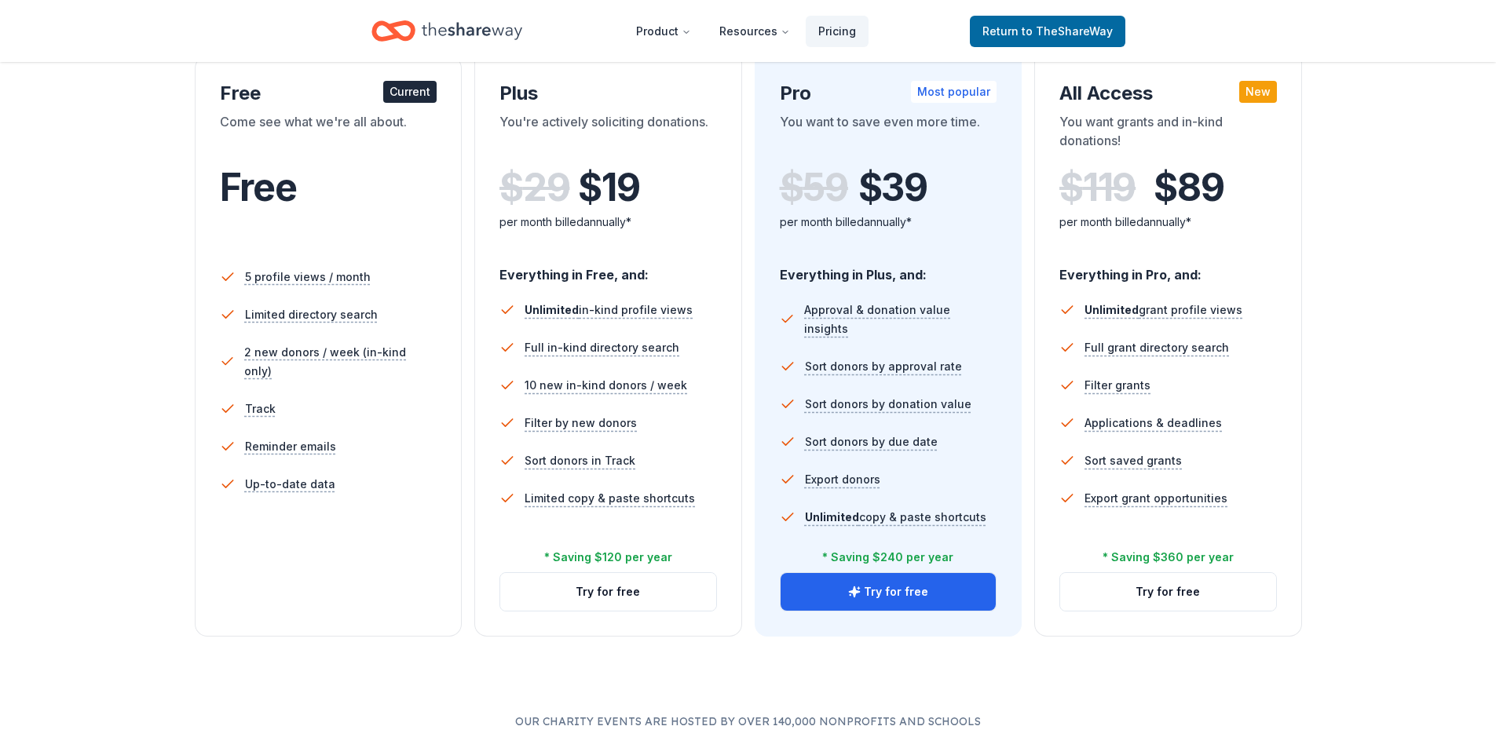
scroll to position [79, 0]
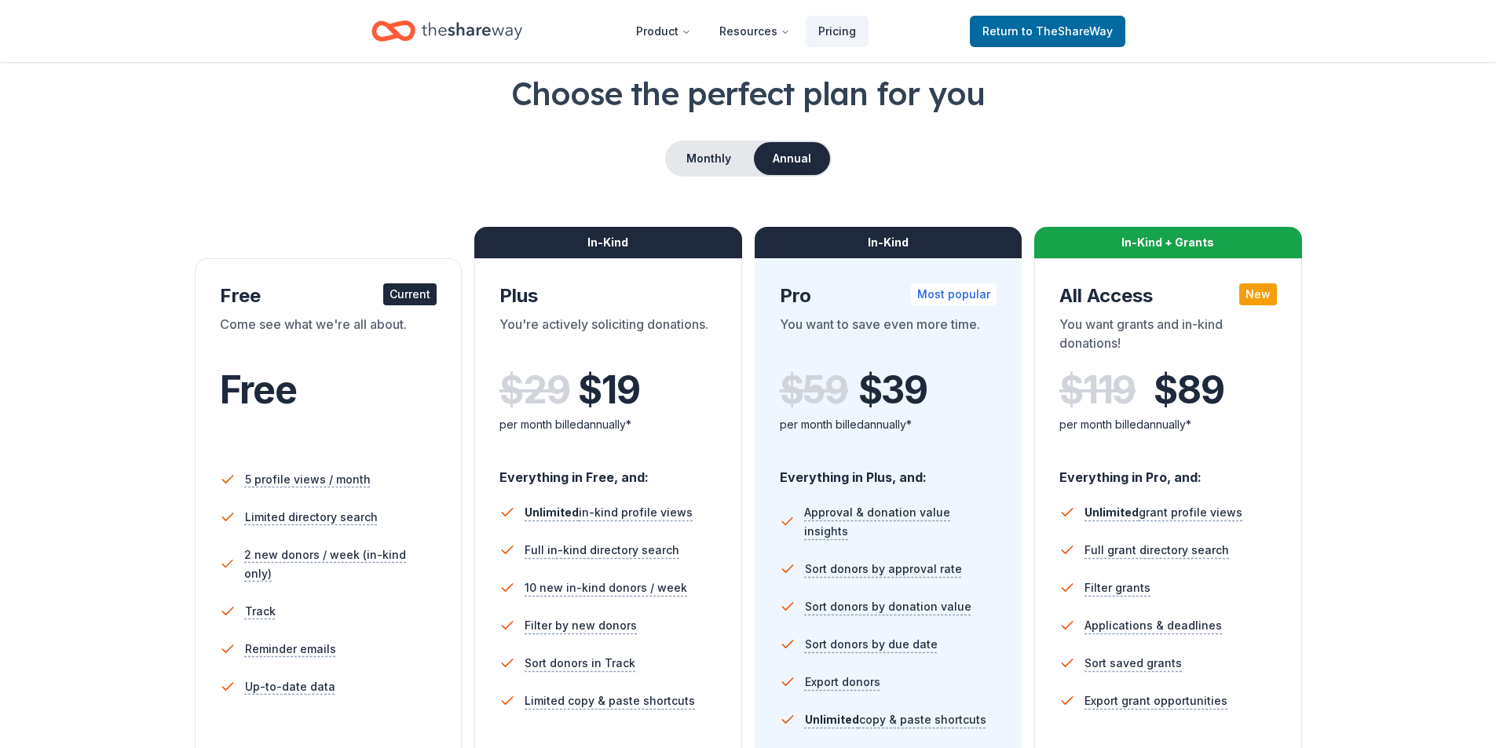
click at [394, 294] on div "Current" at bounding box center [409, 294] width 53 height 22
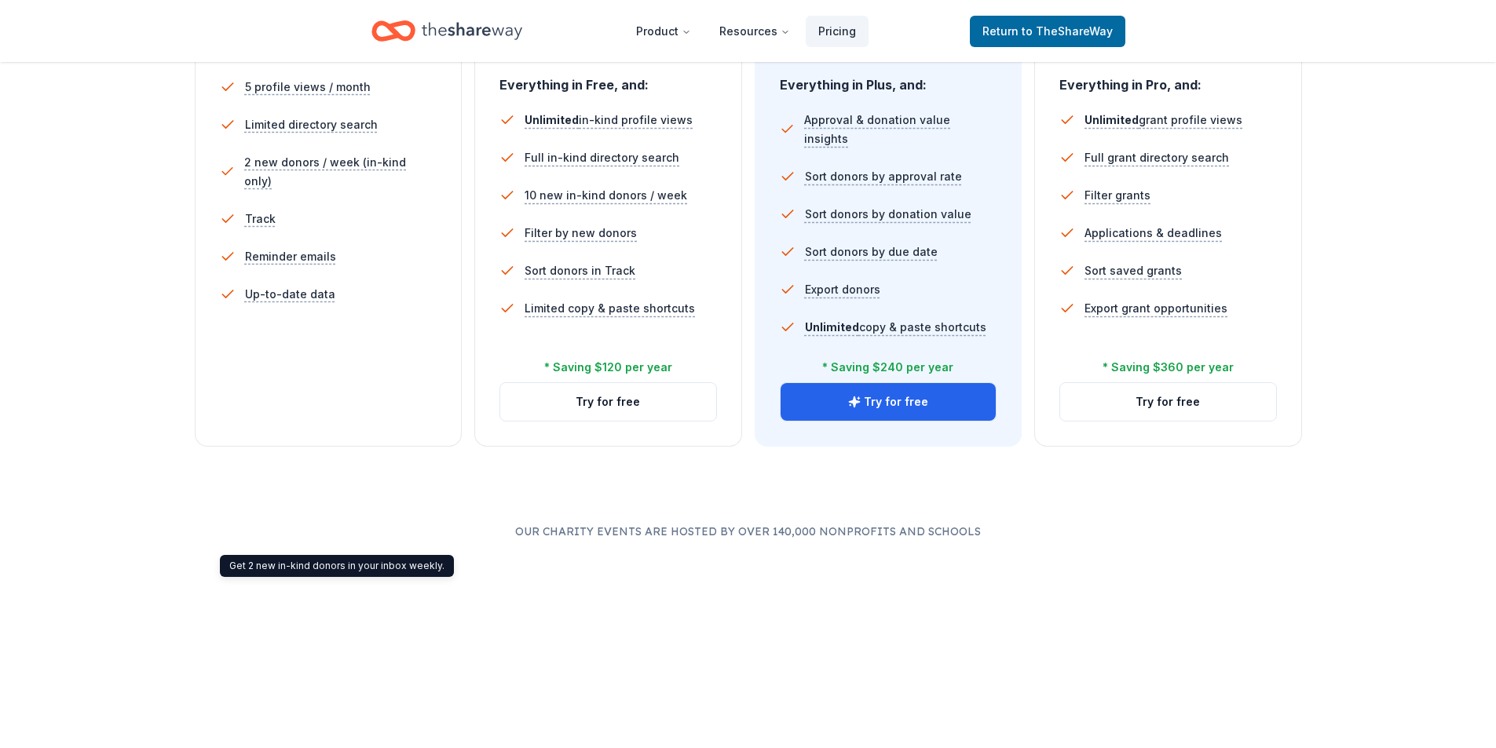
scroll to position [0, 0]
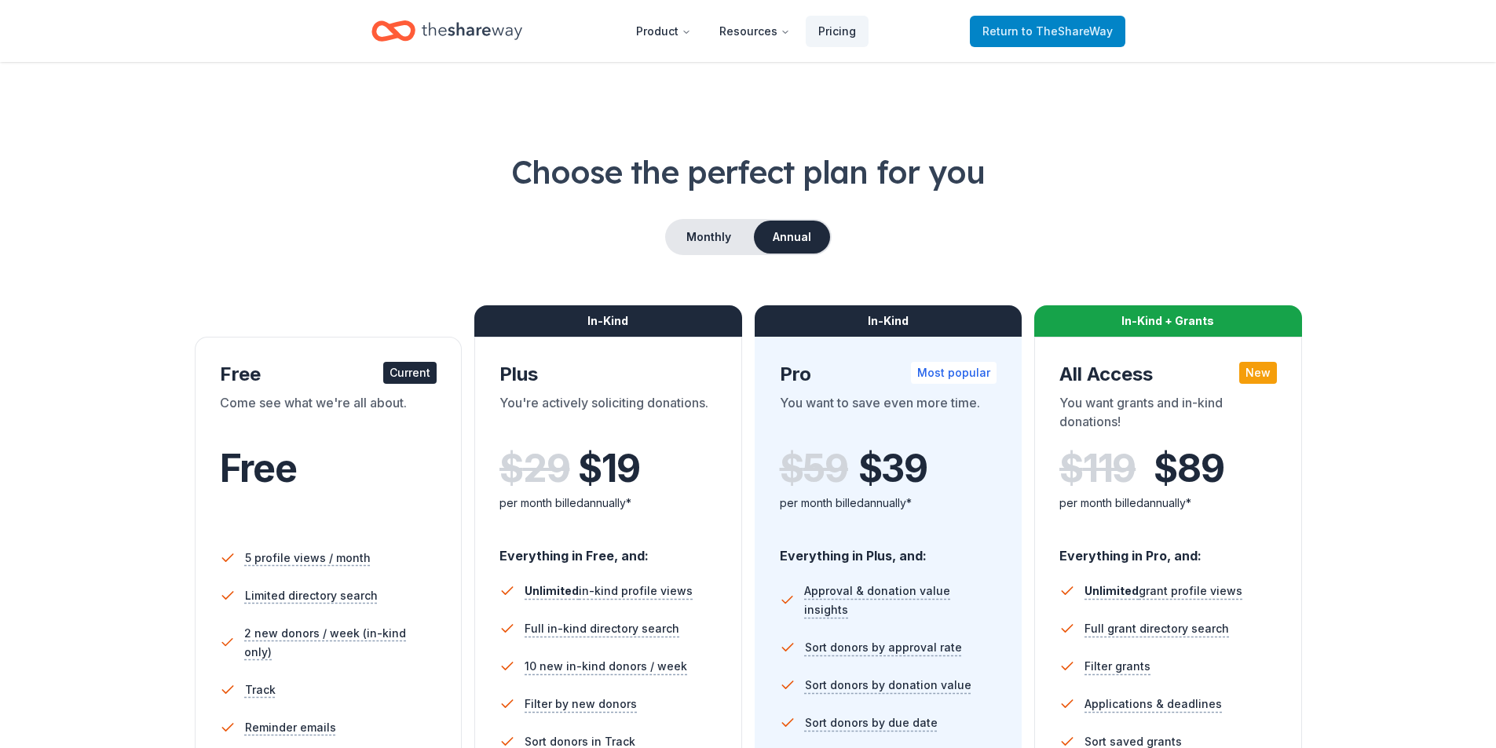
click at [1009, 35] on span "Return to TheShareWay" at bounding box center [1047, 31] width 130 height 19
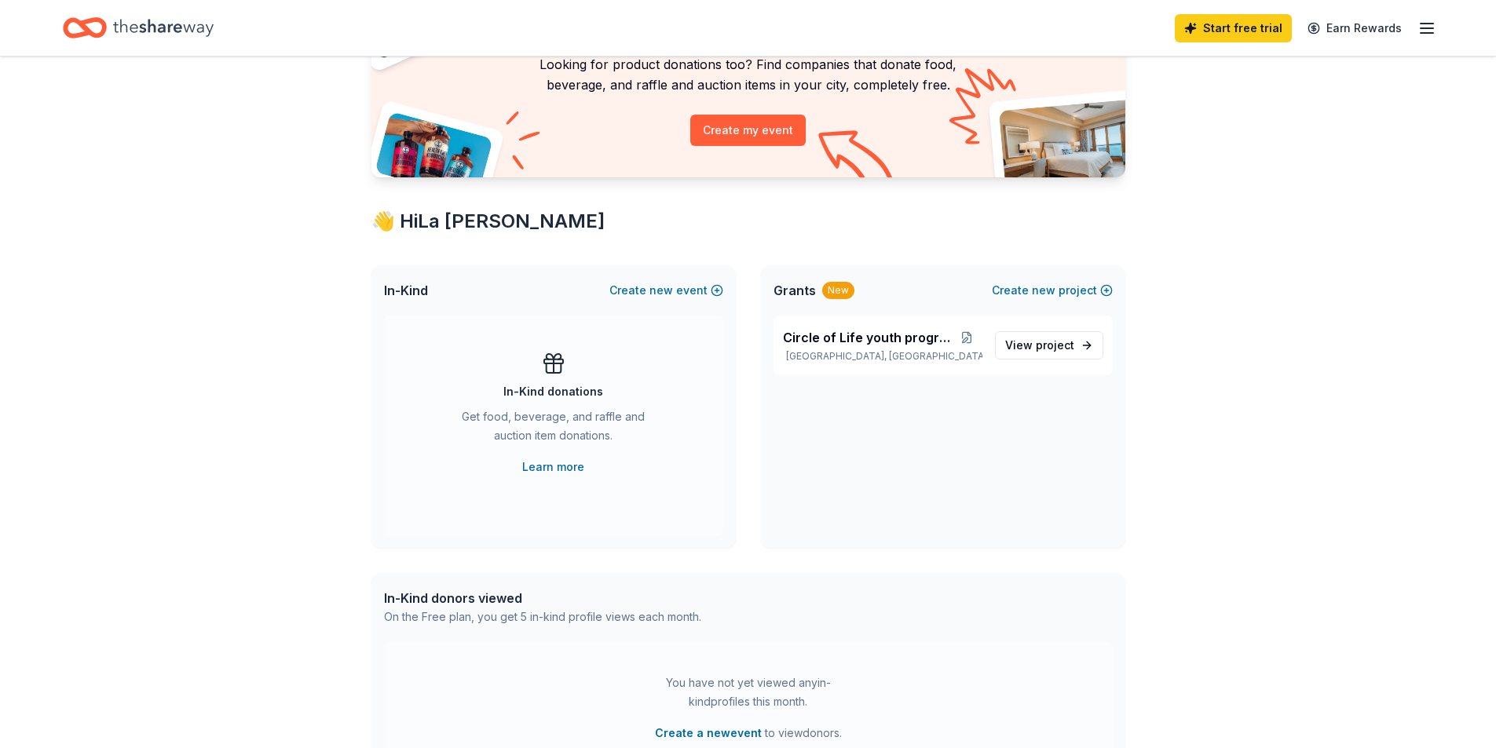
scroll to position [157, 0]
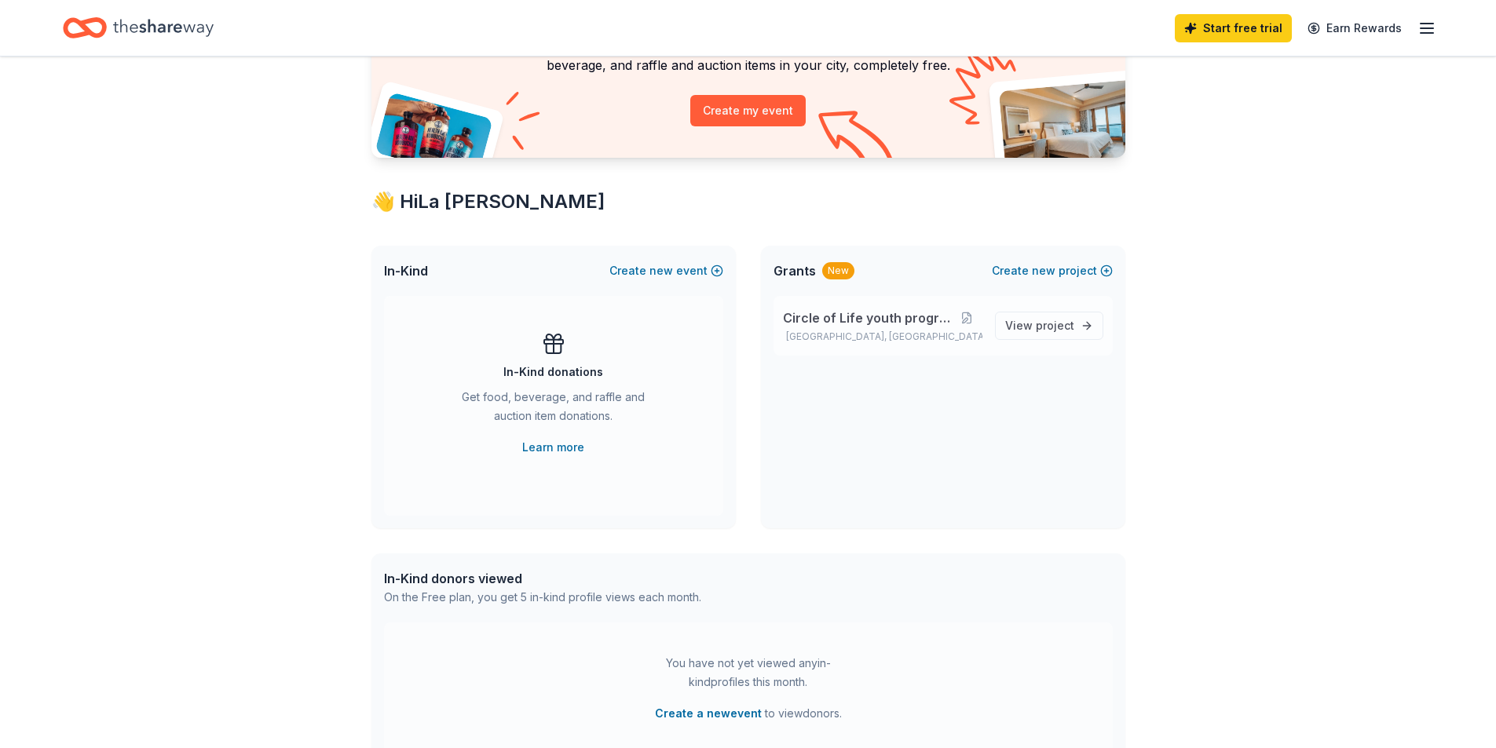
click at [916, 323] on span "Circle of Life youth program" at bounding box center [867, 318] width 169 height 19
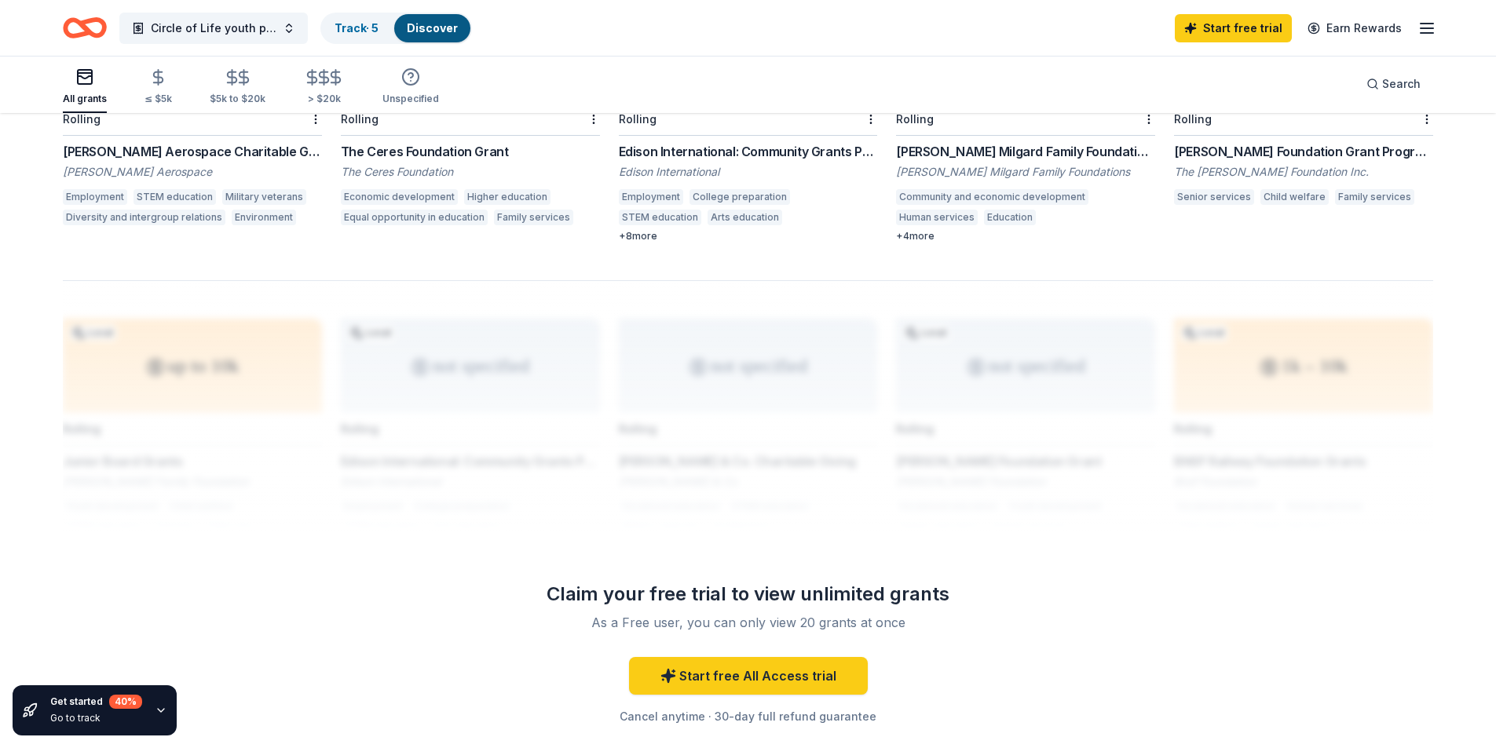
scroll to position [1231, 0]
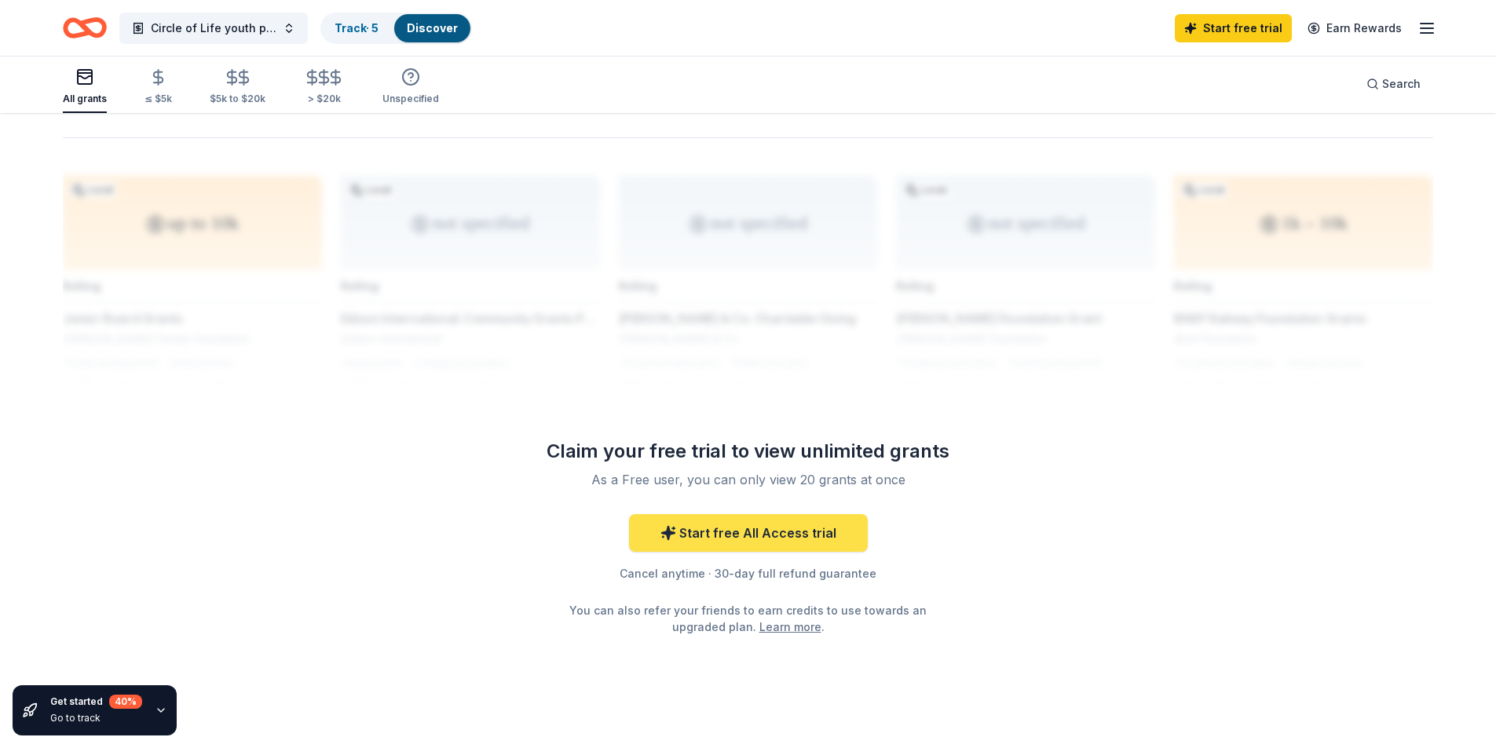
click at [722, 515] on link "Start free All Access trial" at bounding box center [748, 533] width 239 height 38
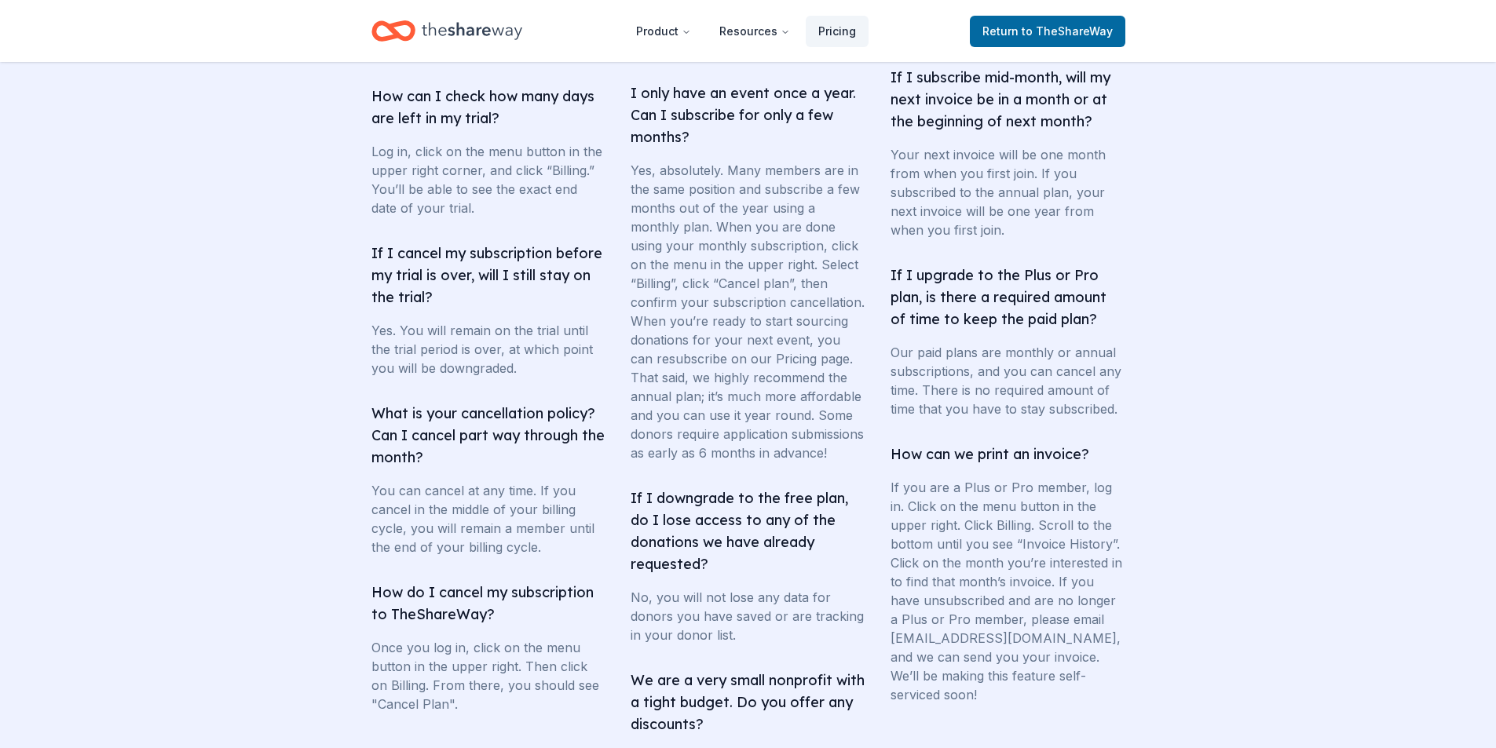
scroll to position [2665, 0]
